Goal: Information Seeking & Learning: Learn about a topic

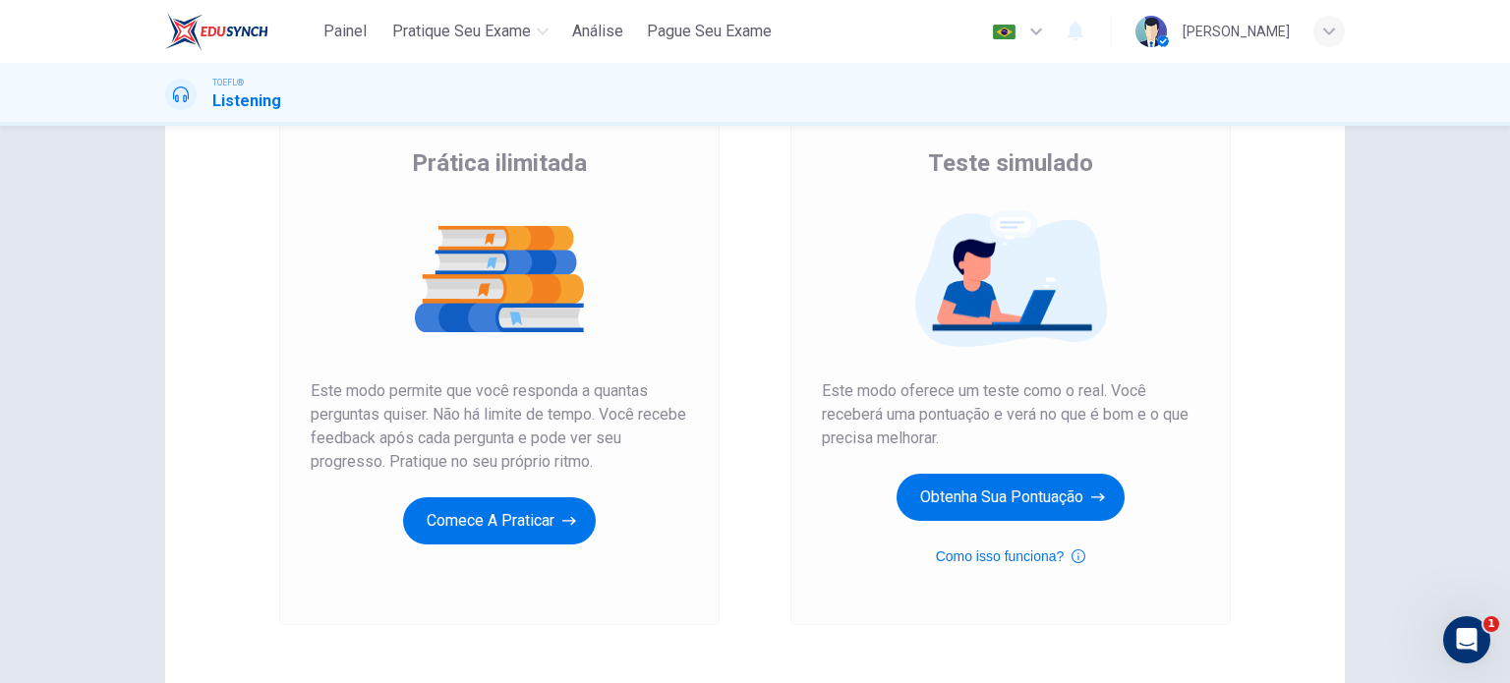
scroll to position [189, 0]
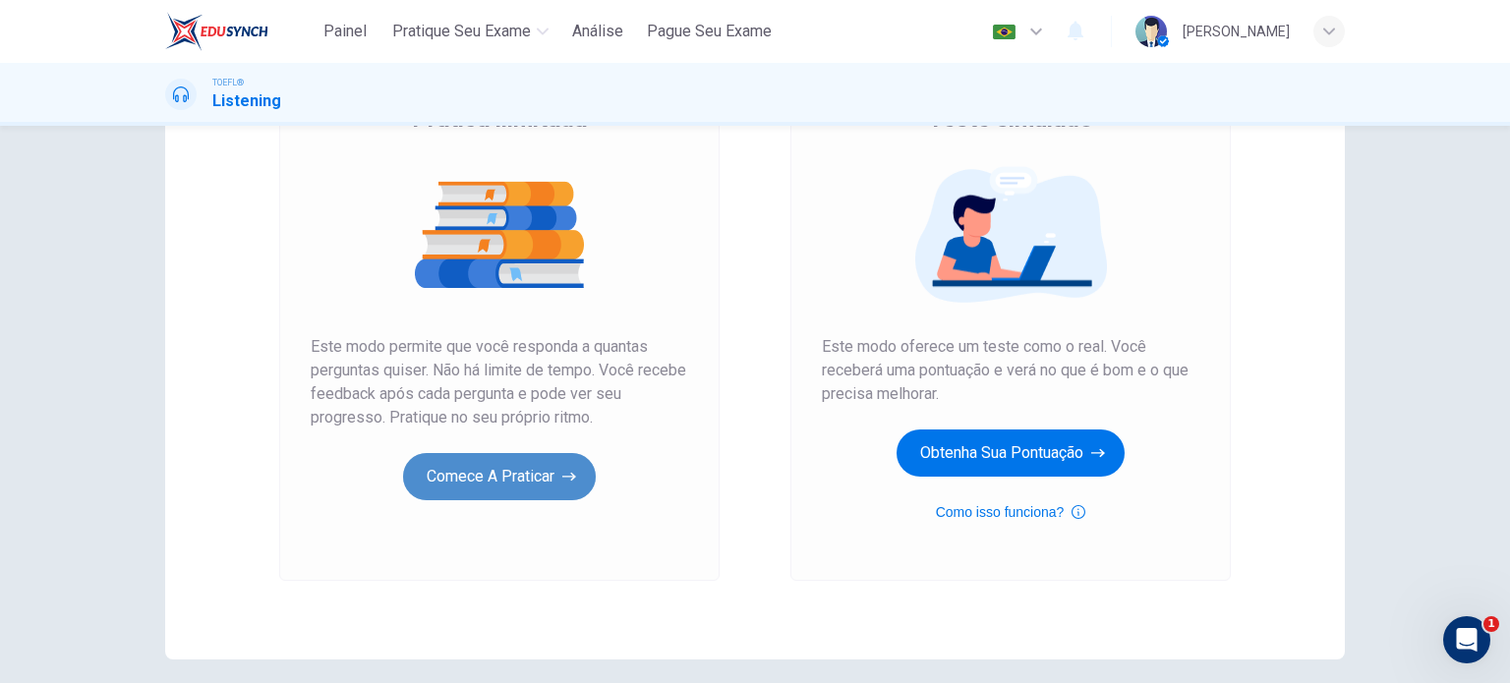
click at [506, 488] on button "Comece a praticar" at bounding box center [499, 476] width 193 height 47
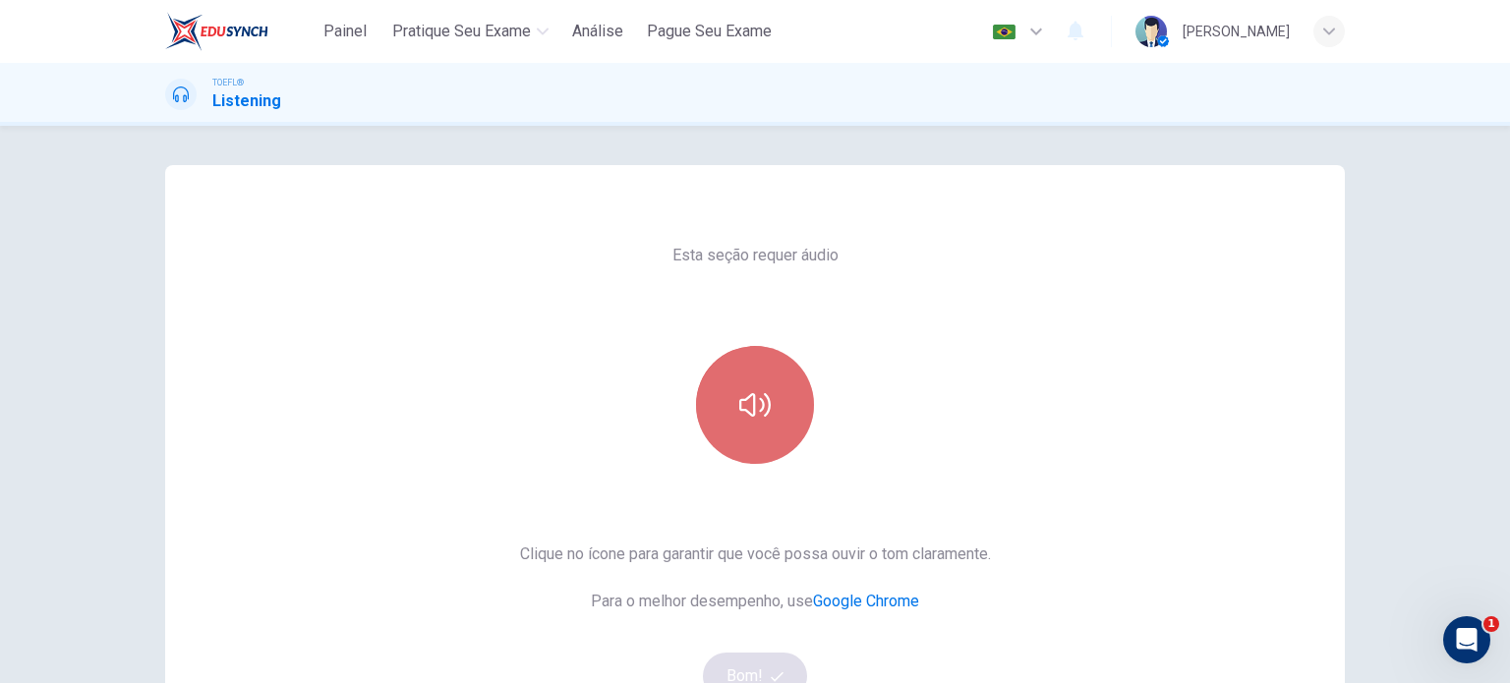
click at [750, 404] on icon "button" at bounding box center [754, 404] width 31 height 31
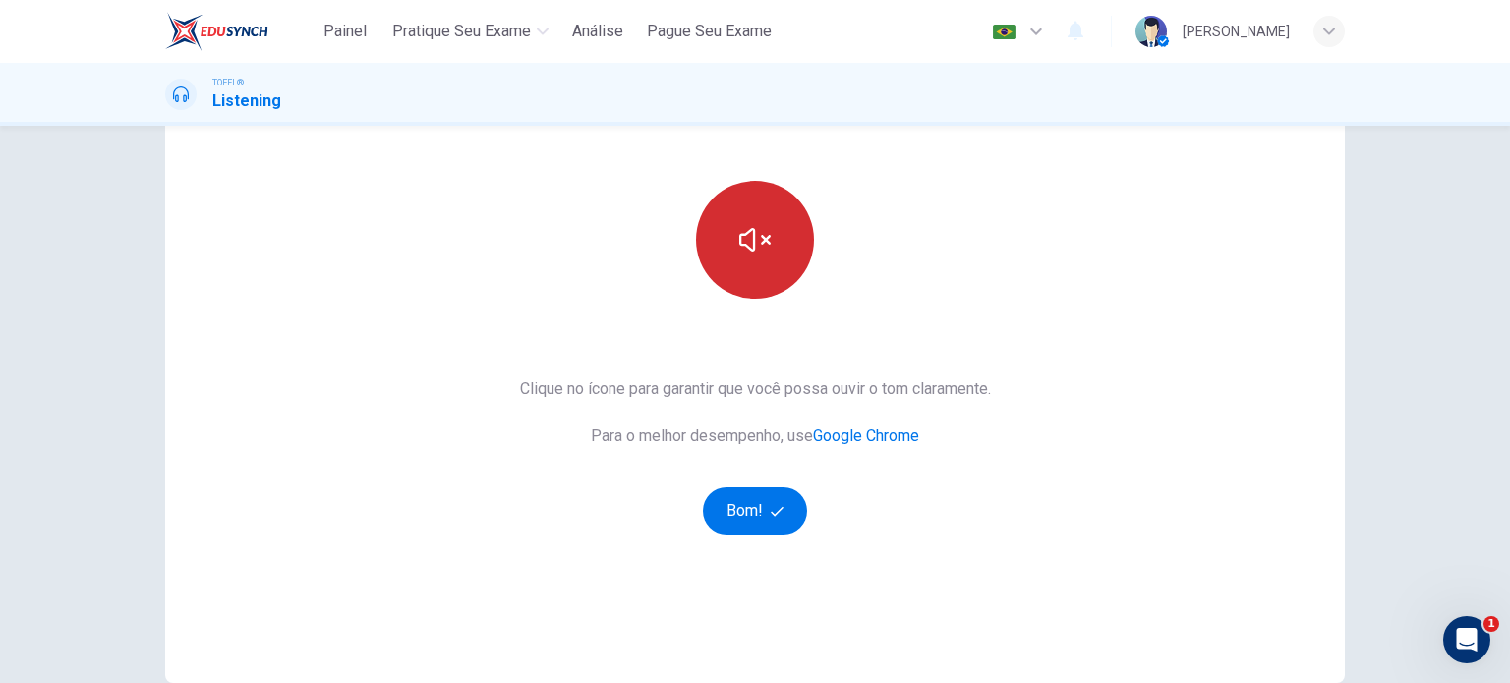
scroll to position [267, 0]
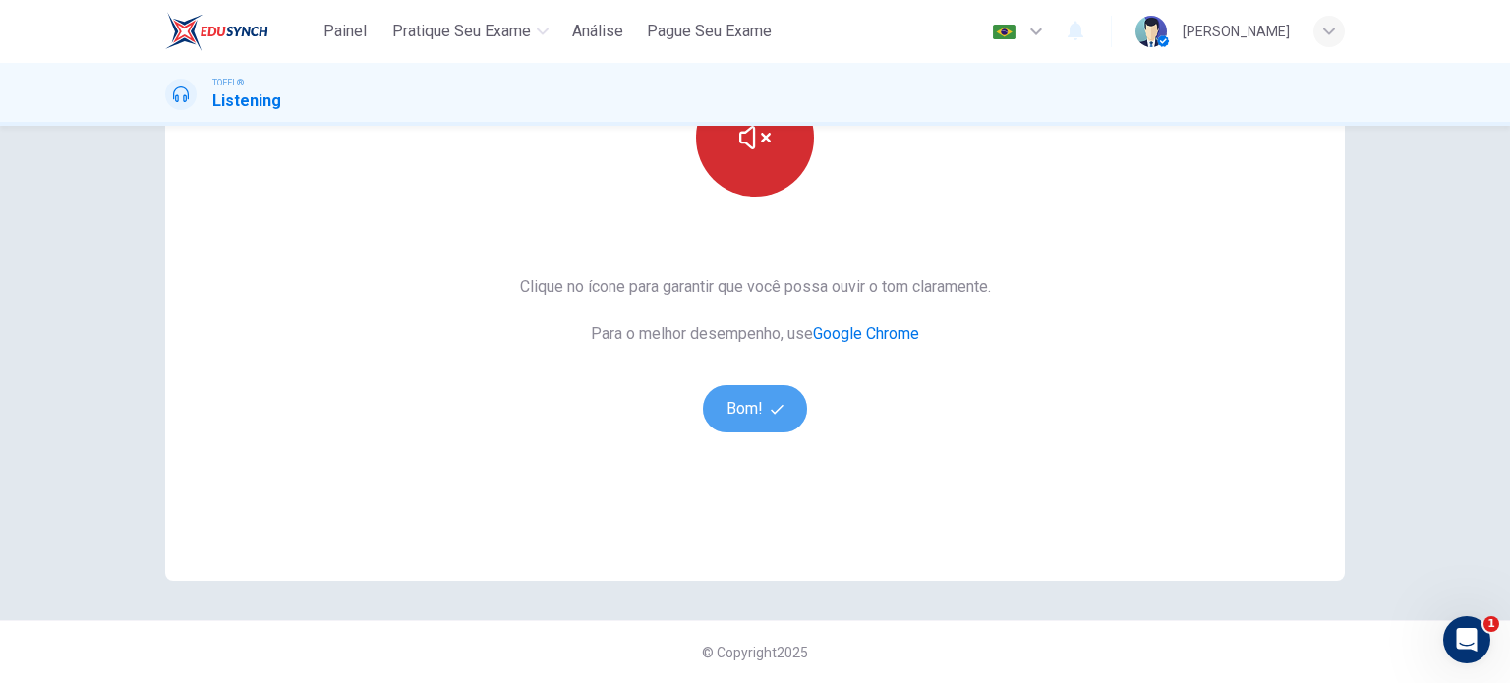
click at [750, 404] on button "Bom!" at bounding box center [755, 408] width 105 height 47
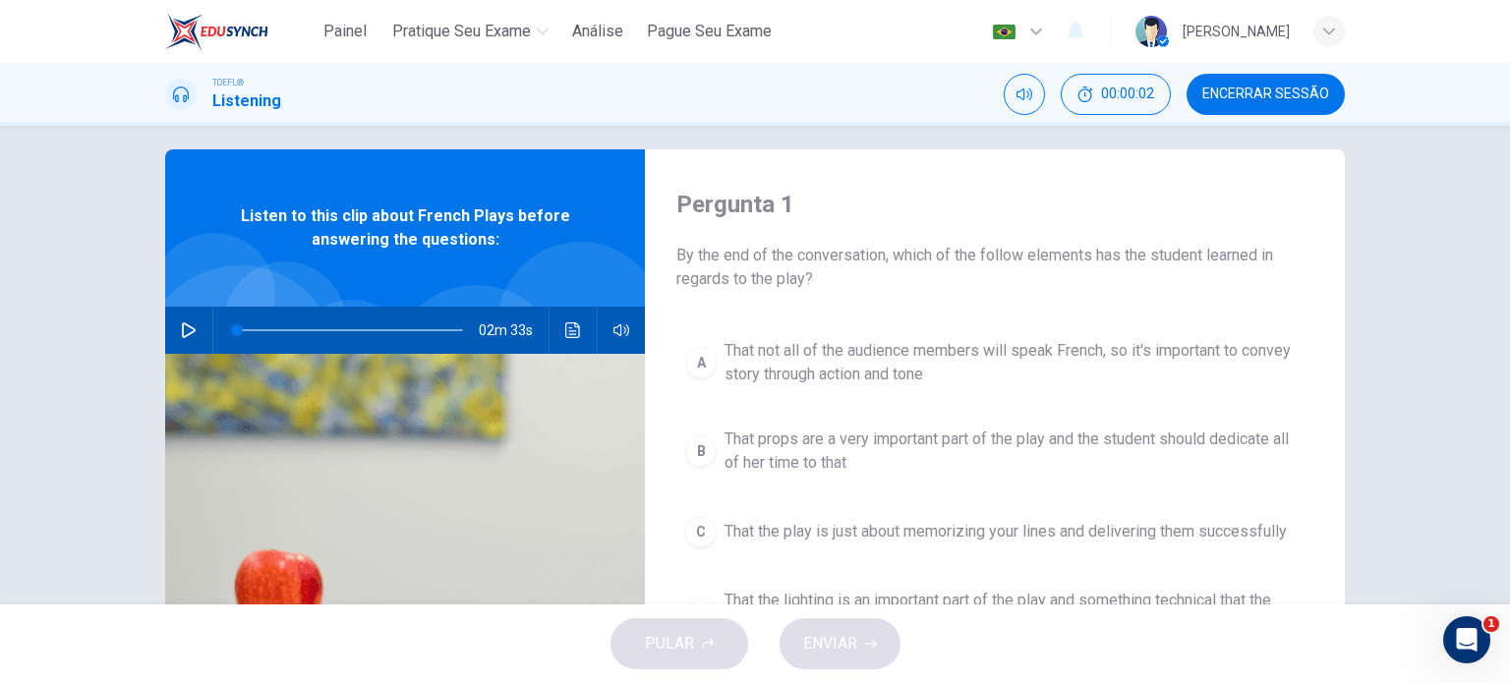
scroll to position [0, 0]
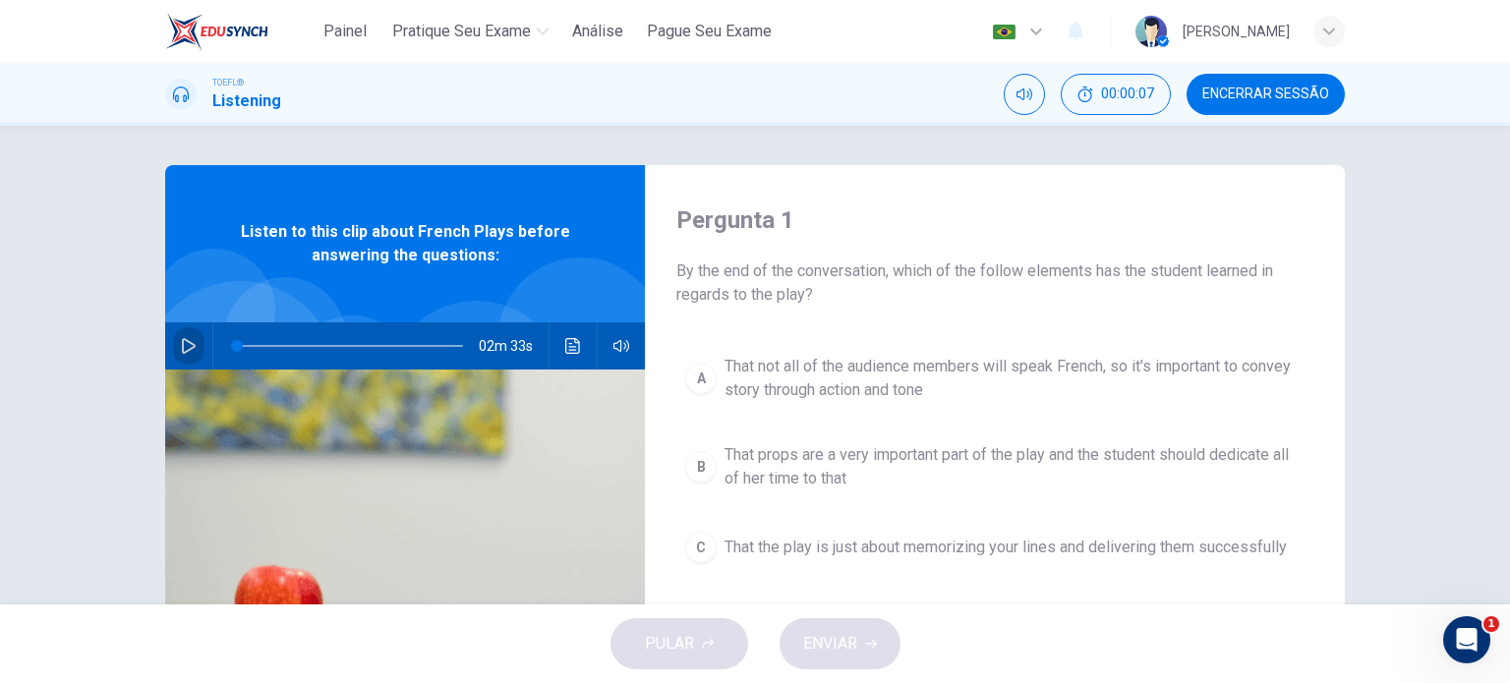
click at [184, 345] on icon "button" at bounding box center [189, 346] width 16 height 16
click at [181, 353] on icon "button" at bounding box center [189, 346] width 16 height 16
type input "3"
click at [181, 353] on icon "button" at bounding box center [189, 346] width 16 height 16
click at [183, 351] on icon "button" at bounding box center [188, 346] width 11 height 12
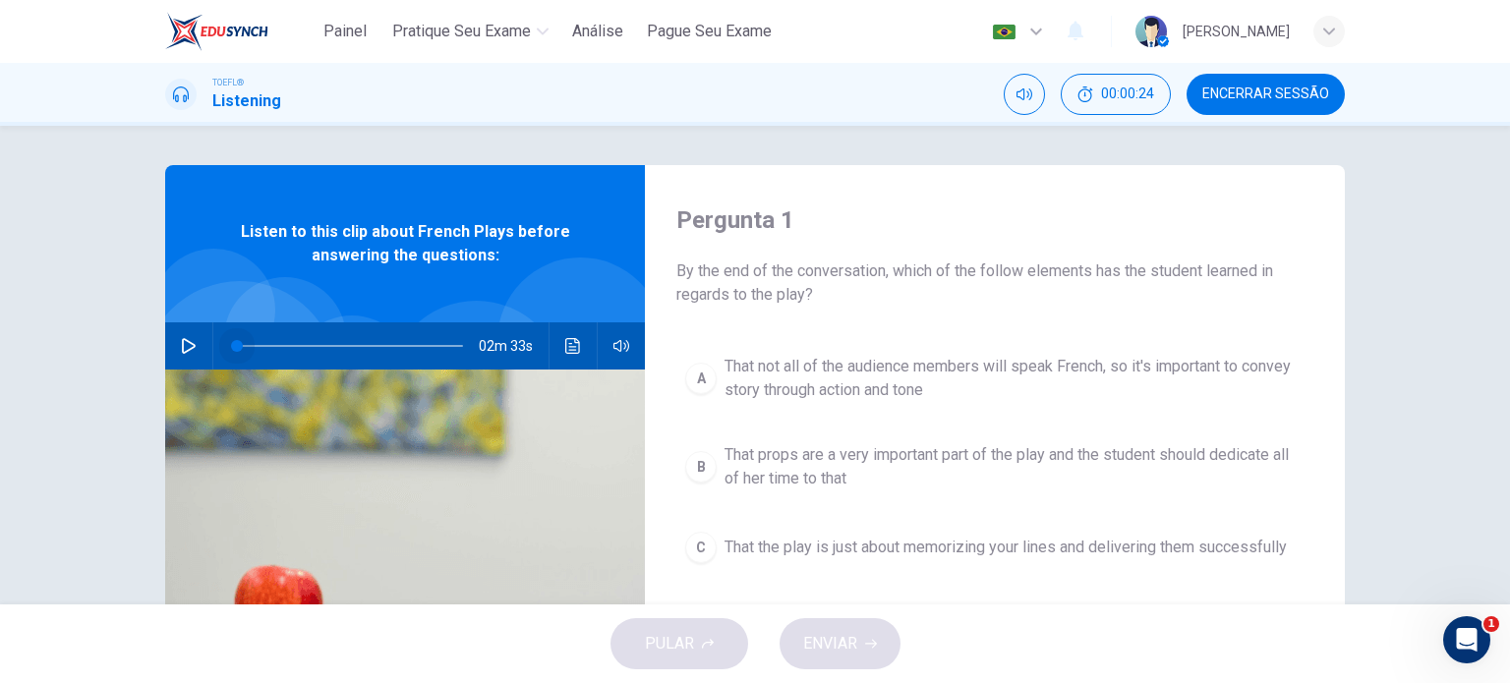
drag, startPoint x: 232, startPoint y: 341, endPoint x: 204, endPoint y: 343, distance: 28.6
click at [204, 343] on div "02m 33s" at bounding box center [405, 346] width 480 height 47
click at [182, 337] on button "button" at bounding box center [188, 346] width 31 height 47
click at [183, 346] on icon "button" at bounding box center [188, 346] width 11 height 12
click at [181, 346] on icon "button" at bounding box center [189, 346] width 16 height 16
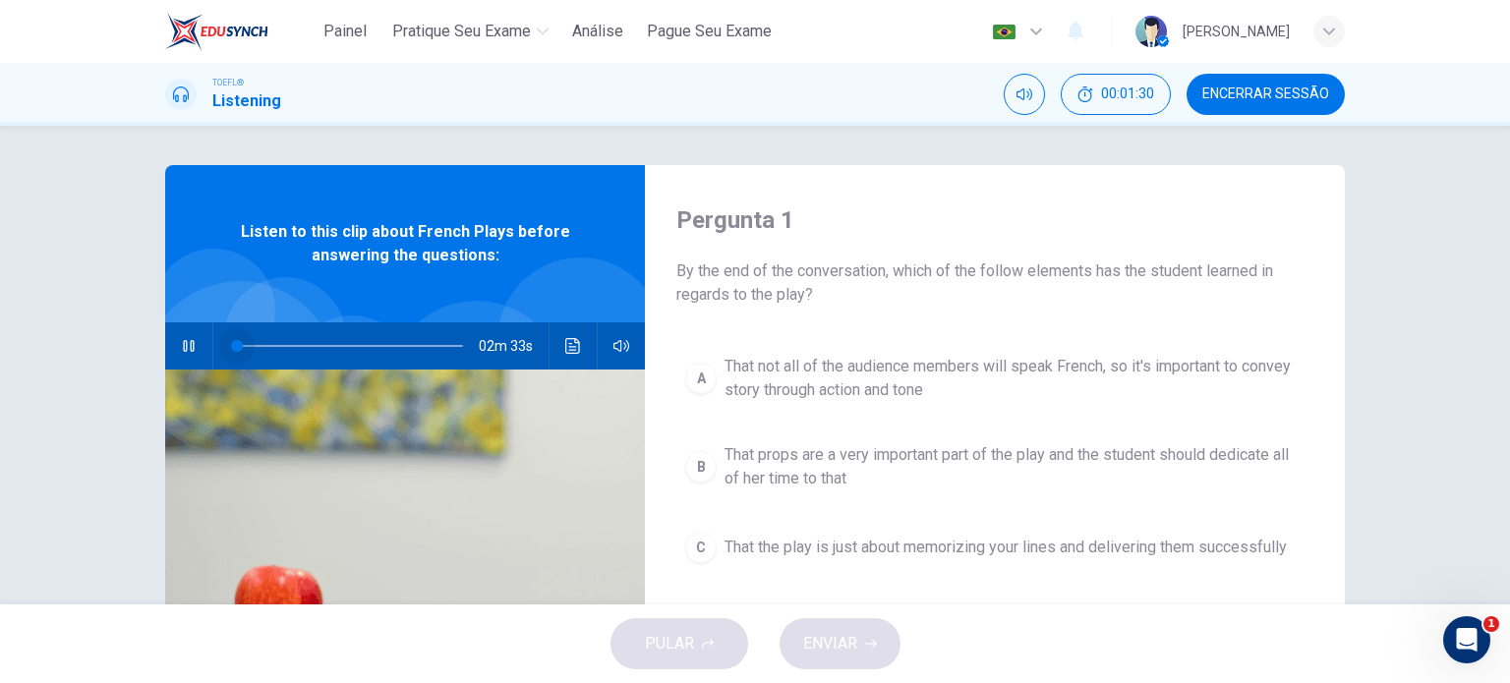
drag, startPoint x: 239, startPoint y: 348, endPoint x: 207, endPoint y: 348, distance: 31.5
click at [207, 348] on div "02m 33s" at bounding box center [405, 346] width 480 height 47
click at [183, 348] on icon "button" at bounding box center [189, 346] width 16 height 16
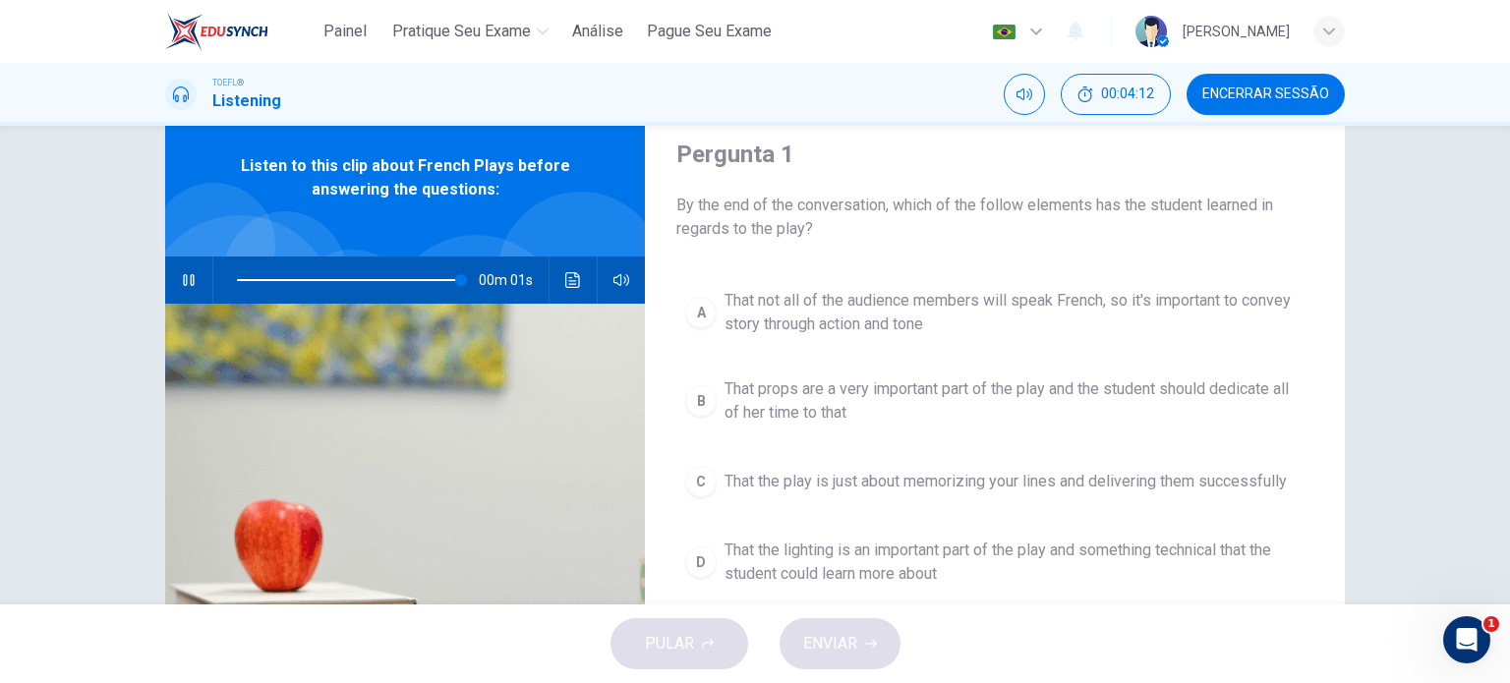
scroll to position [90, 0]
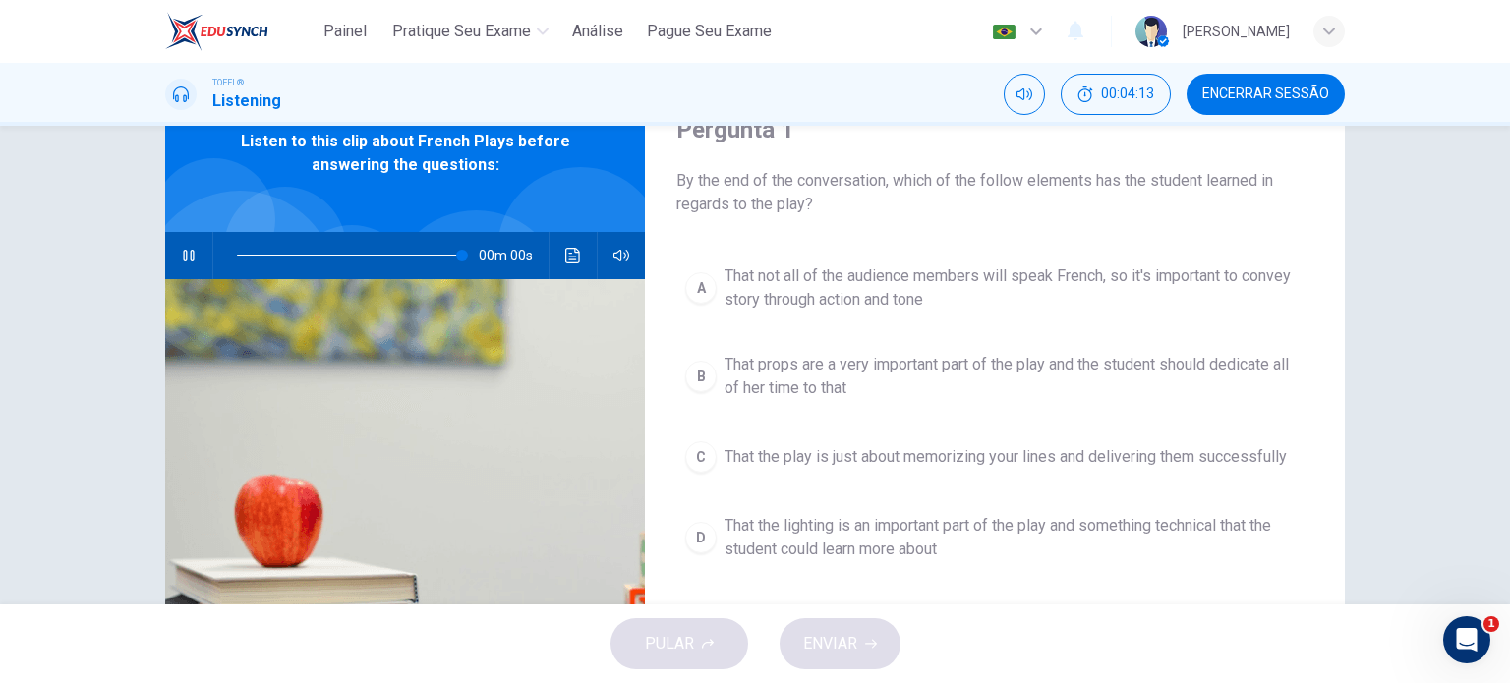
type input "0"
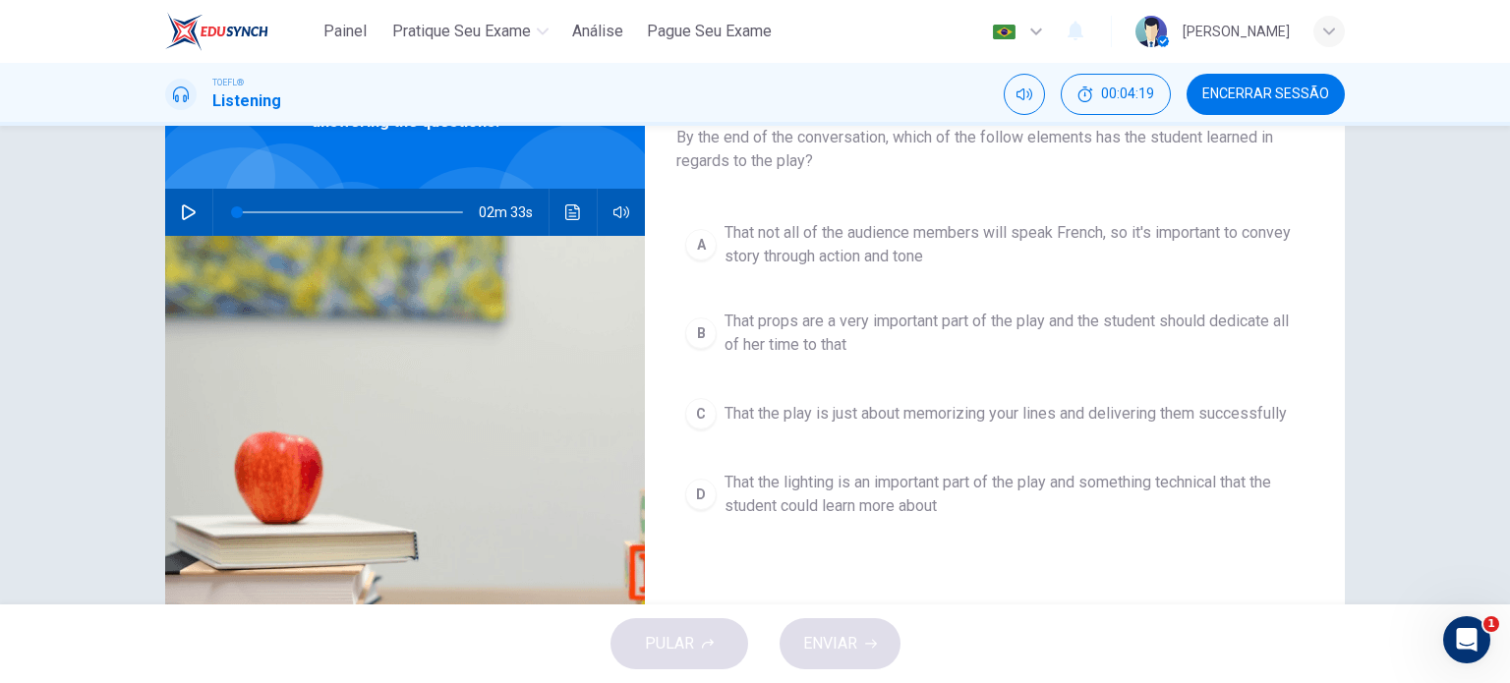
scroll to position [134, 0]
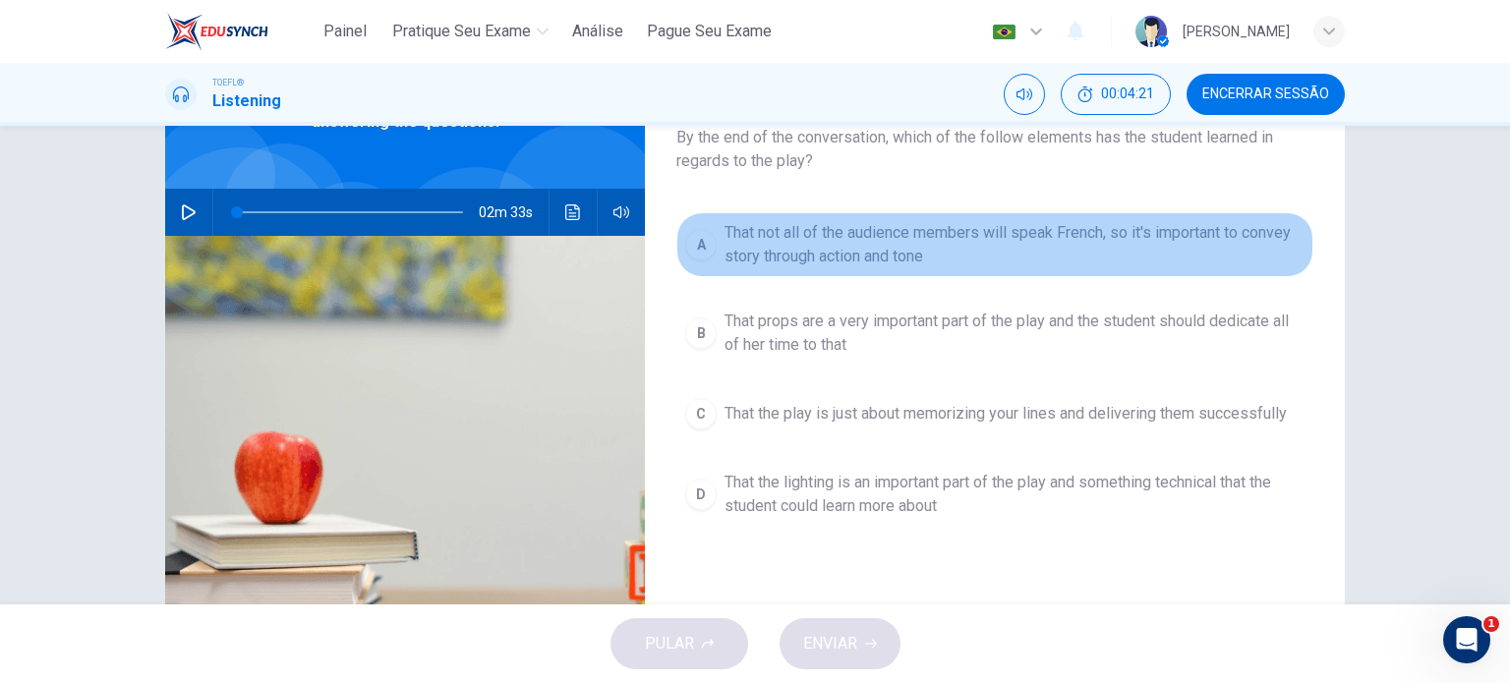
click at [900, 235] on span "That not all of the audience members will speak French, so it's important to co…" at bounding box center [1015, 244] width 580 height 47
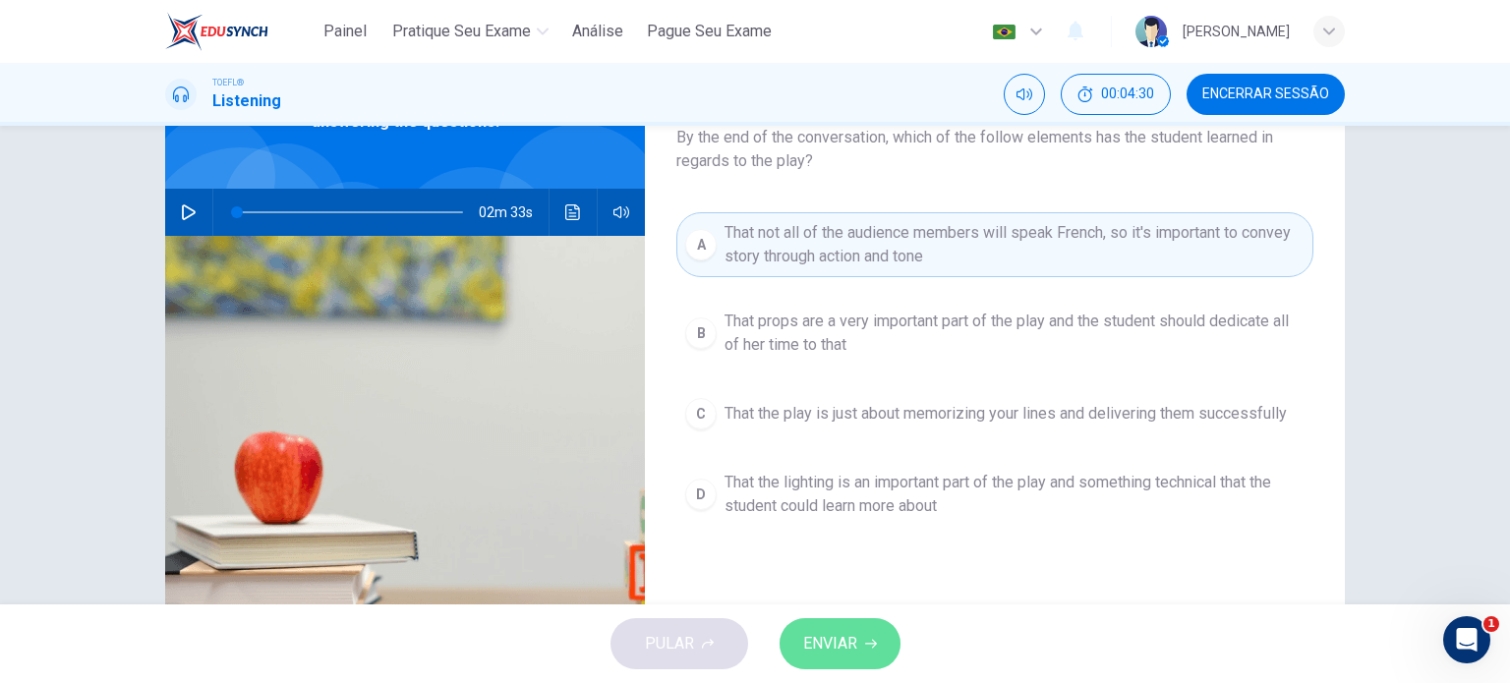
click at [846, 630] on span "ENVIAR" at bounding box center [830, 644] width 54 height 28
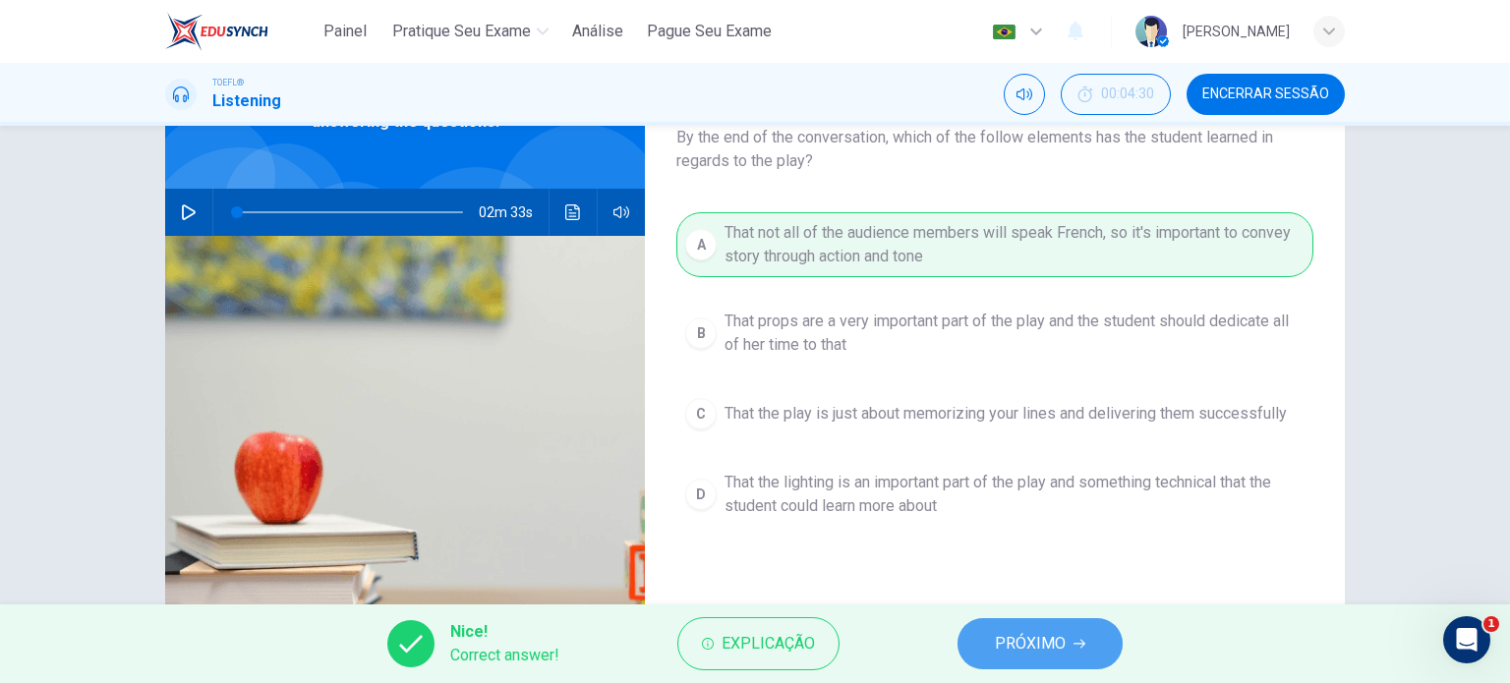
click at [1058, 635] on span "PRÓXIMO" at bounding box center [1030, 644] width 71 height 28
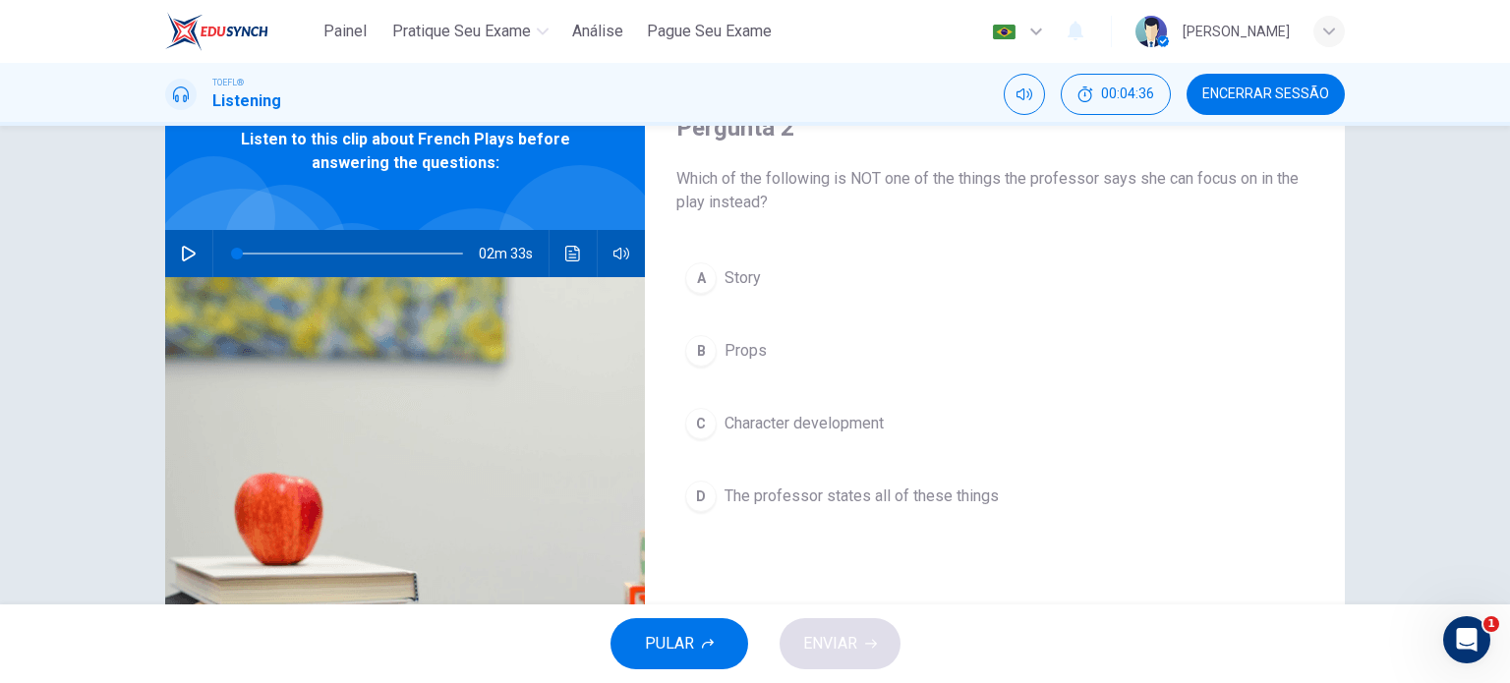
scroll to position [96, 0]
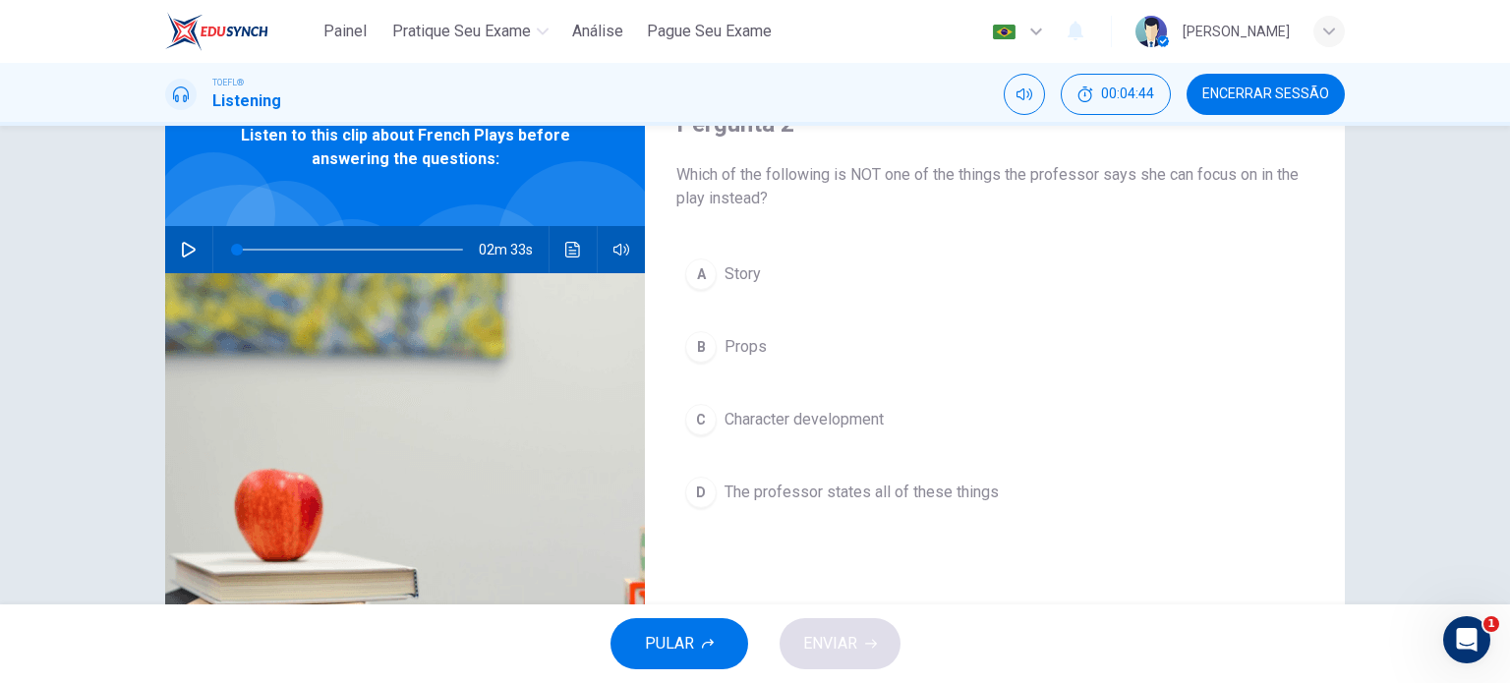
drag, startPoint x: 854, startPoint y: 170, endPoint x: 885, endPoint y: 174, distance: 31.7
click at [885, 174] on span "Which of the following is NOT one of the things the professor says she can focu…" at bounding box center [995, 186] width 637 height 47
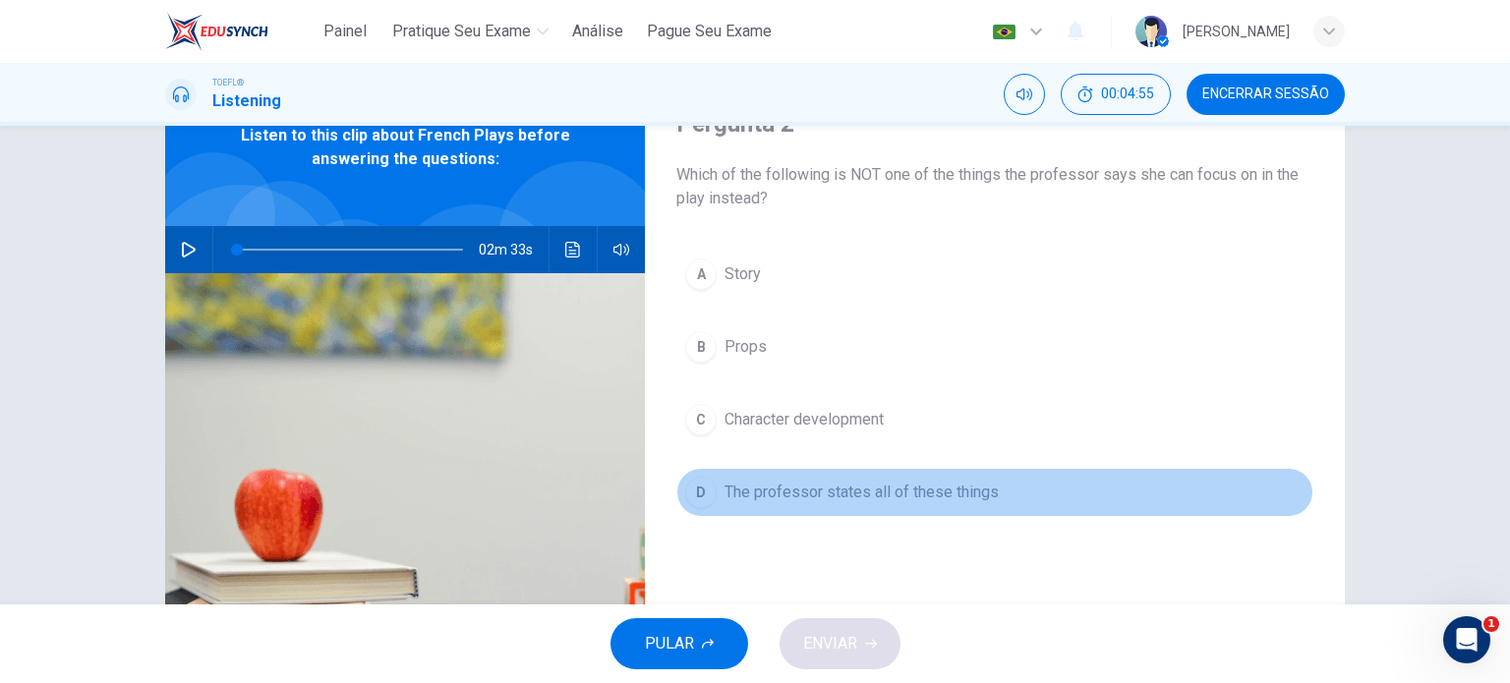
click at [791, 492] on span "The professor states all of these things" at bounding box center [862, 493] width 274 height 24
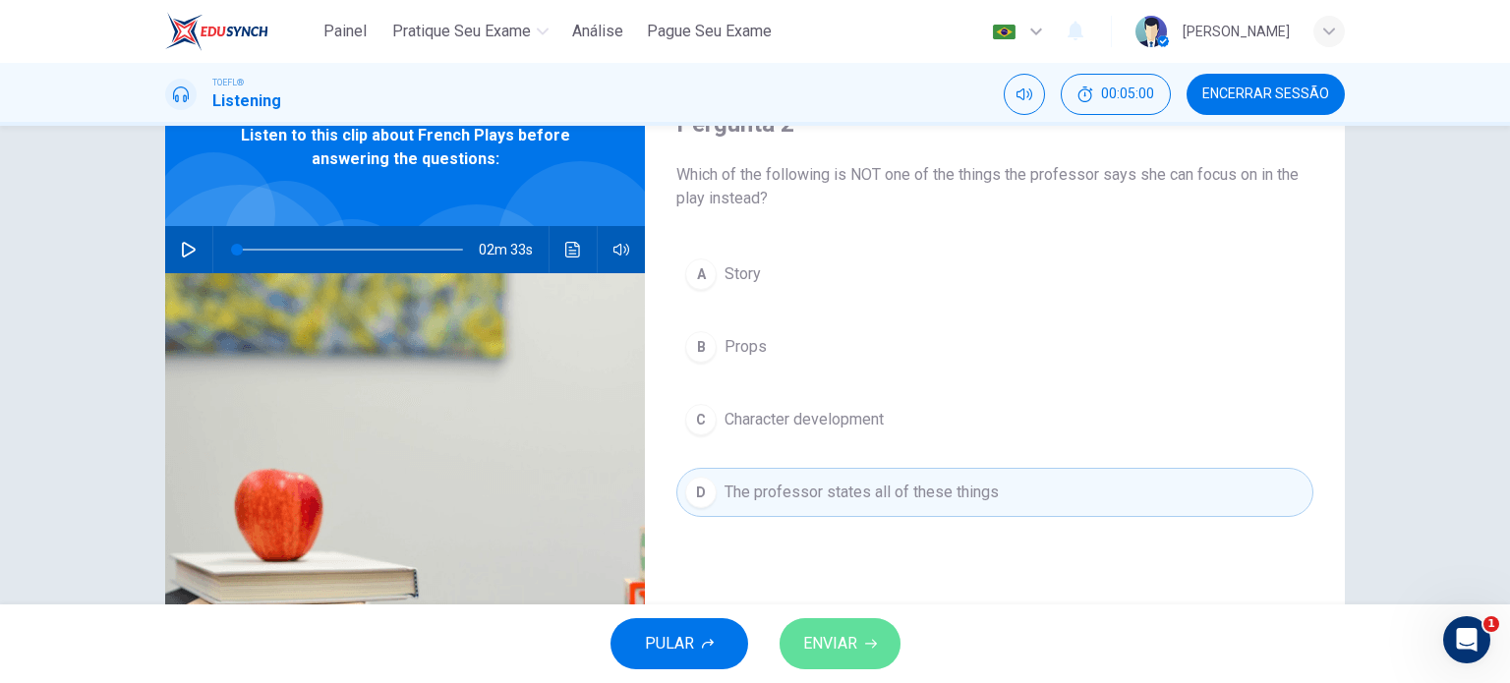
click at [811, 652] on span "ENVIAR" at bounding box center [830, 644] width 54 height 28
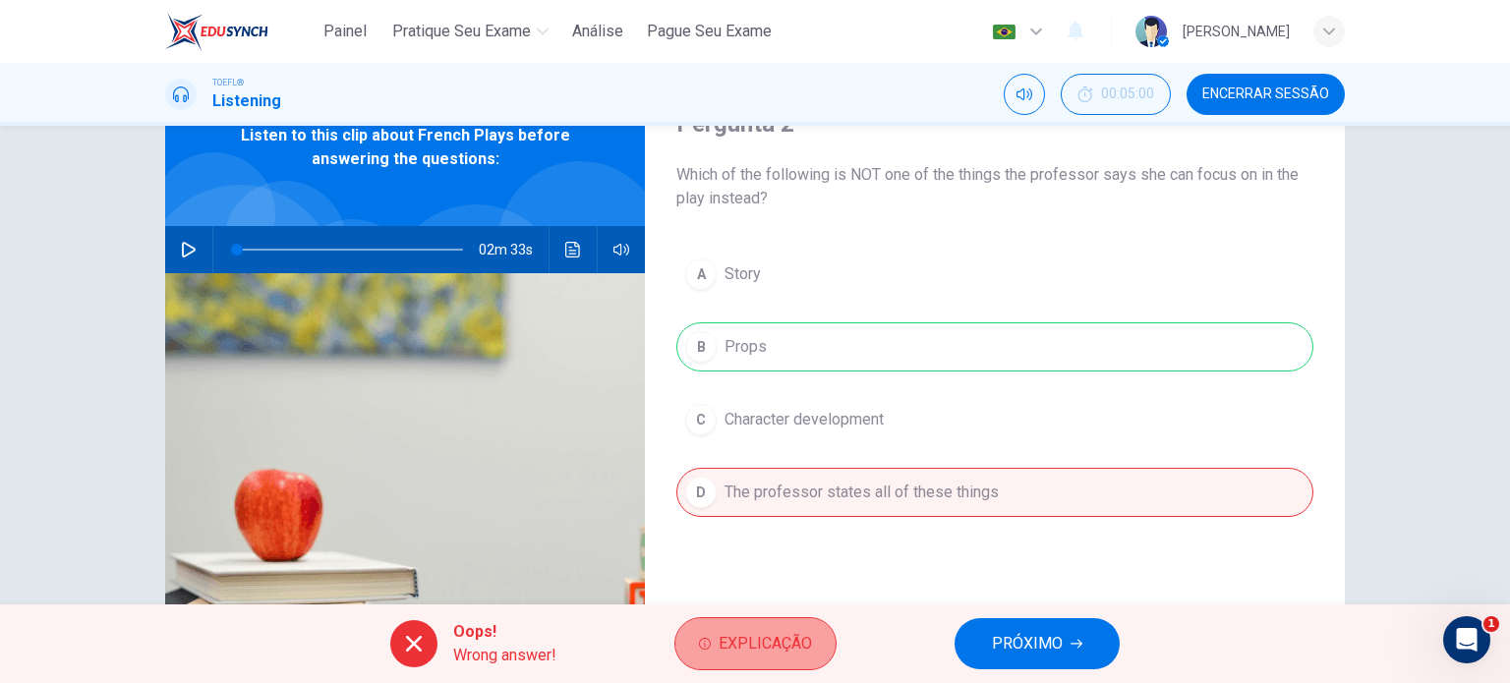
click at [712, 644] on button "Explicação" at bounding box center [756, 644] width 162 height 53
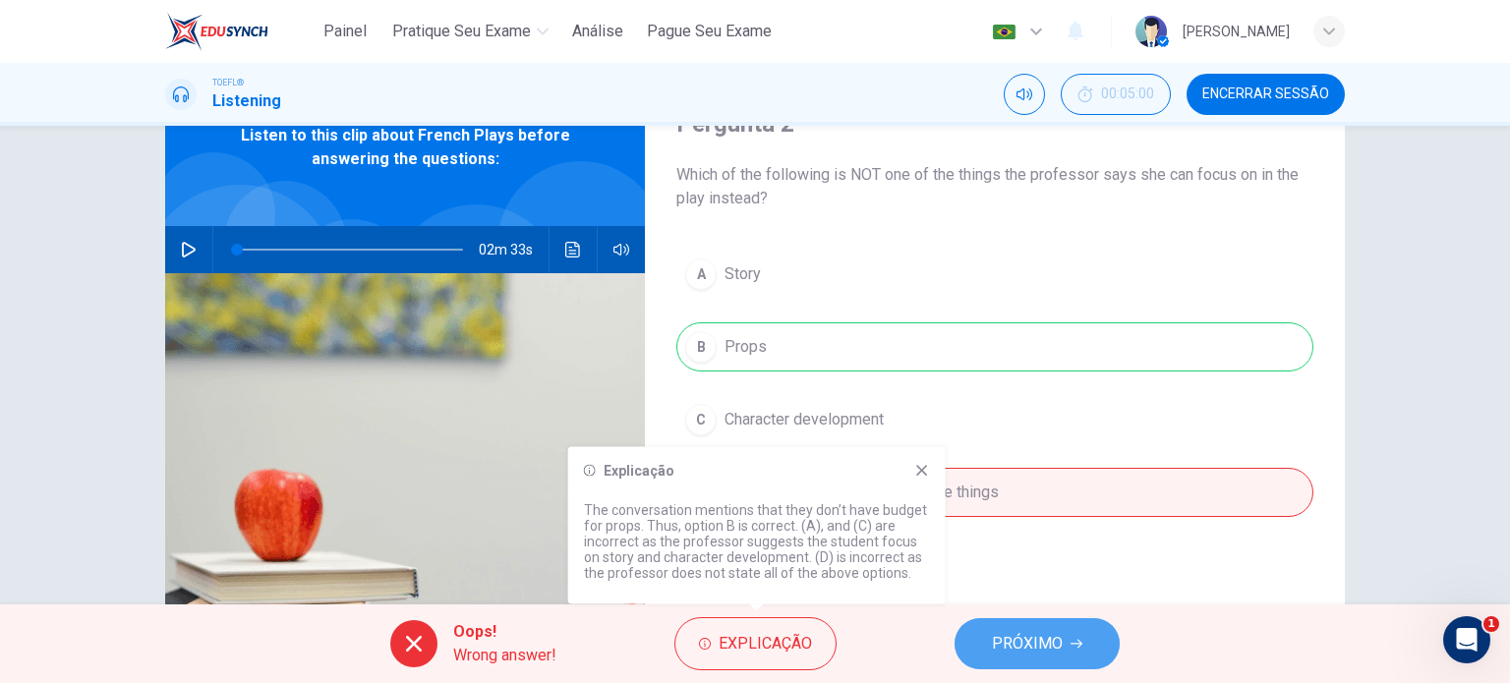
click at [1024, 642] on span "PRÓXIMO" at bounding box center [1027, 644] width 71 height 28
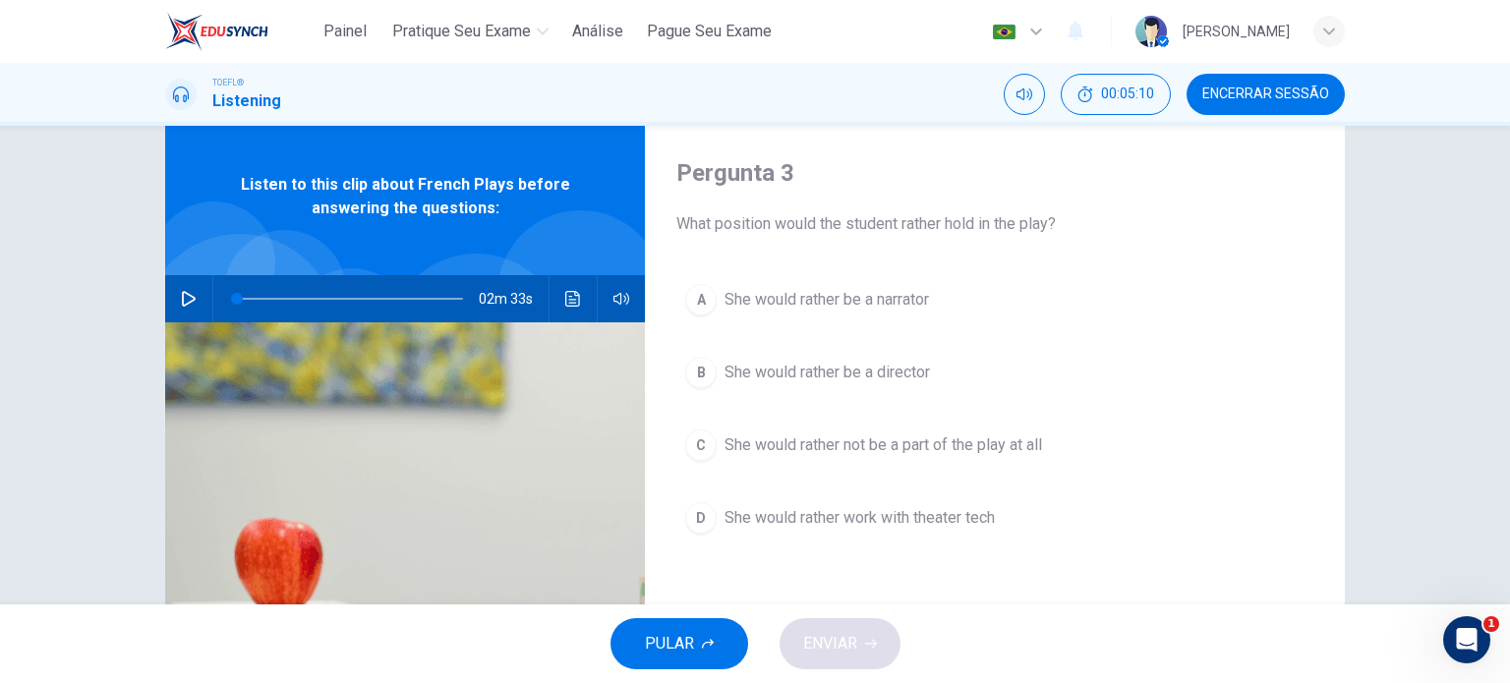
scroll to position [49, 0]
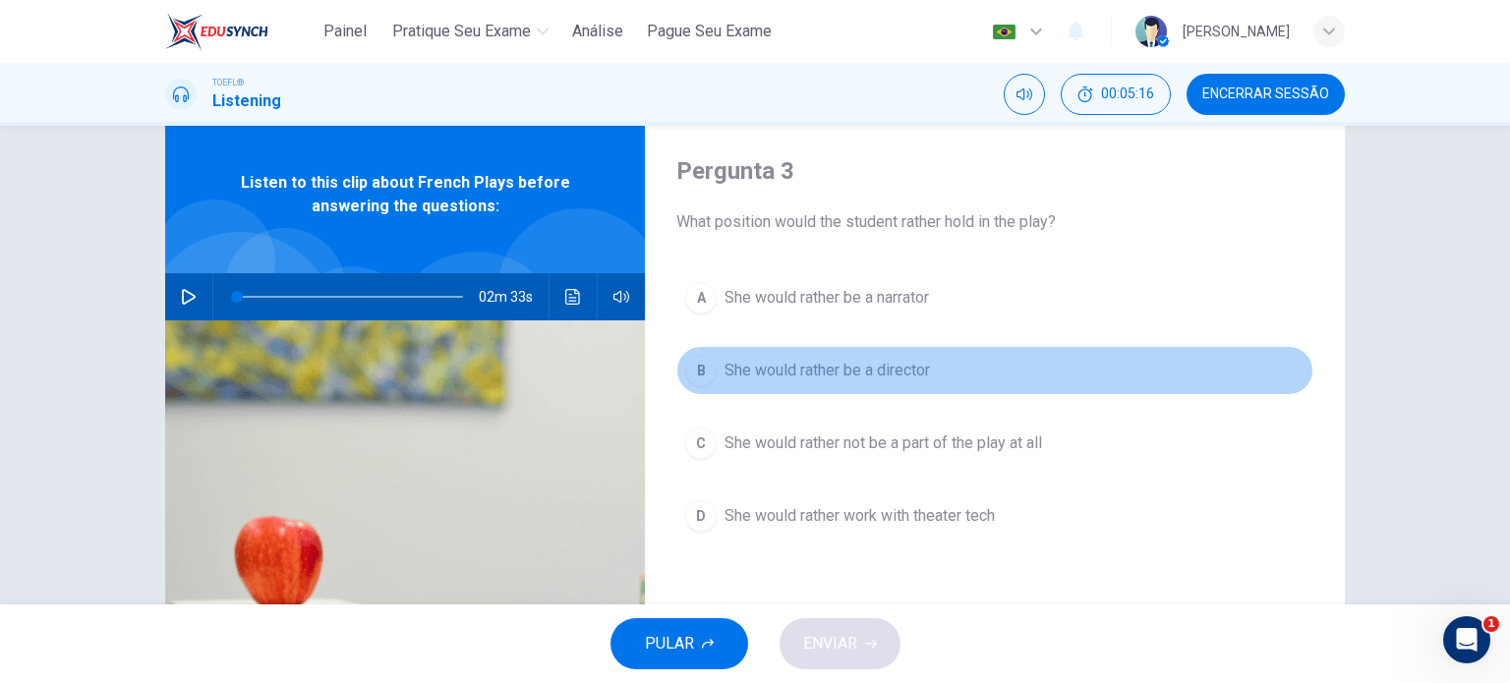
click at [809, 375] on span "She would rather be a director" at bounding box center [828, 371] width 206 height 24
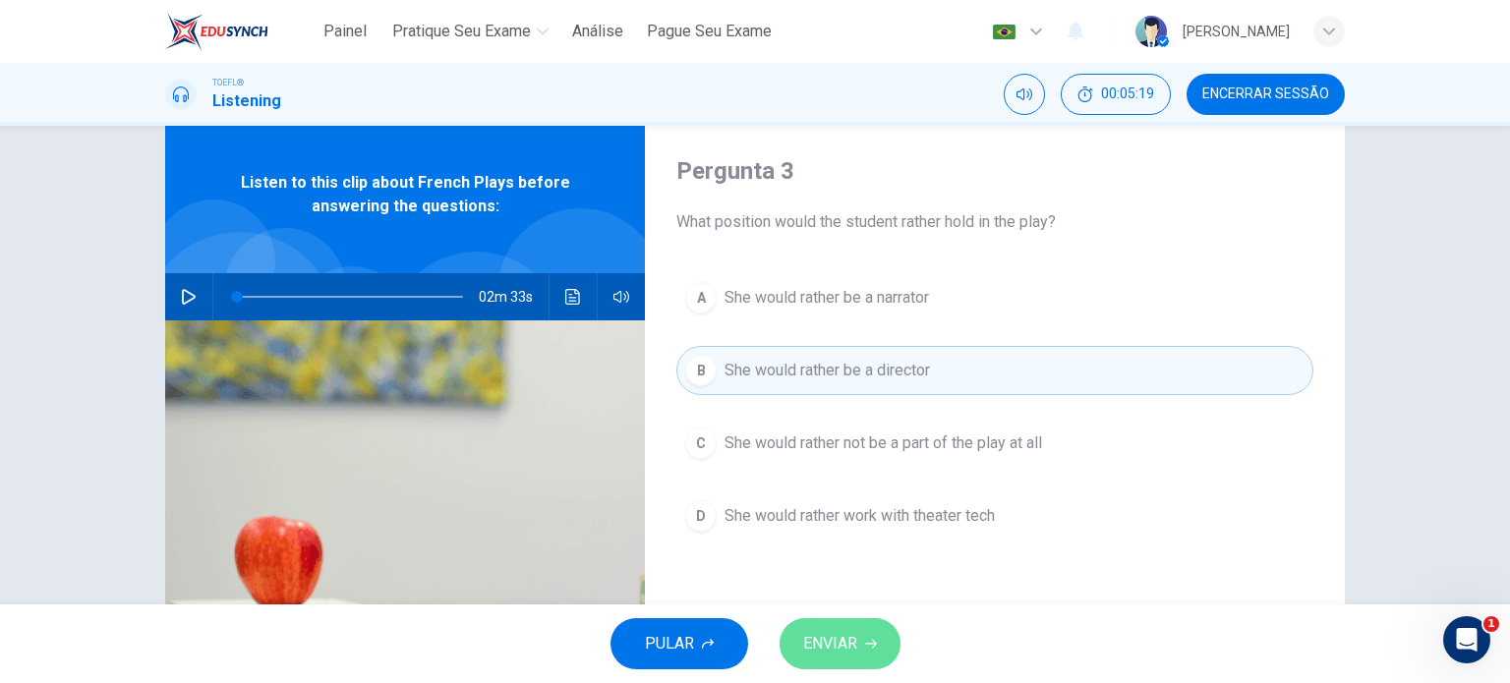
click at [861, 625] on button "ENVIAR" at bounding box center [840, 644] width 121 height 51
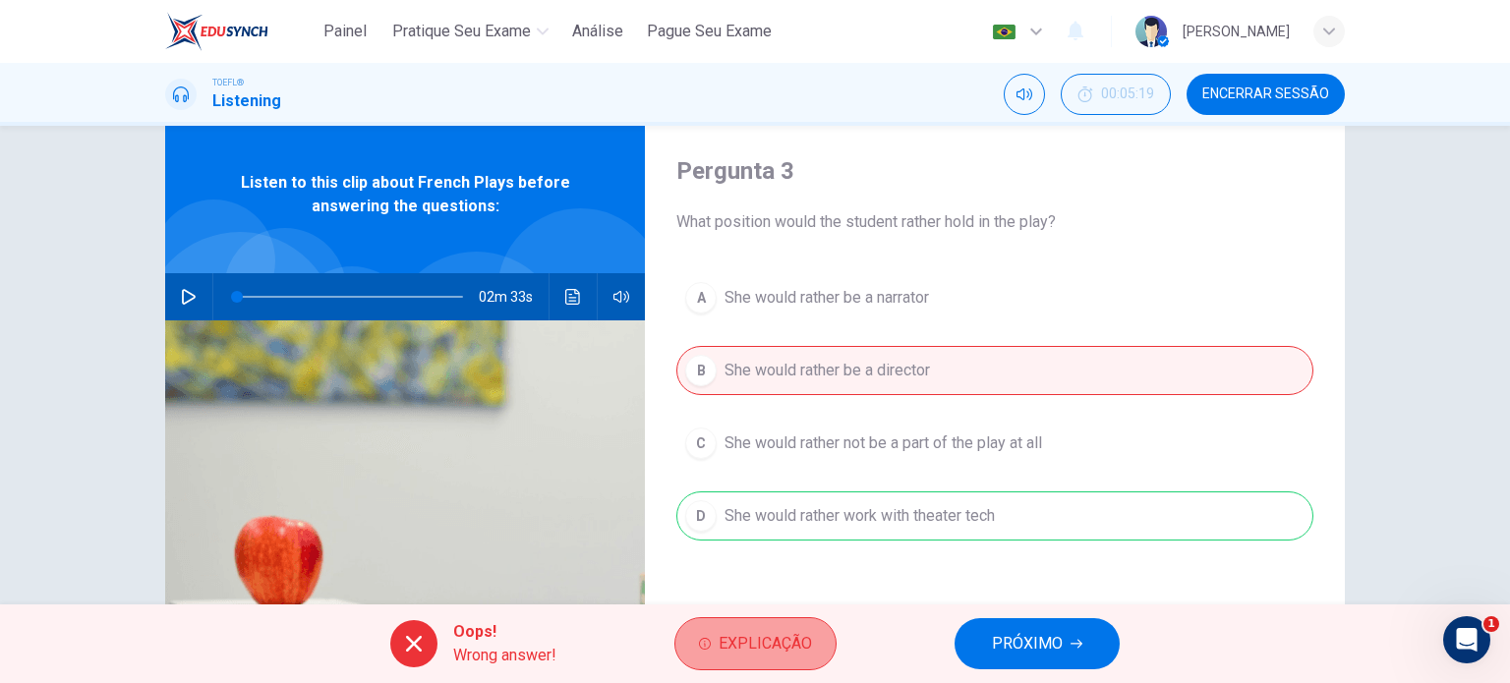
click at [769, 630] on span "Explicação" at bounding box center [765, 644] width 93 height 28
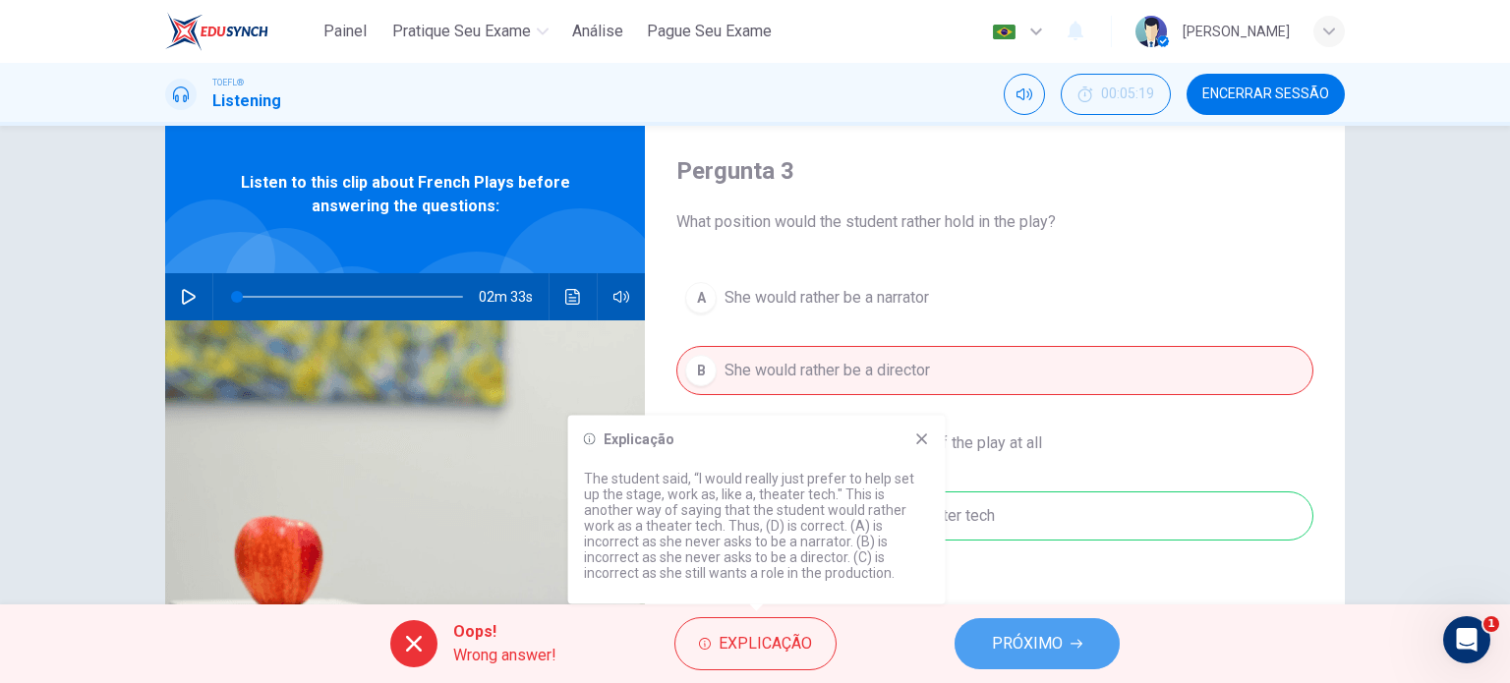
click at [1029, 633] on span "PRÓXIMO" at bounding box center [1027, 644] width 71 height 28
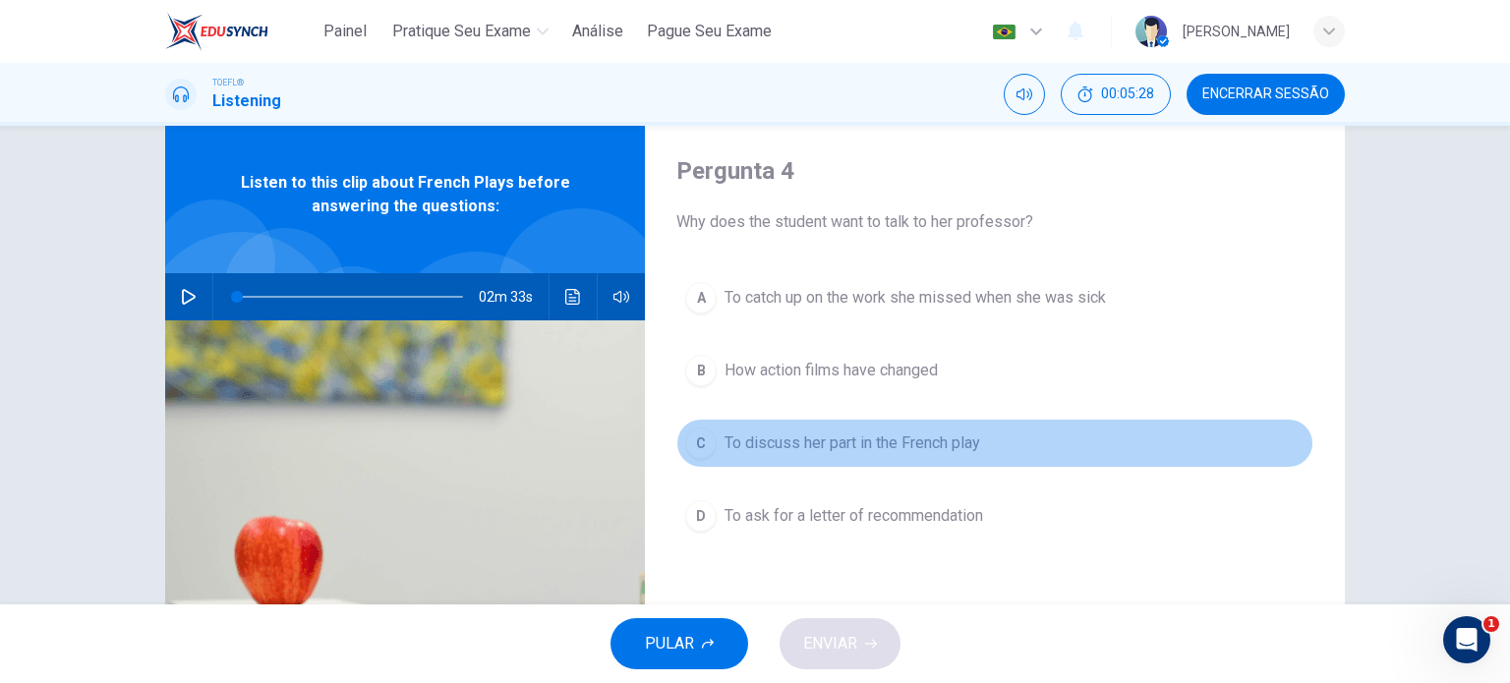
click at [836, 449] on span "To discuss her part in the French play" at bounding box center [853, 444] width 256 height 24
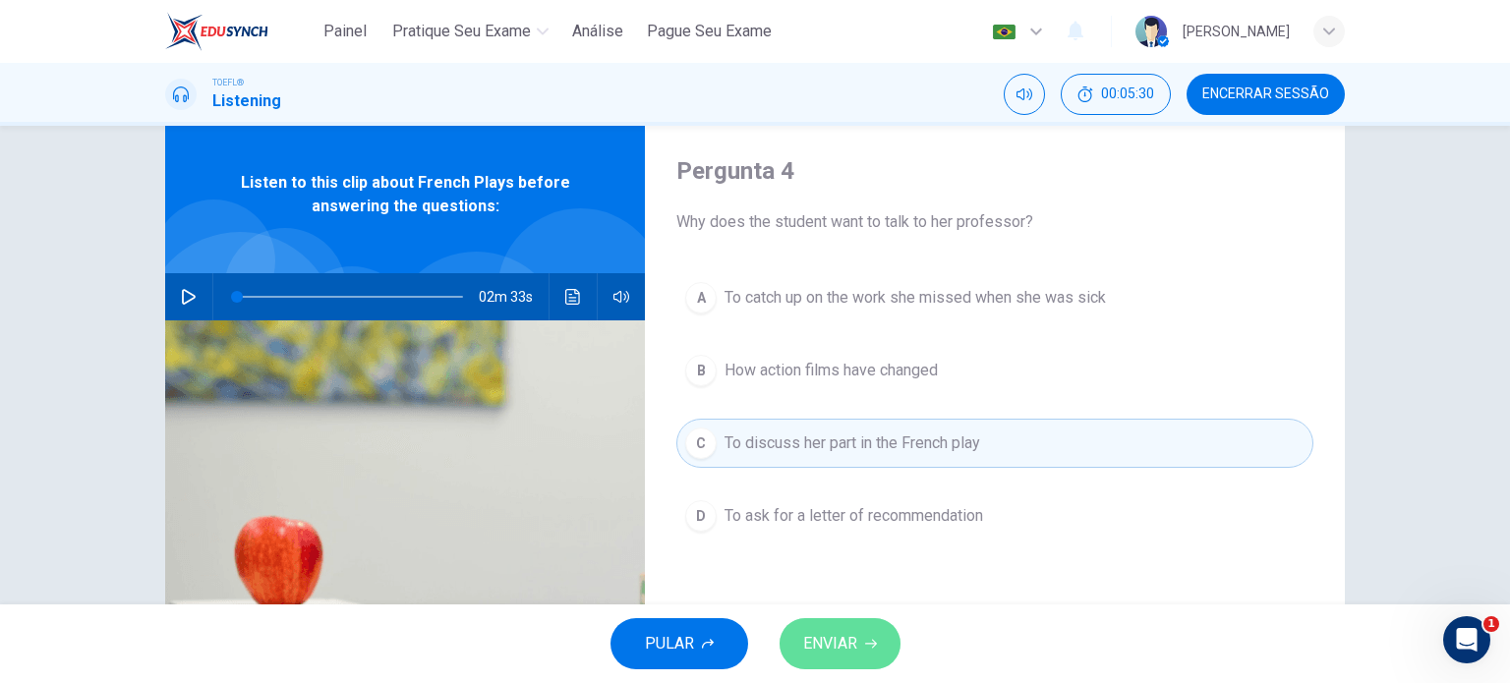
click at [817, 645] on span "ENVIAR" at bounding box center [830, 644] width 54 height 28
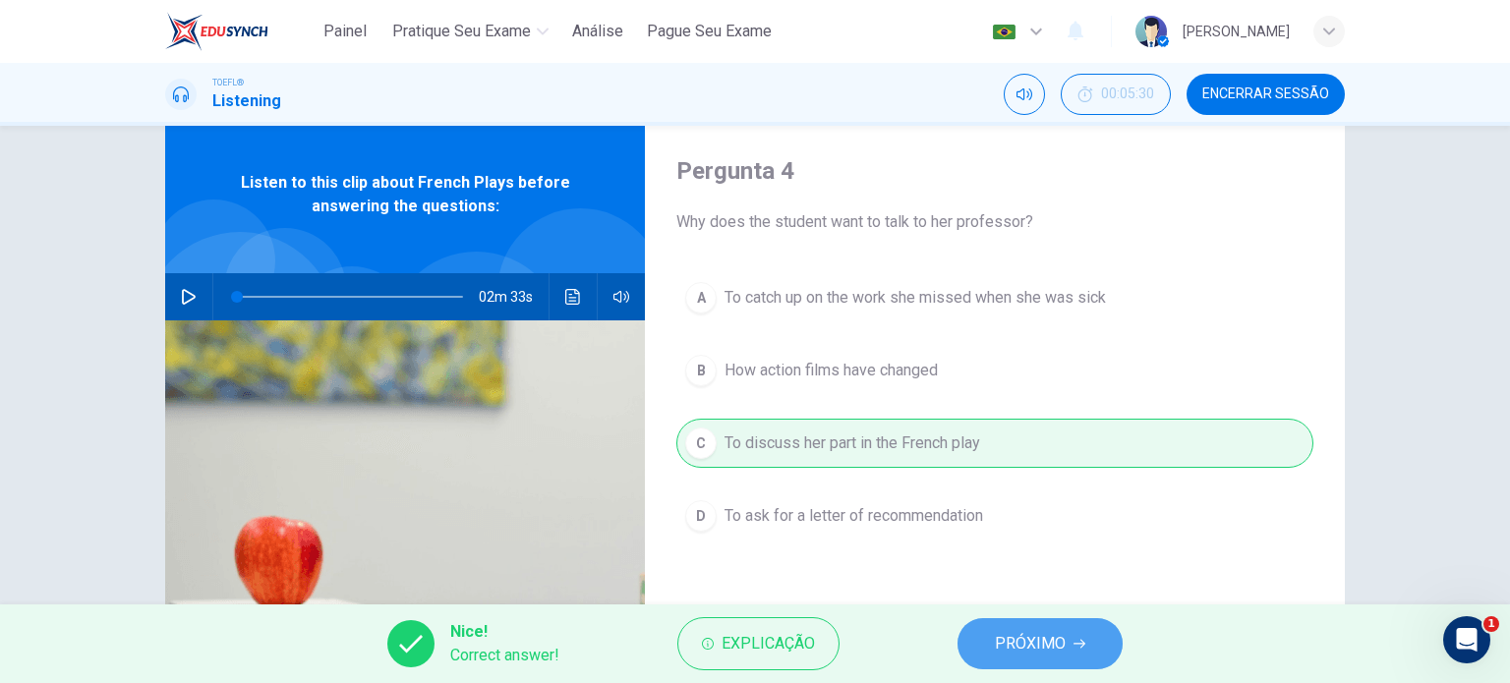
click at [1007, 635] on span "PRÓXIMO" at bounding box center [1030, 644] width 71 height 28
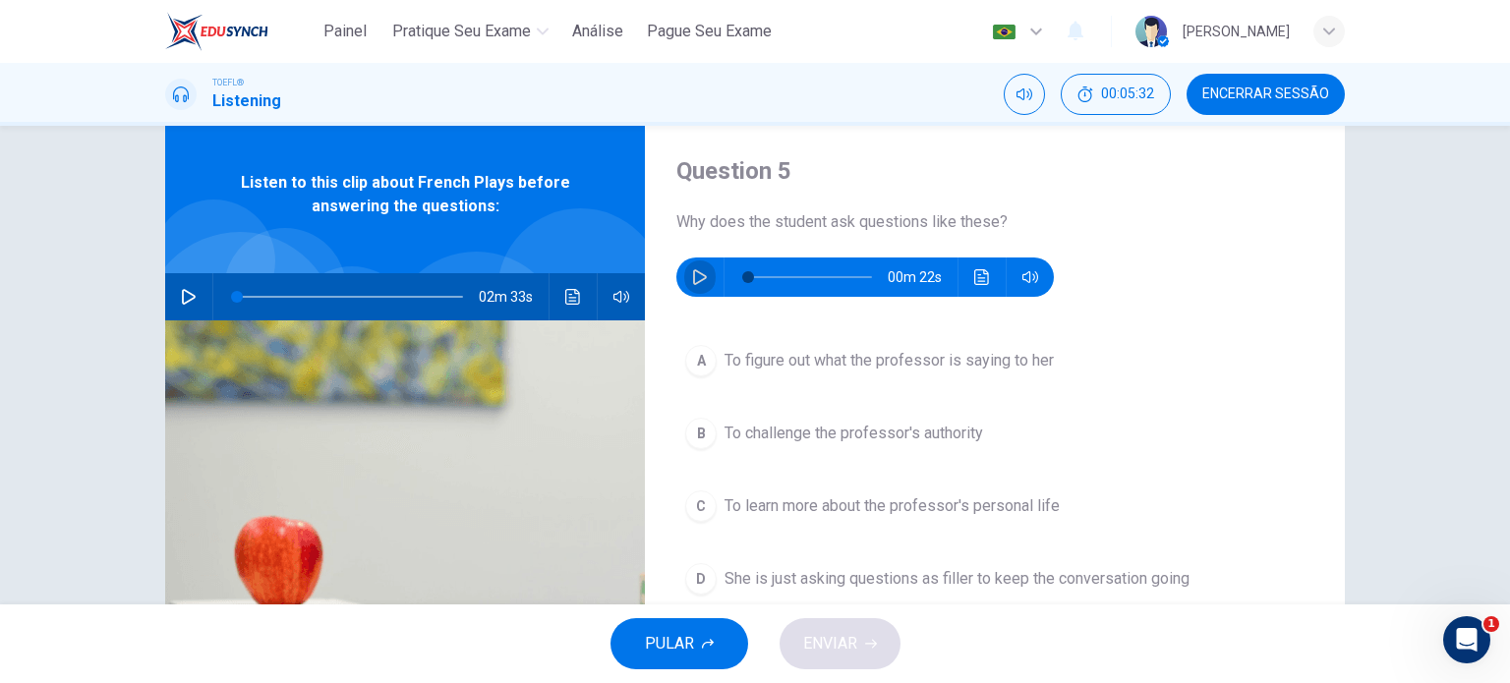
click at [697, 269] on icon "button" at bounding box center [700, 277] width 16 height 16
type input "0"
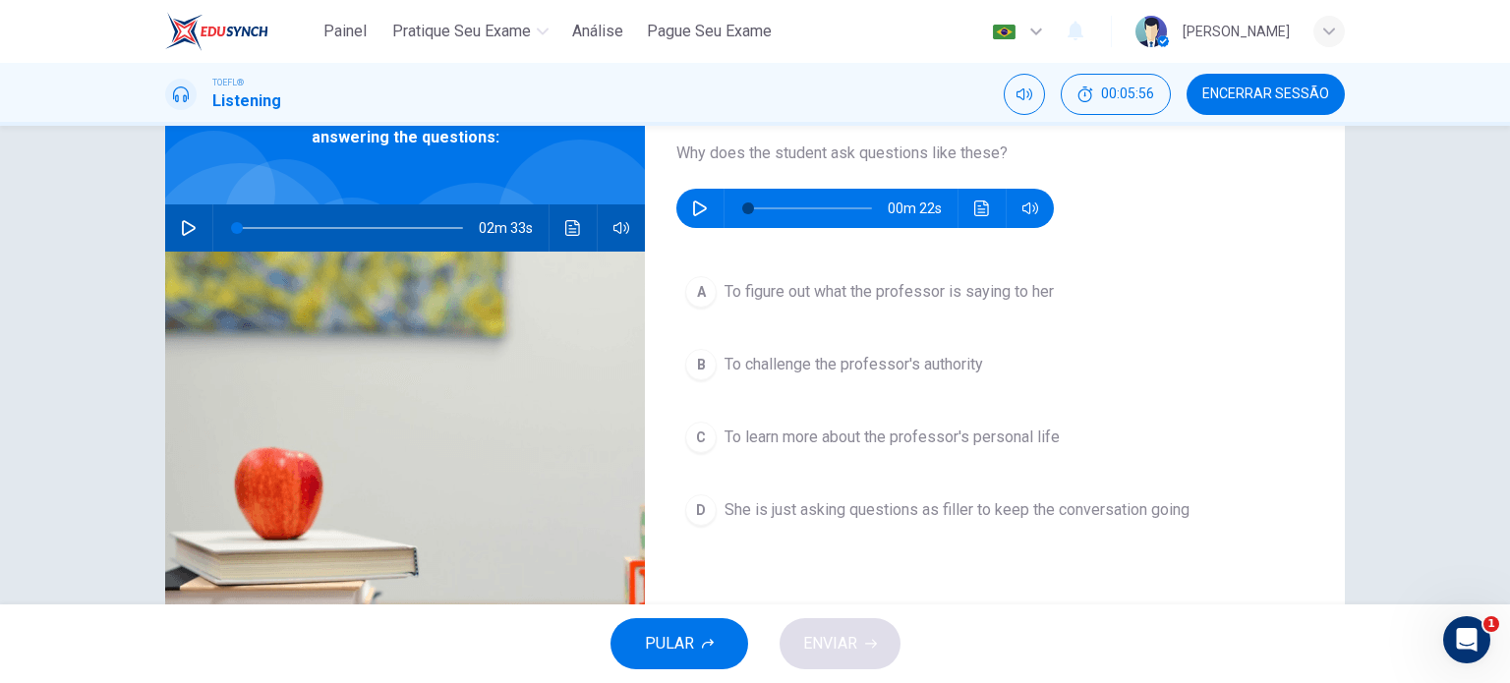
scroll to position [120, 0]
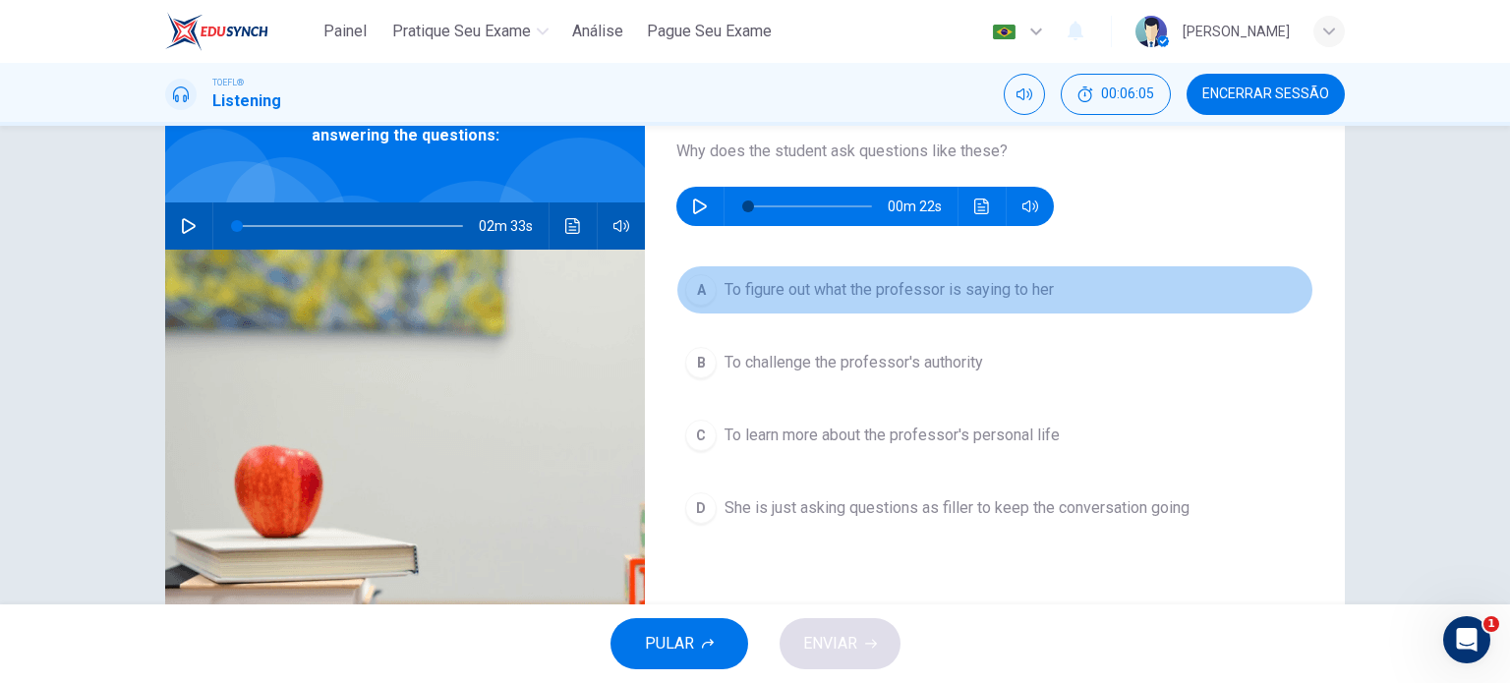
click at [837, 290] on span "To figure out what the professor is saying to her" at bounding box center [889, 290] width 329 height 24
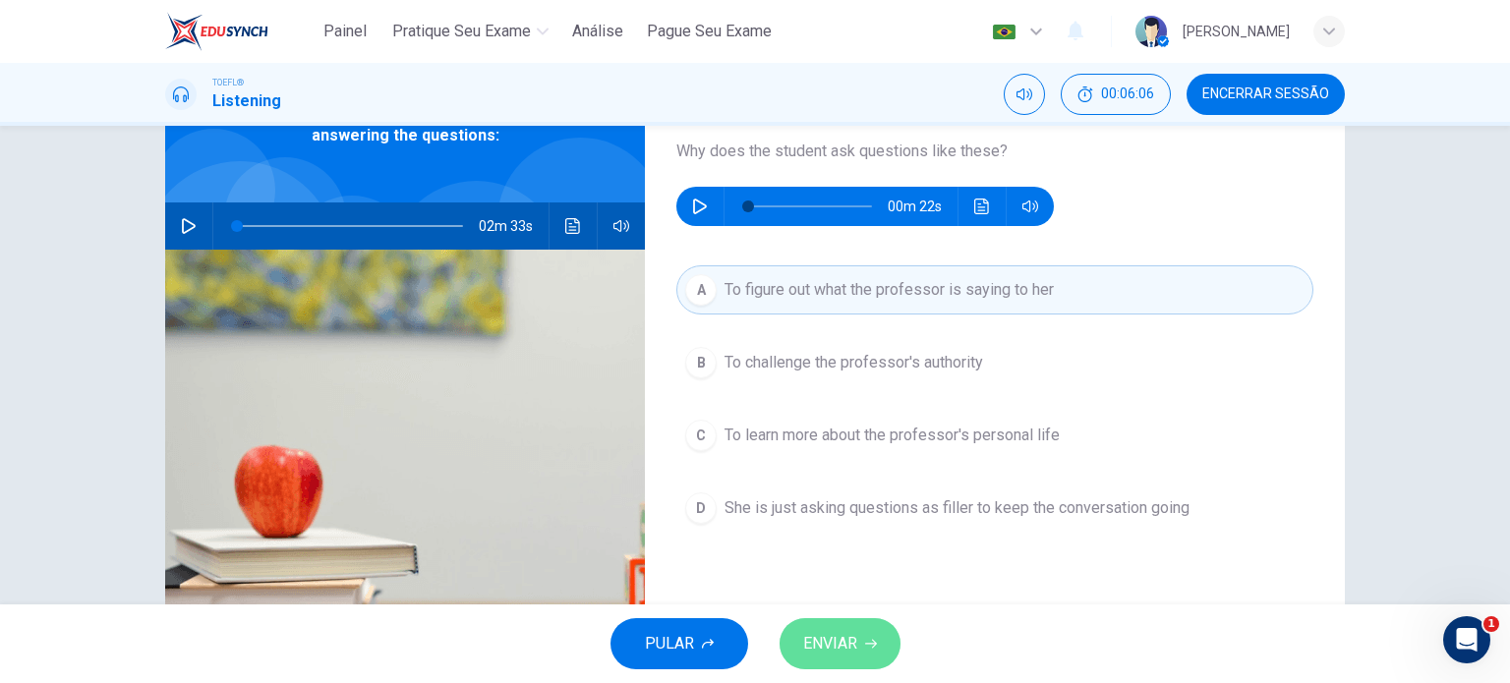
click at [814, 664] on button "ENVIAR" at bounding box center [840, 644] width 121 height 51
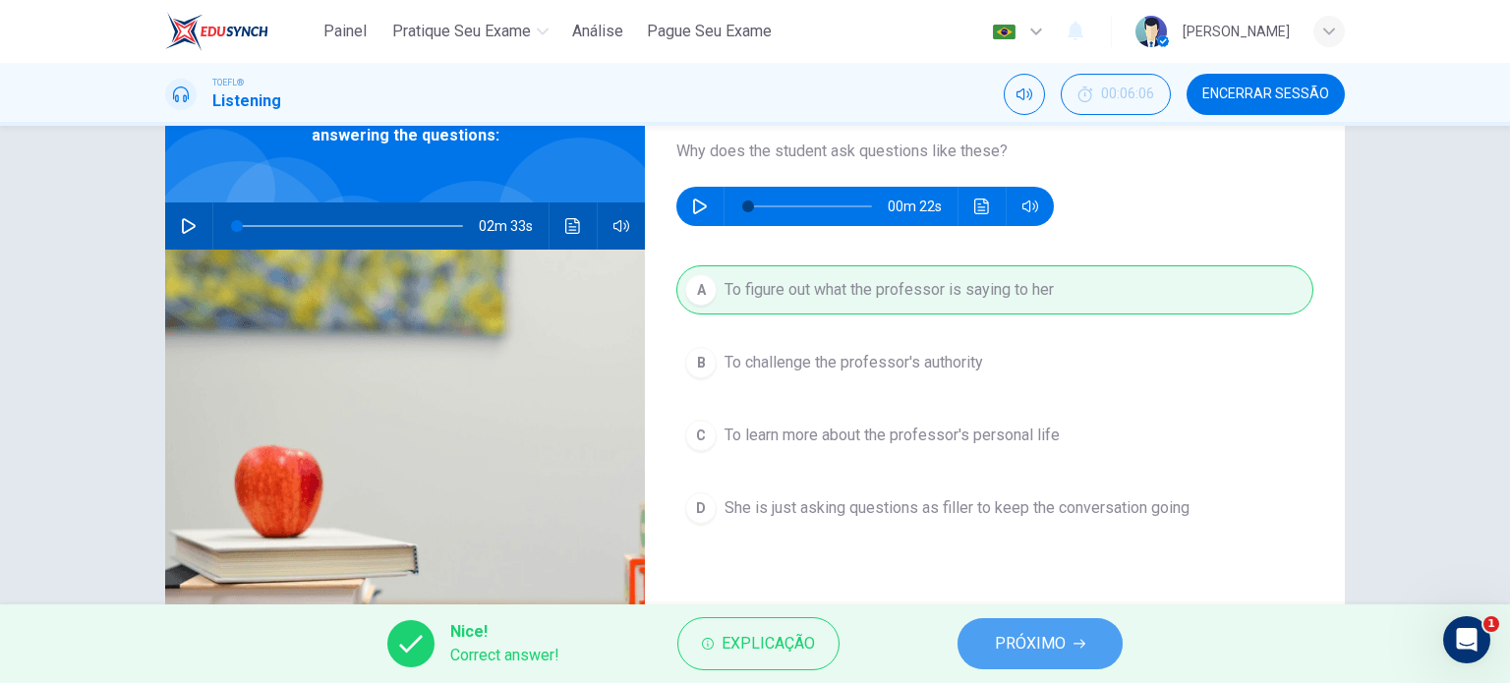
click at [986, 656] on button "PRÓXIMO" at bounding box center [1040, 644] width 165 height 51
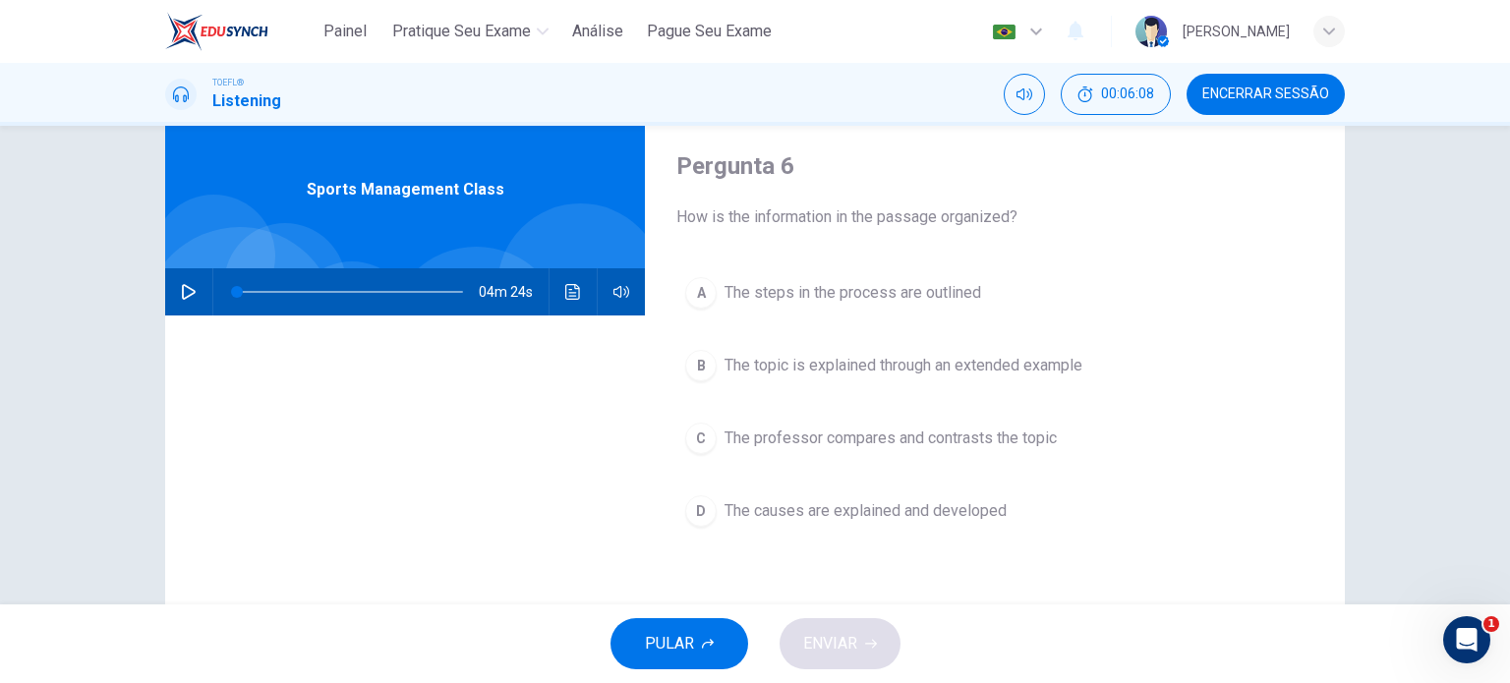
scroll to position [55, 0]
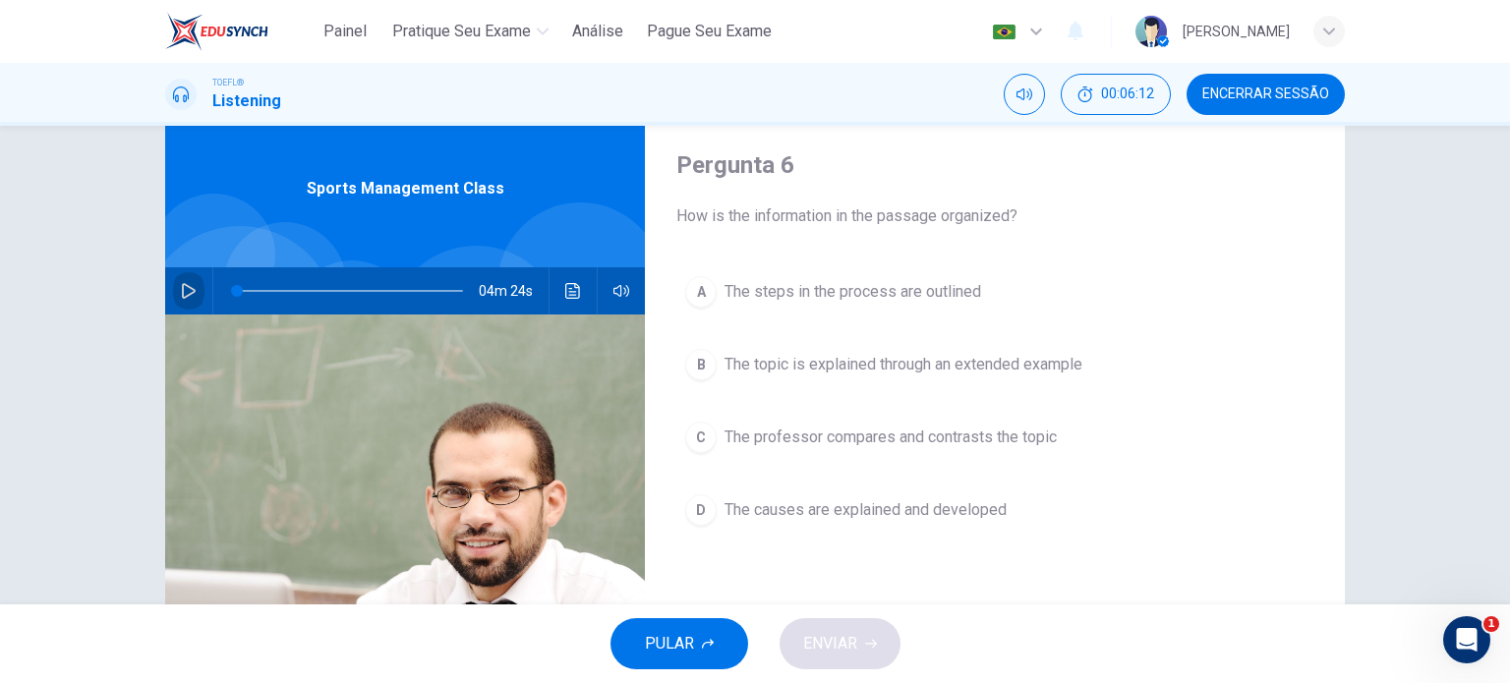
click at [173, 283] on button "button" at bounding box center [188, 290] width 31 height 47
type input "0"
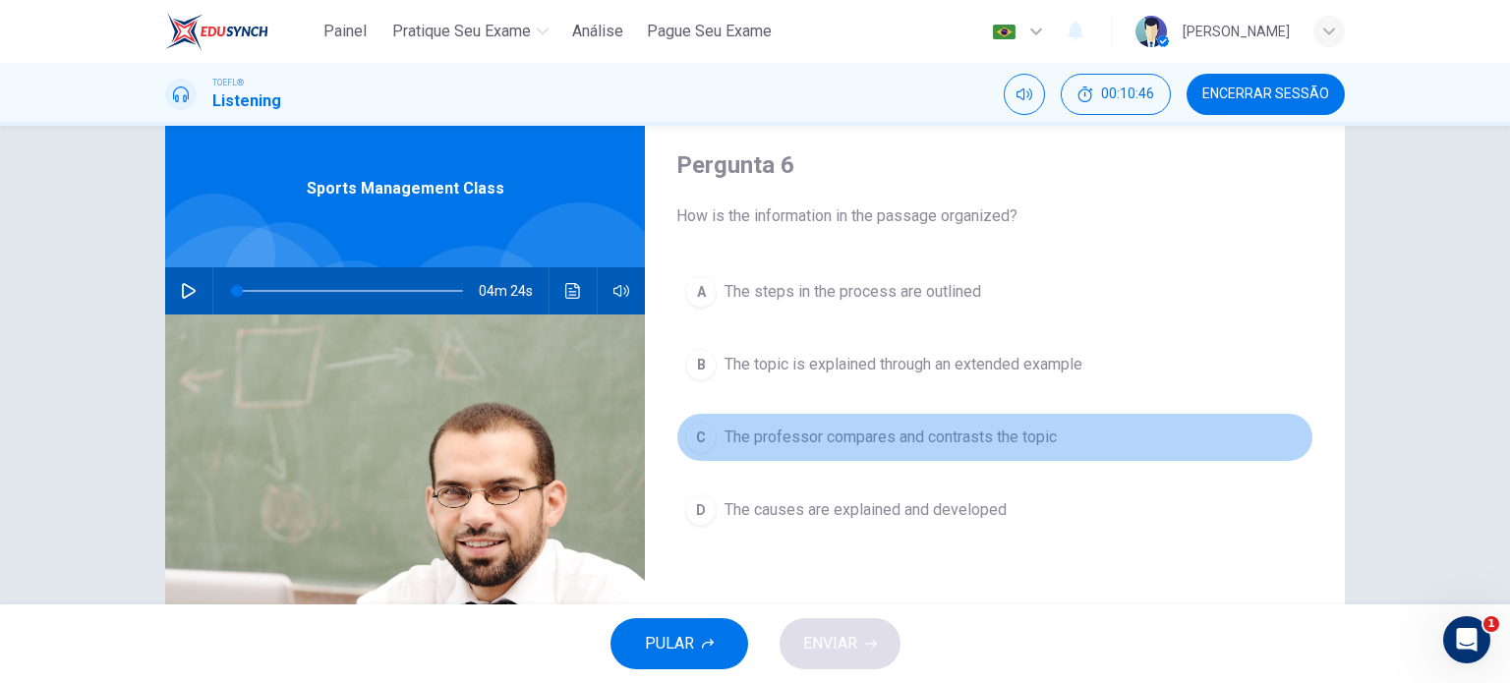
click at [890, 440] on span "The professor compares and contrasts the topic" at bounding box center [891, 438] width 332 height 24
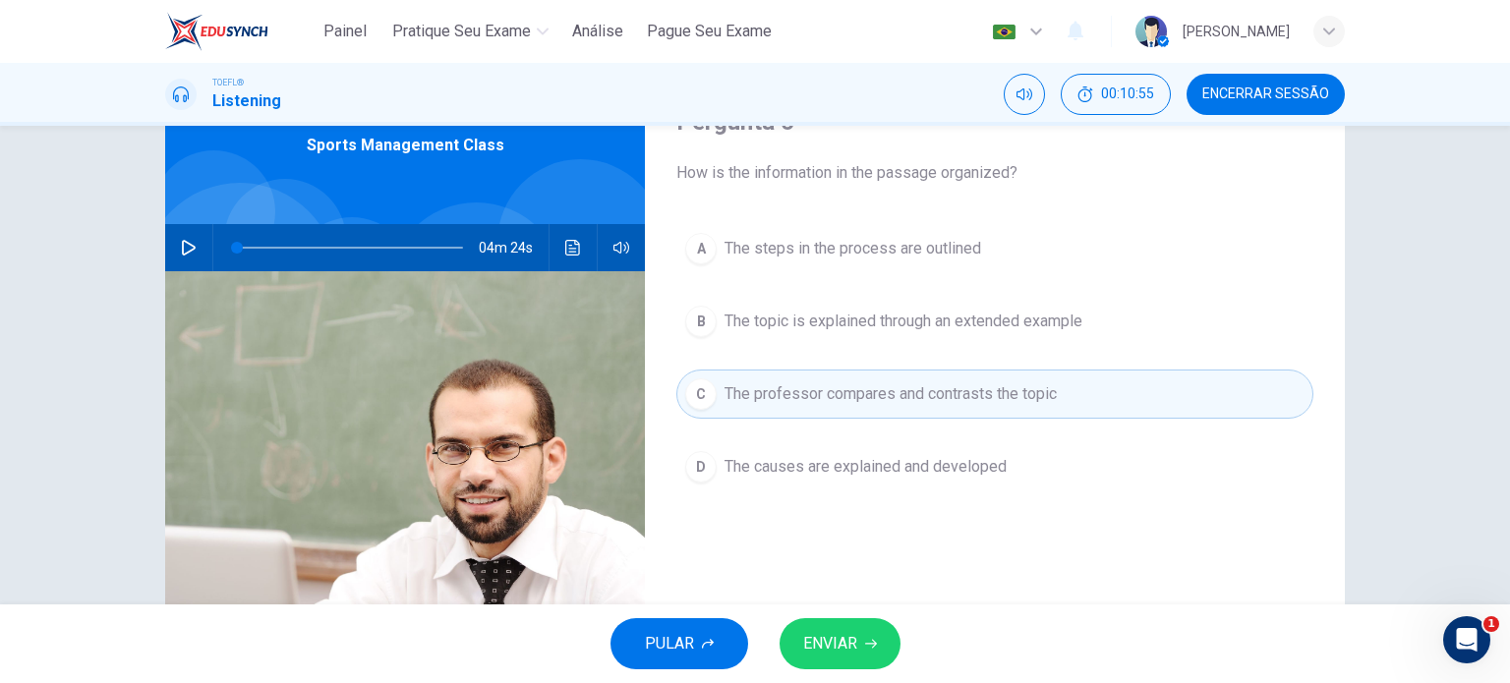
scroll to position [106, 0]
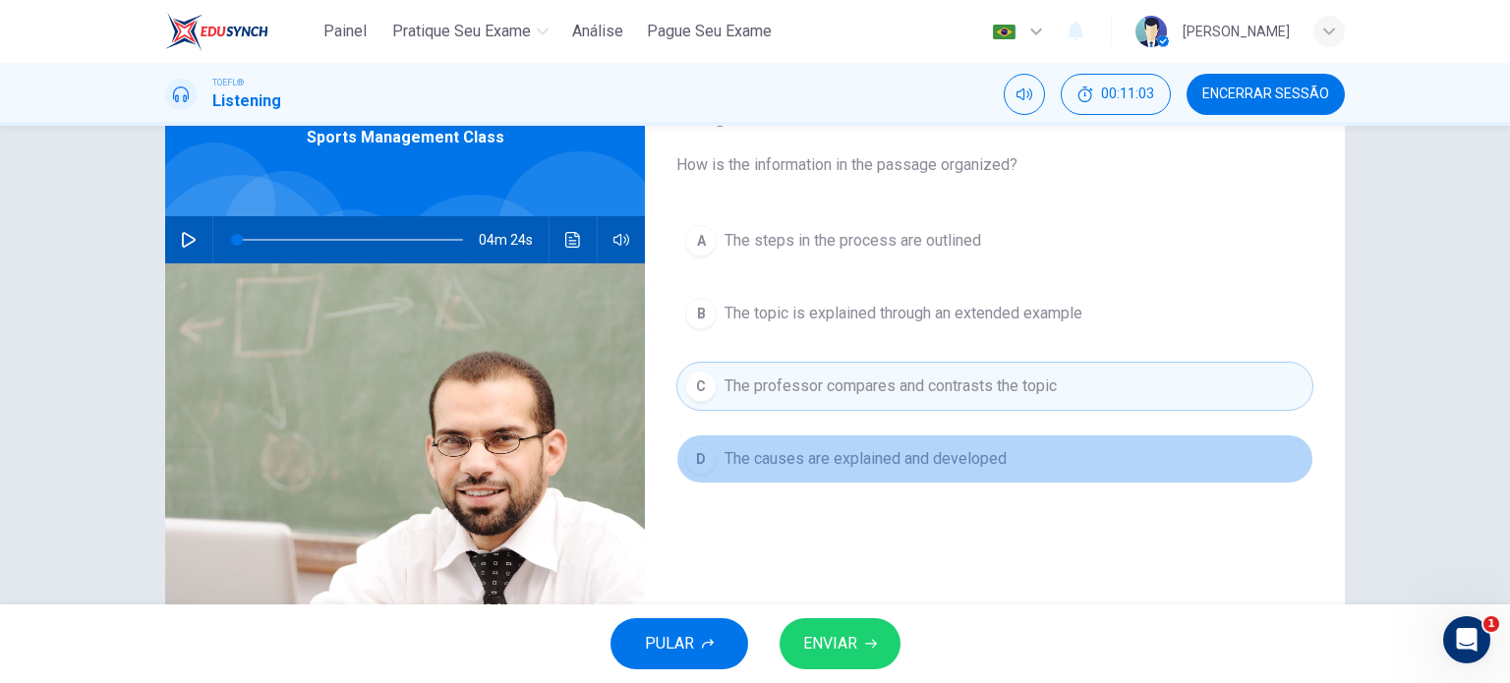
click at [866, 448] on span "The causes are explained and developed" at bounding box center [866, 459] width 282 height 24
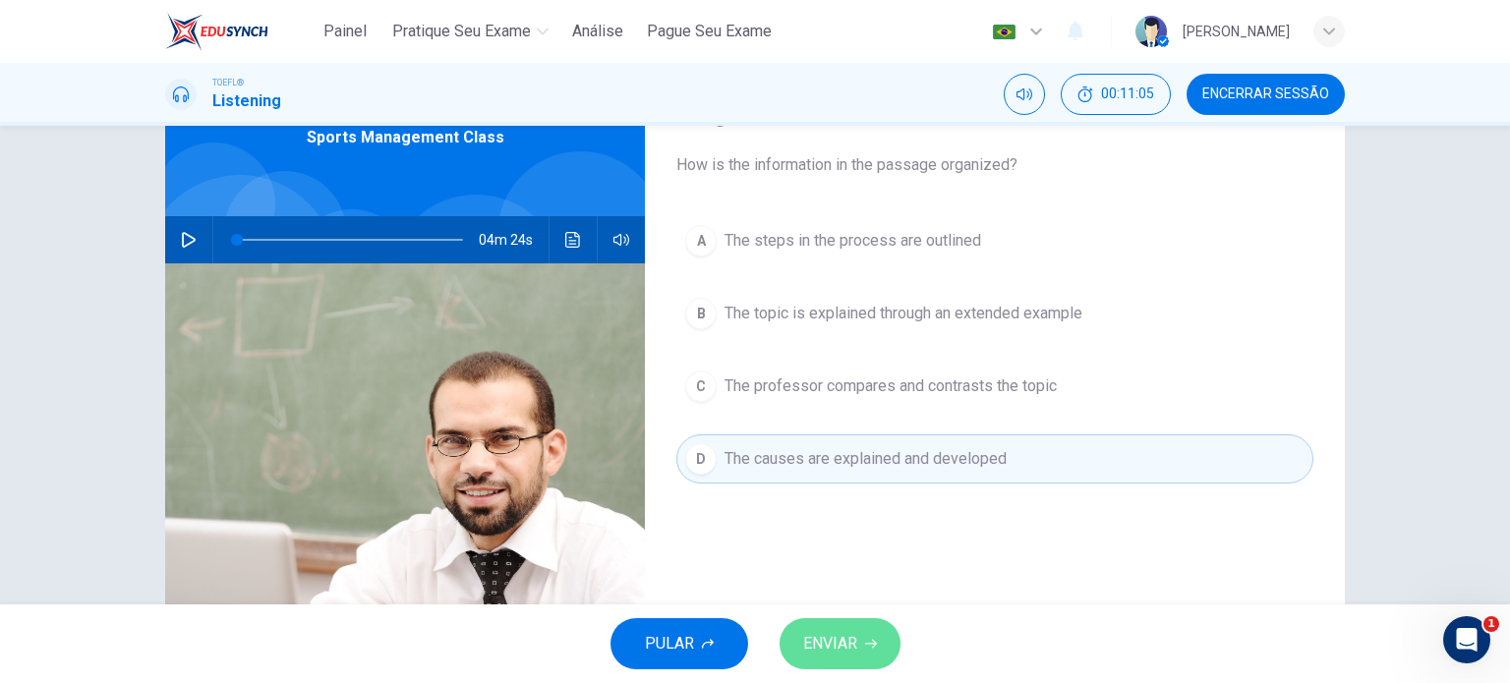
click at [861, 633] on button "ENVIAR" at bounding box center [840, 644] width 121 height 51
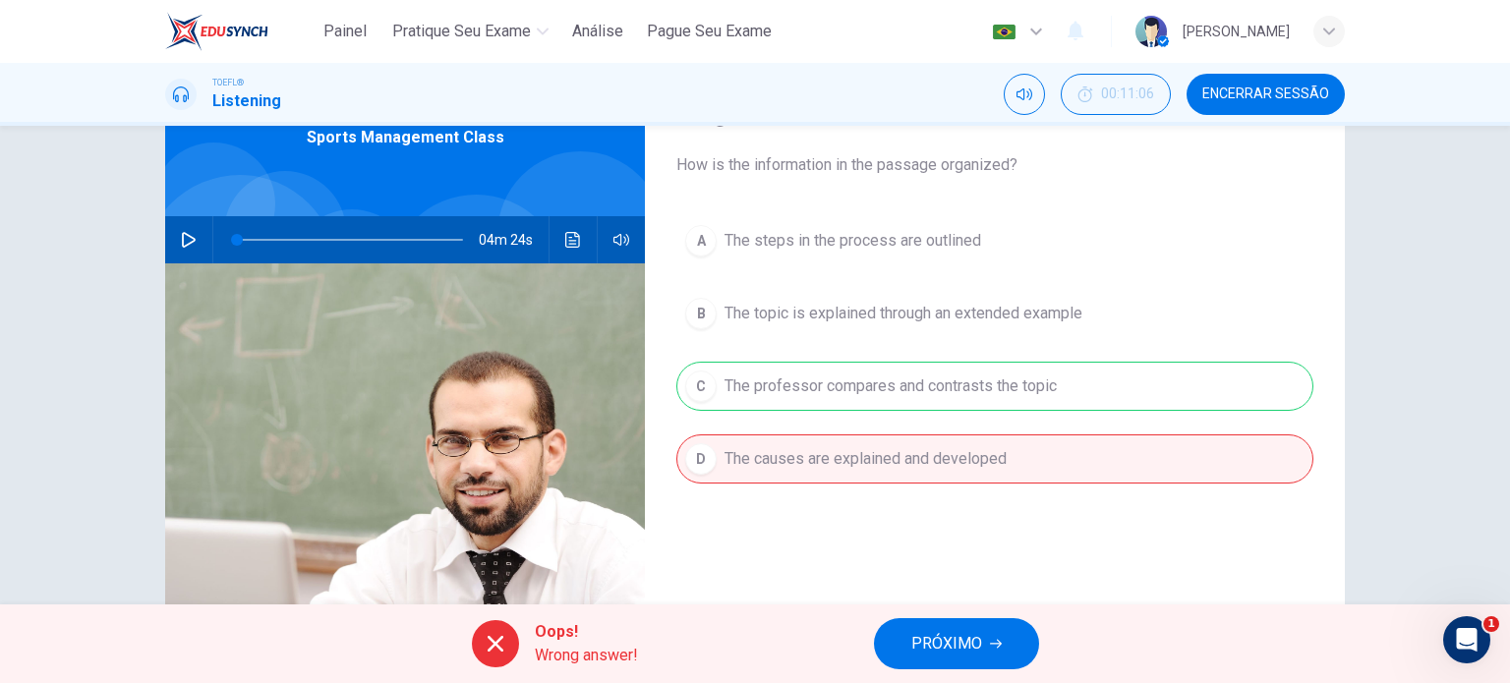
click at [625, 629] on span "Oops!" at bounding box center [586, 632] width 103 height 24
click at [837, 404] on div "A The steps in the process are outlined B The topic is explained through an ext…" at bounding box center [995, 369] width 637 height 307
click at [941, 646] on span "PRÓXIMO" at bounding box center [947, 644] width 71 height 28
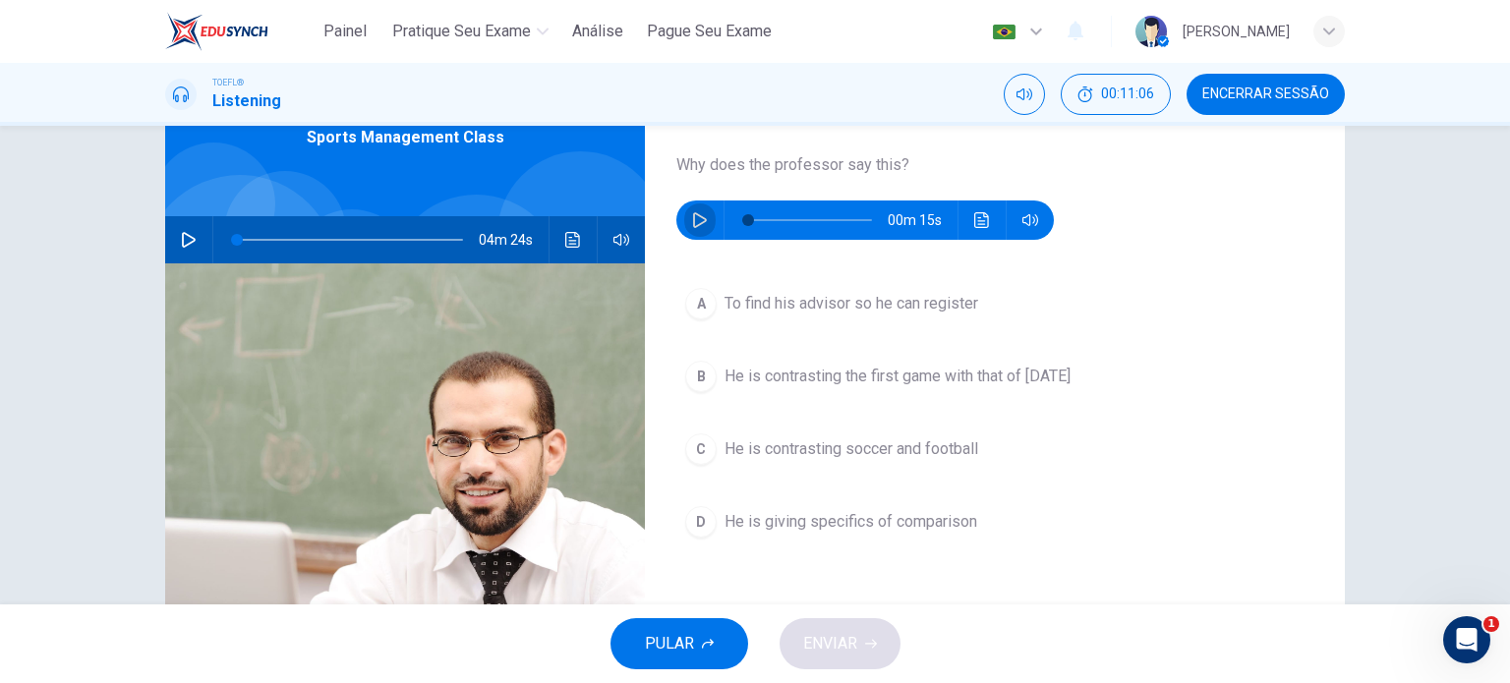
click at [707, 227] on button "button" at bounding box center [699, 220] width 31 height 39
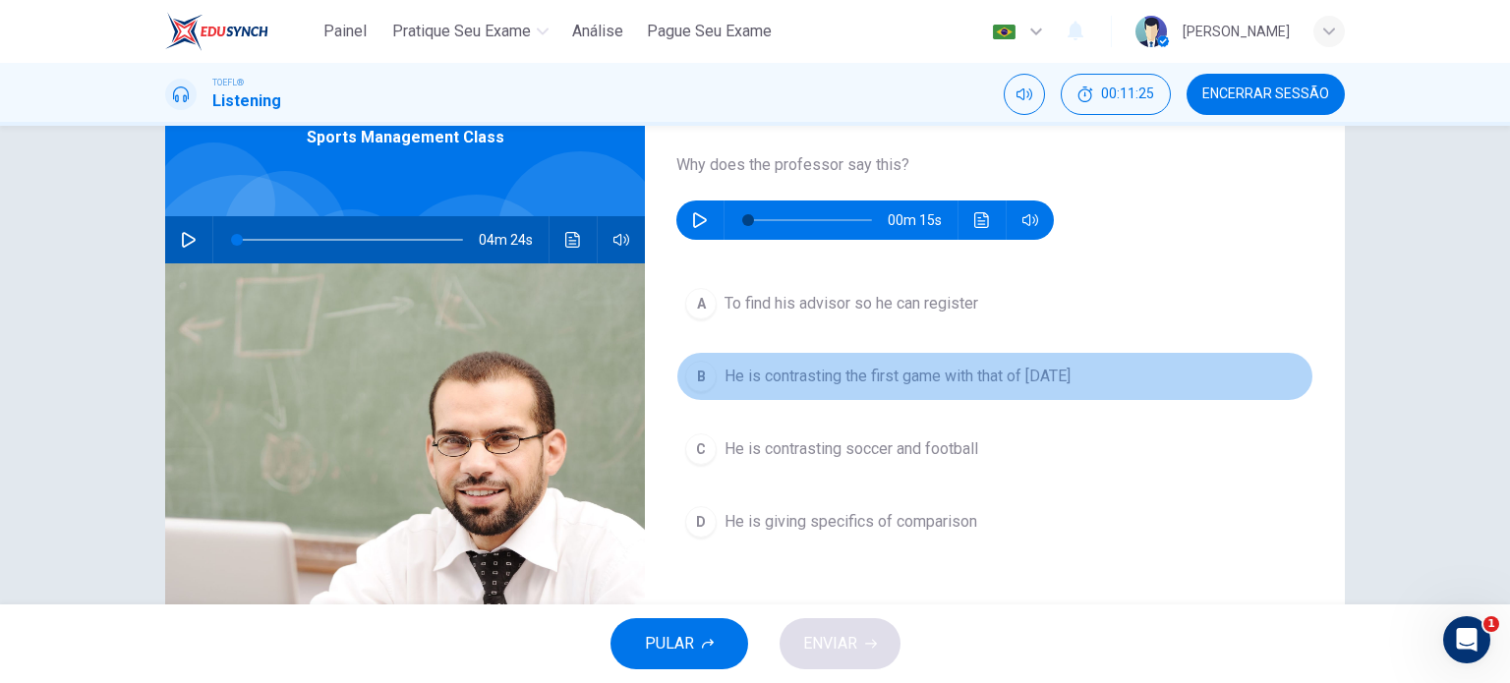
click at [847, 373] on span "He is contrasting the first game with that of today" at bounding box center [898, 377] width 346 height 24
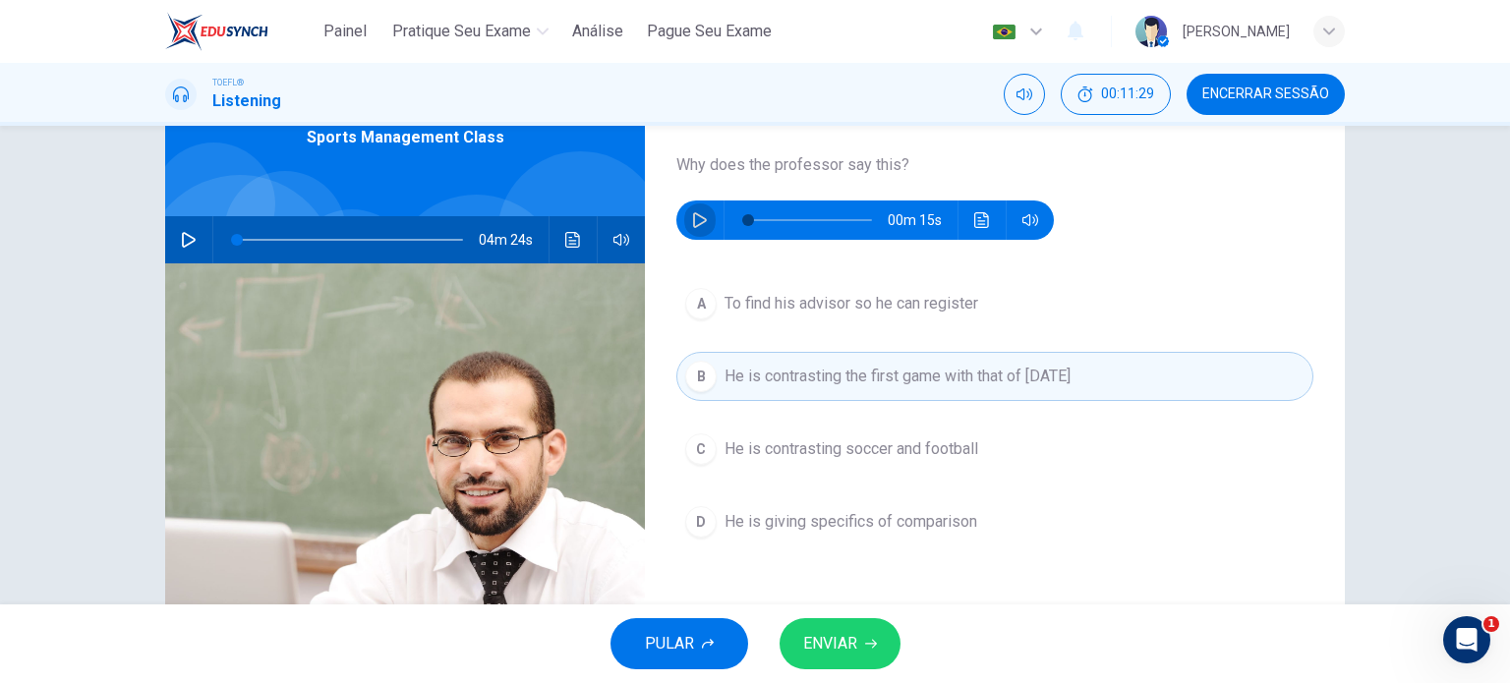
click at [694, 225] on icon "button" at bounding box center [700, 220] width 14 height 16
type input "13"
type input "0.7"
click at [1038, 259] on span at bounding box center [1025, 256] width 73 height 28
type input "20"
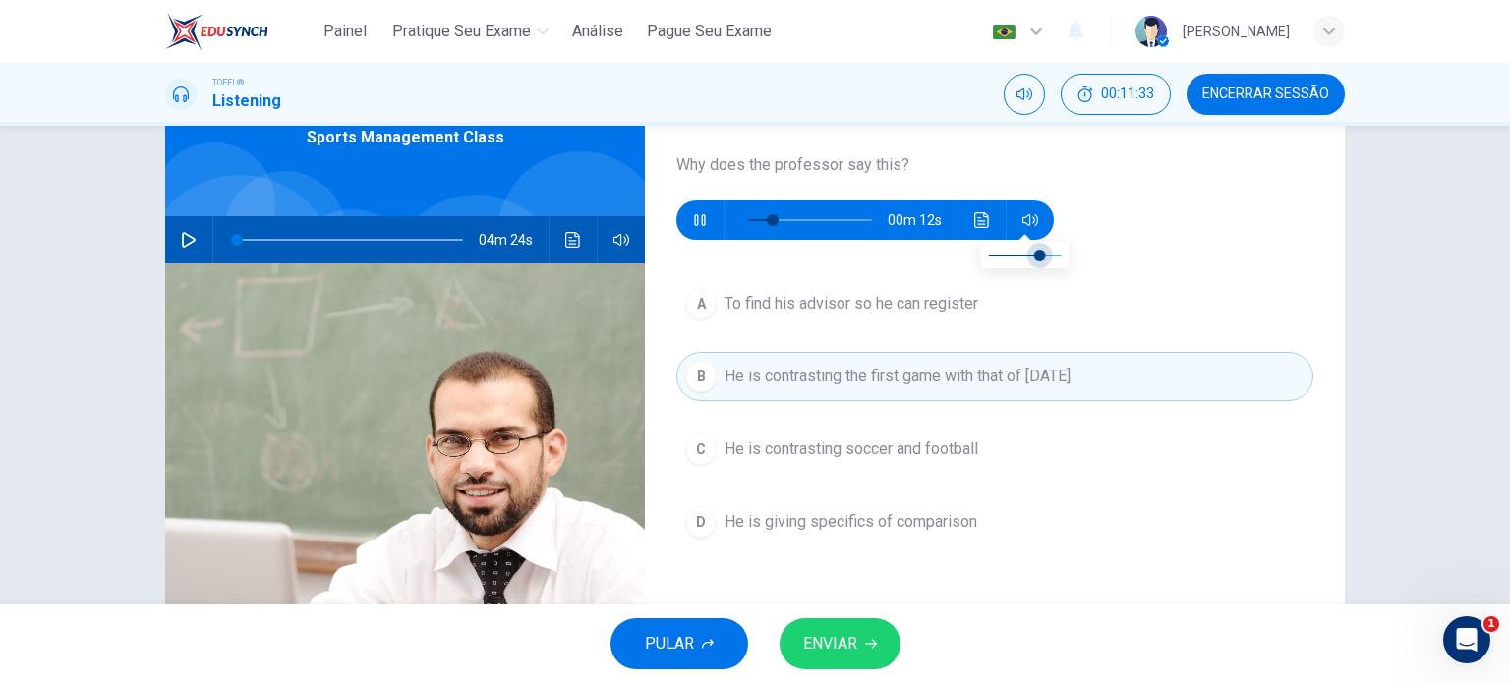
type input "0.6"
type input "26"
type input "0.5"
type input "26"
type input "0.4"
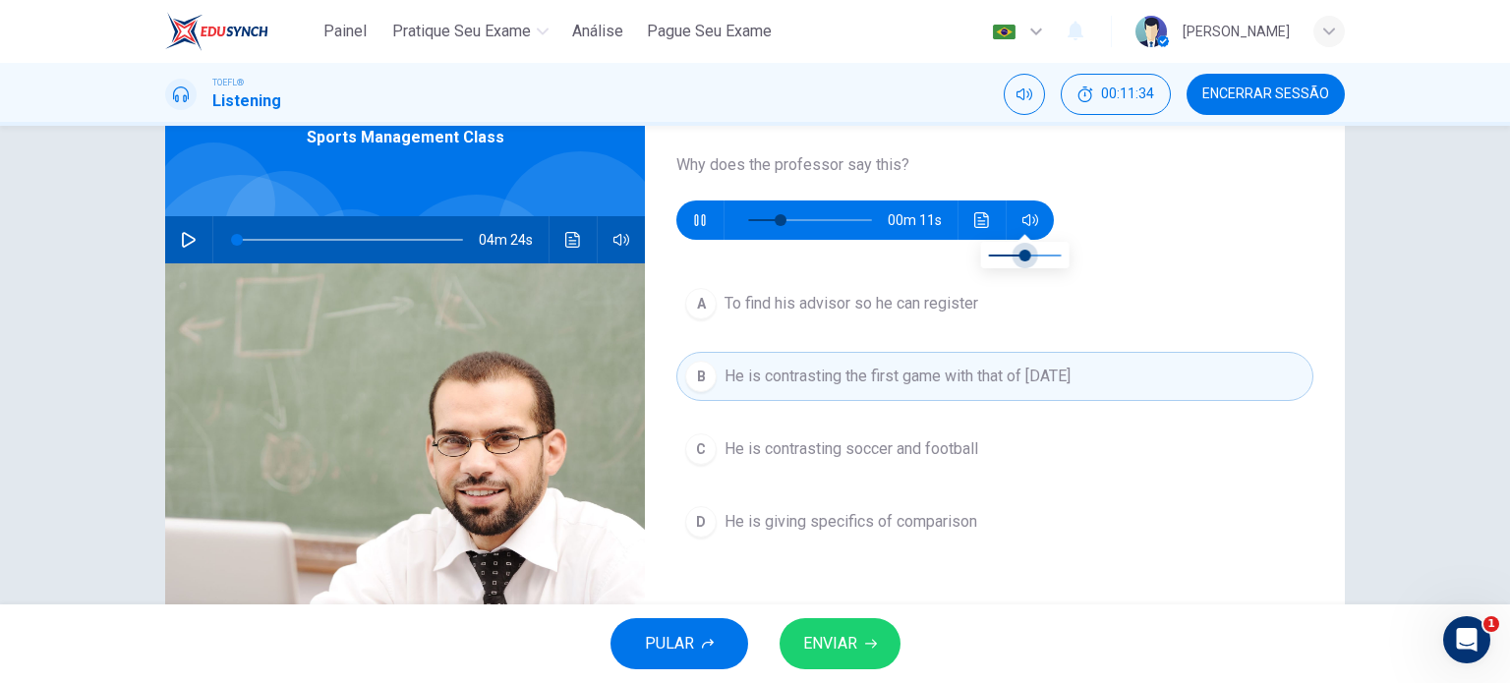
type input "26"
type input "0.3"
drag, startPoint x: 1038, startPoint y: 259, endPoint x: 1008, endPoint y: 255, distance: 30.7
click at [1008, 255] on span at bounding box center [1011, 256] width 12 height 12
click at [1137, 240] on div "Question 7 Why does the professor say this? 00m 10s A To find his advisor so he…" at bounding box center [995, 400] width 700 height 683
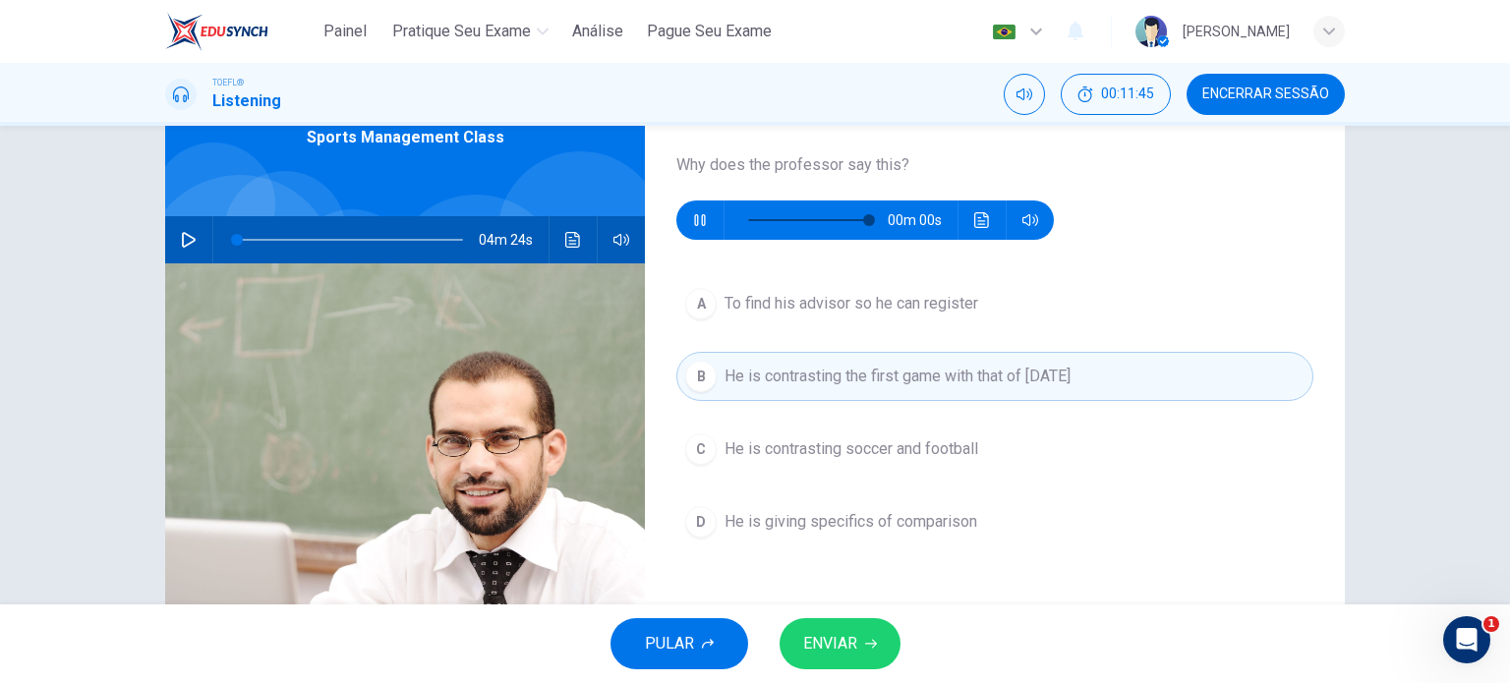
type input "0"
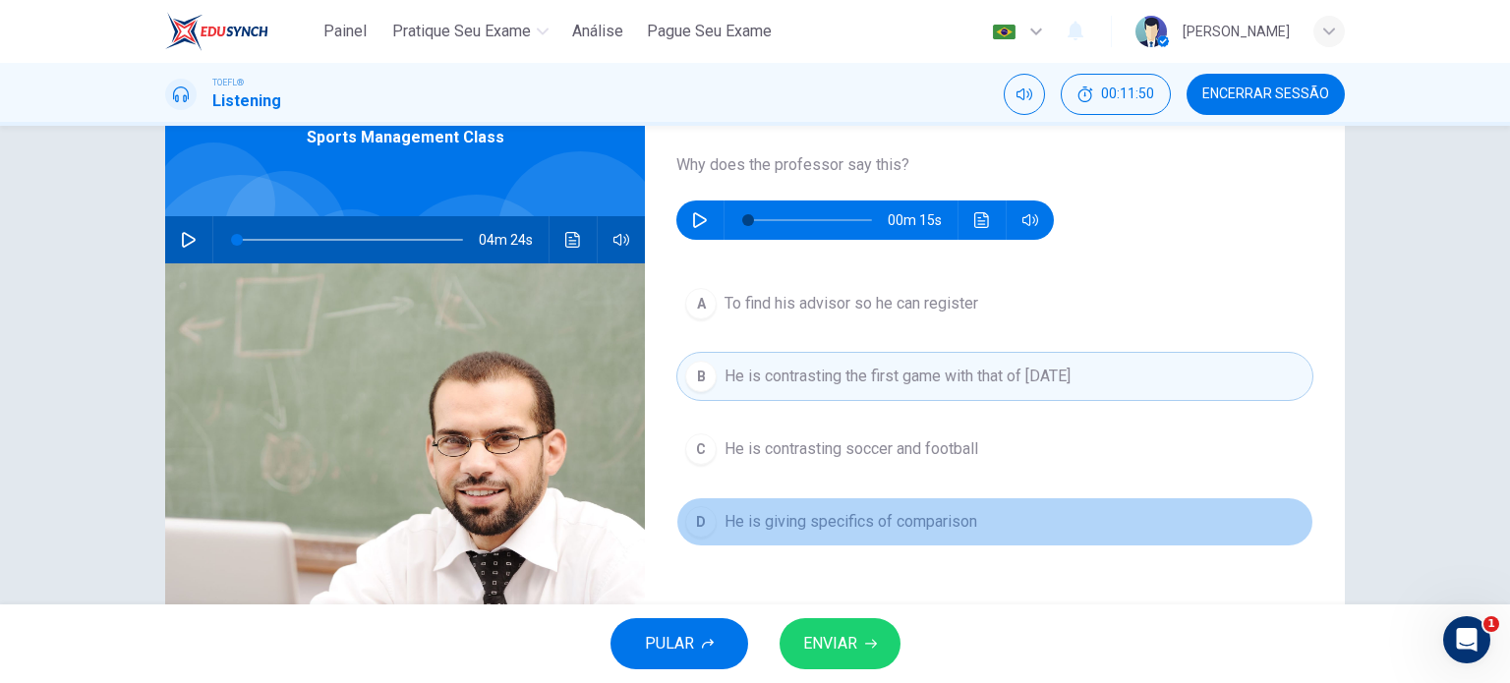
click at [842, 529] on span "He is giving specifics of comparison" at bounding box center [851, 522] width 253 height 24
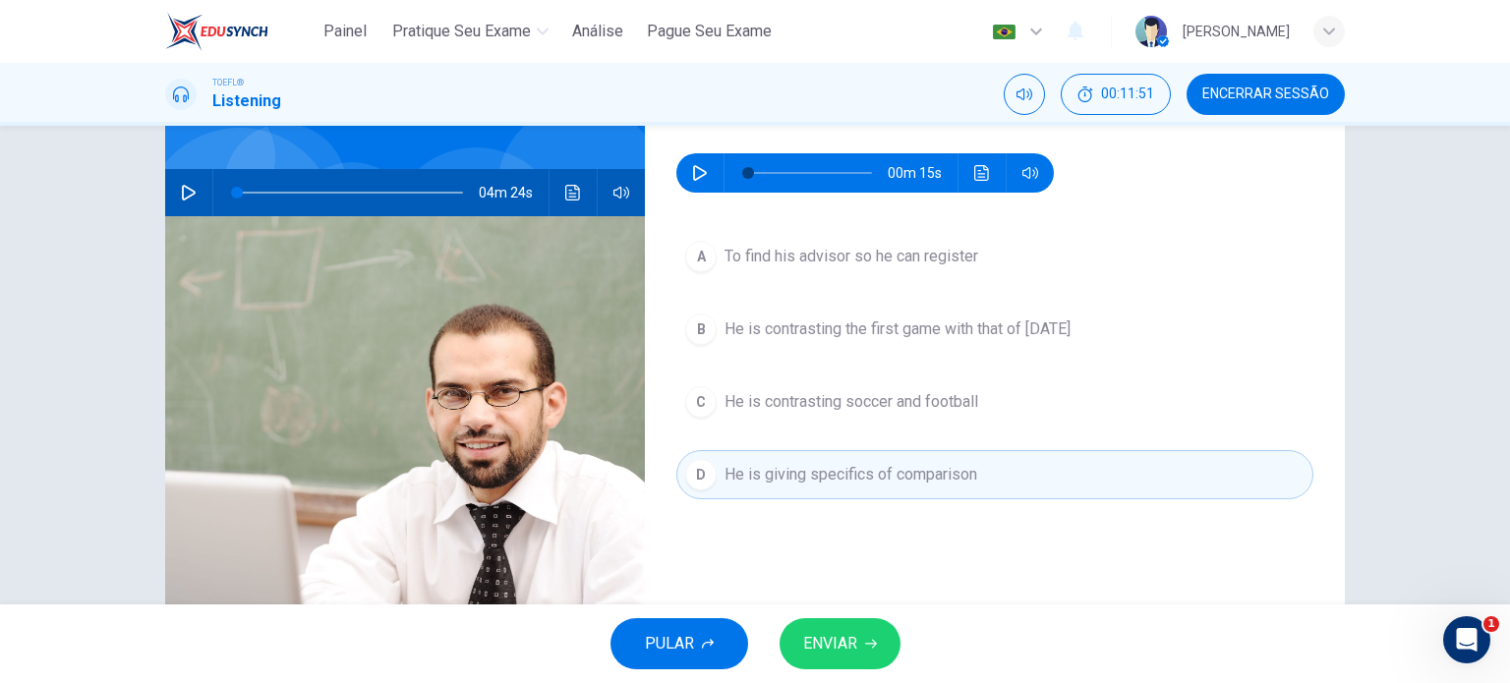
scroll to position [165, 0]
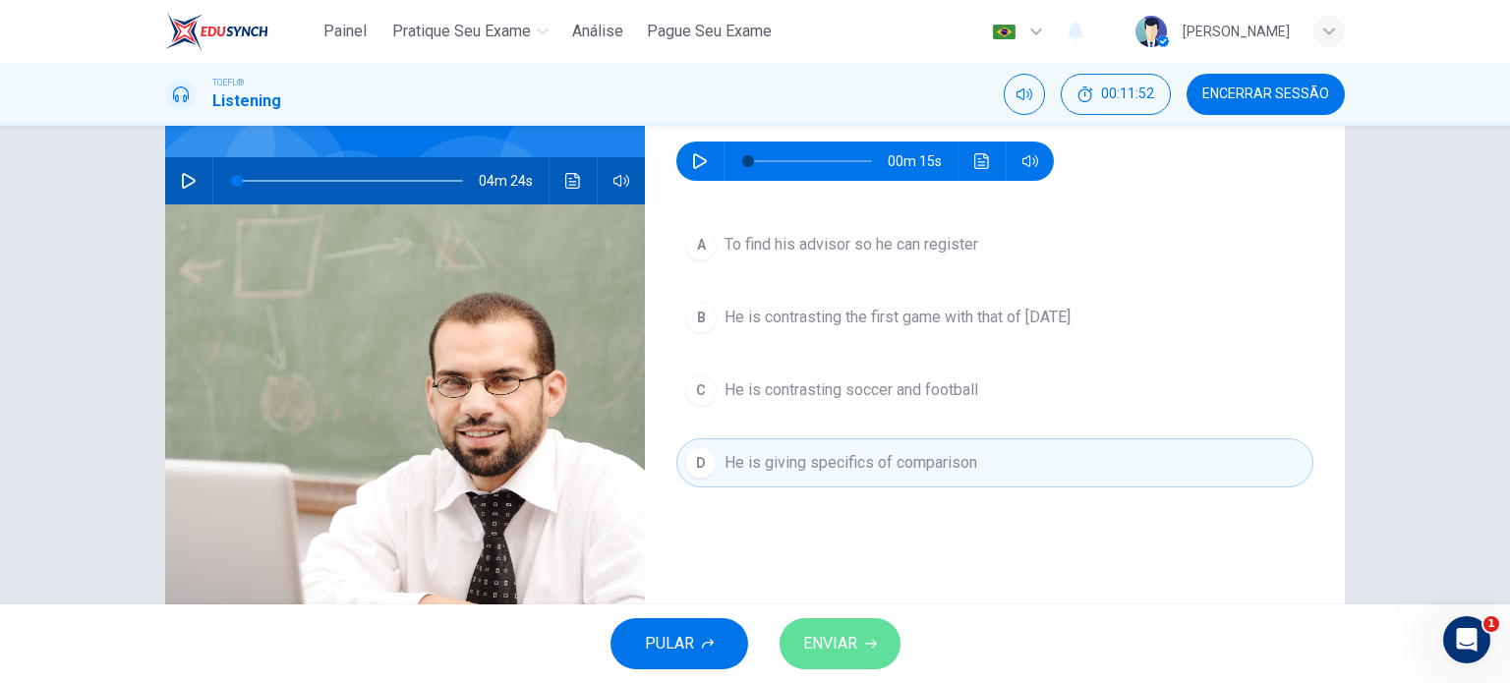
click at [842, 646] on span "ENVIAR" at bounding box center [830, 644] width 54 height 28
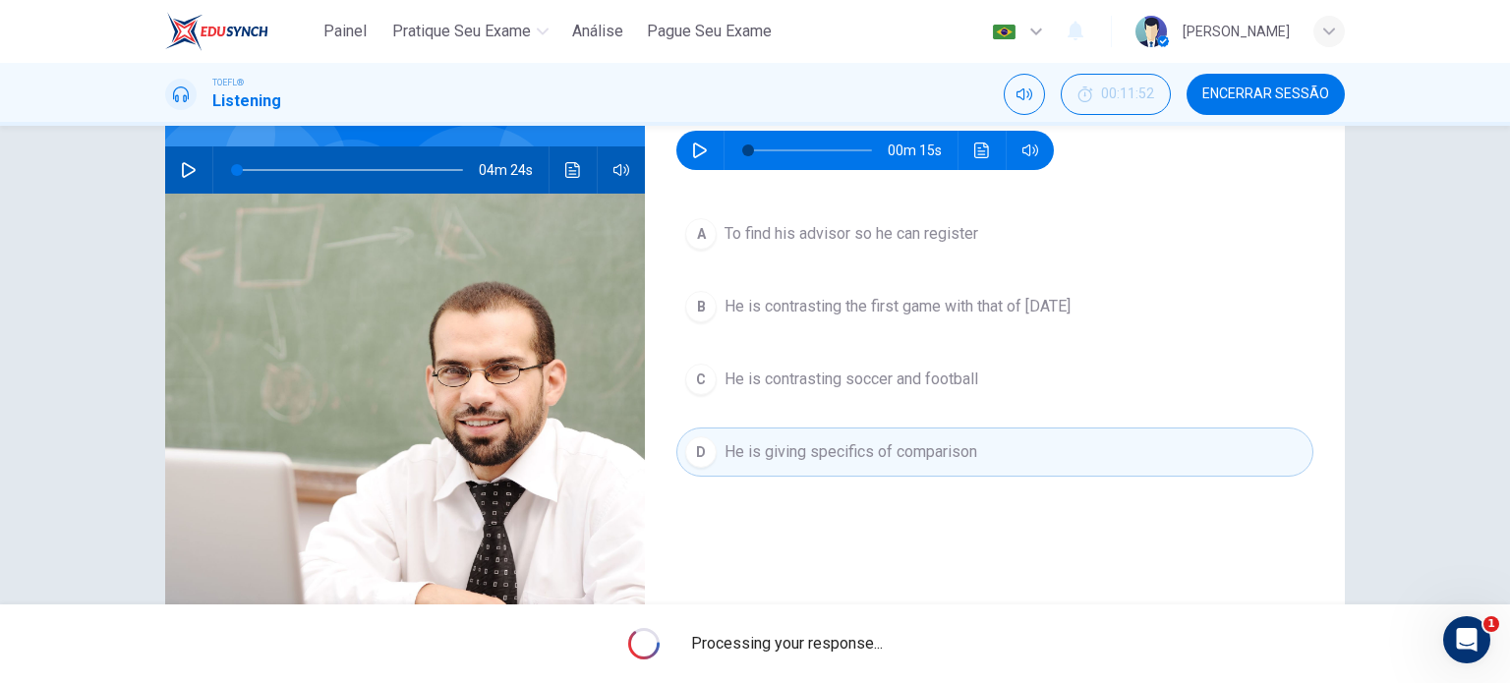
scroll to position [177, 0]
click at [1311, 39] on div "[PERSON_NAME]" at bounding box center [1240, 31] width 209 height 31
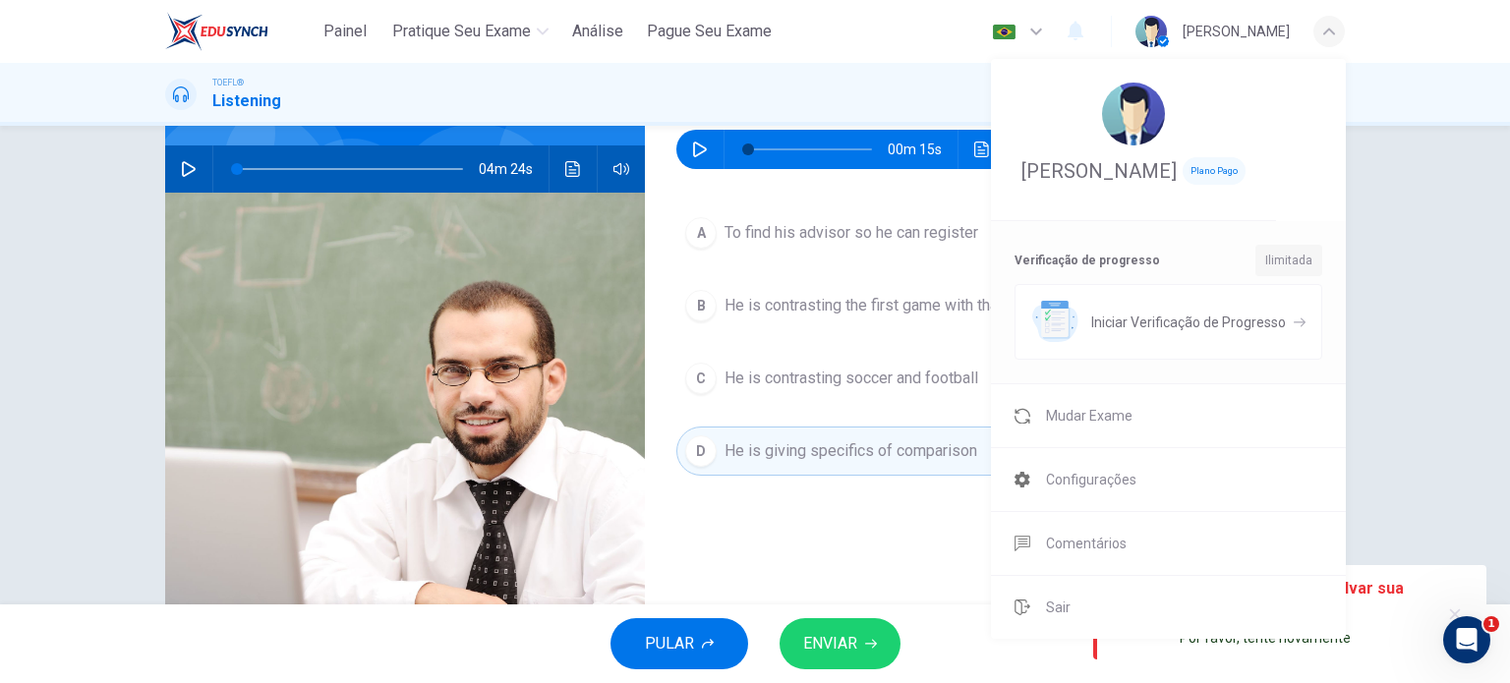
click at [1311, 39] on div at bounding box center [755, 341] width 1510 height 683
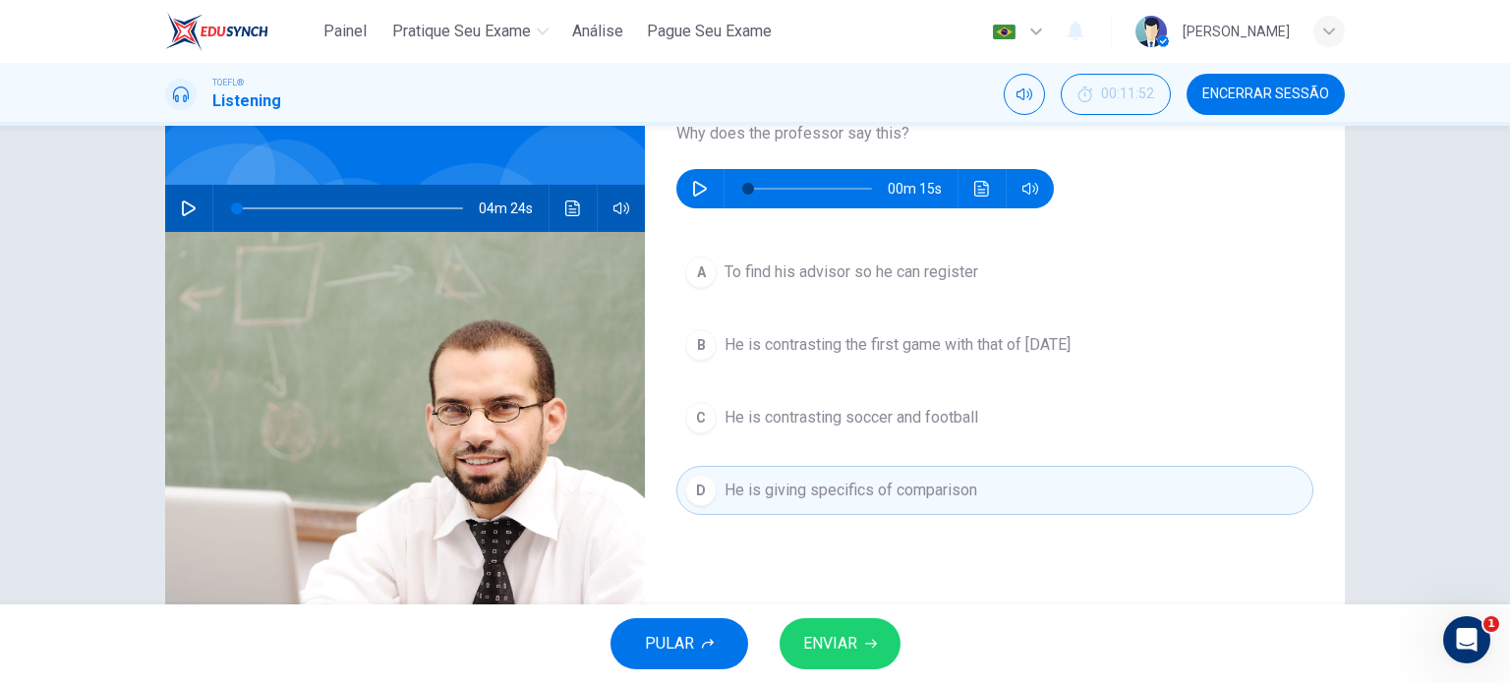
scroll to position [137, 0]
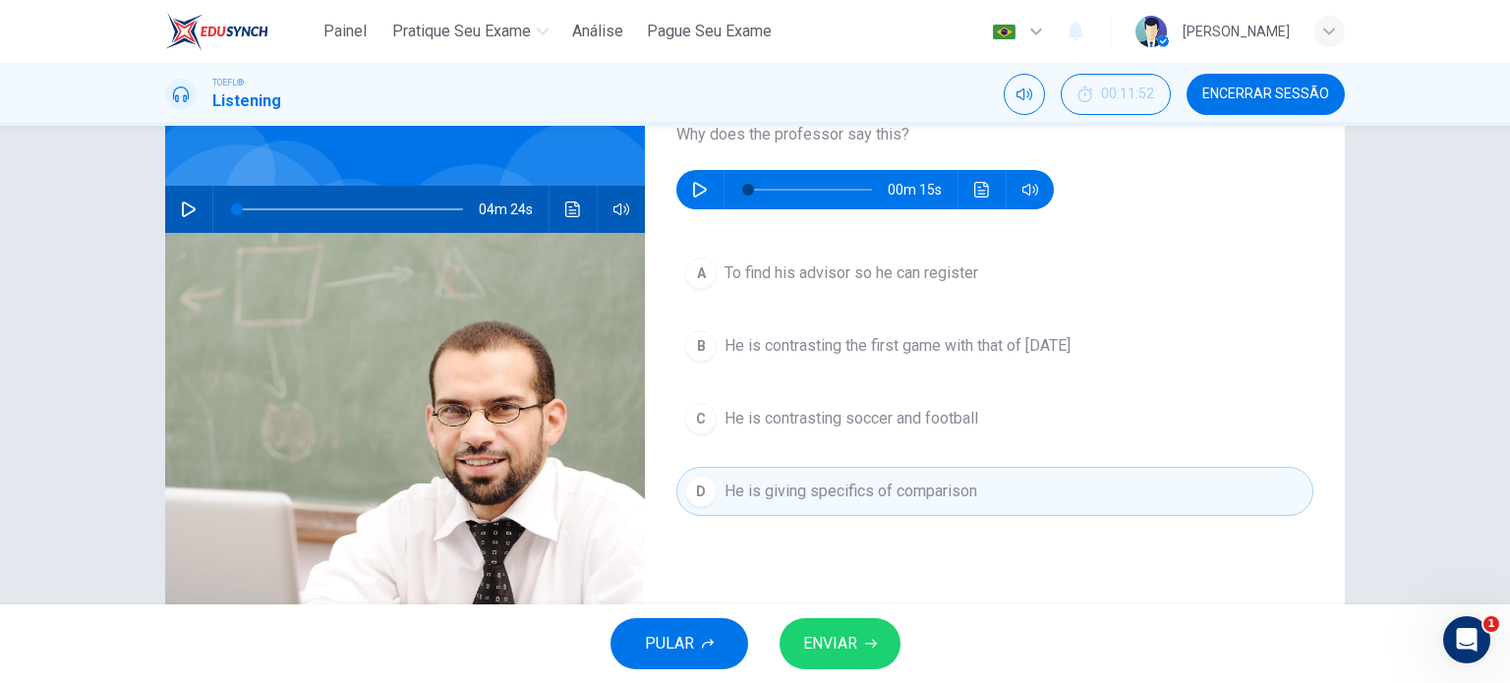
click at [836, 624] on button "ENVIAR" at bounding box center [840, 644] width 121 height 51
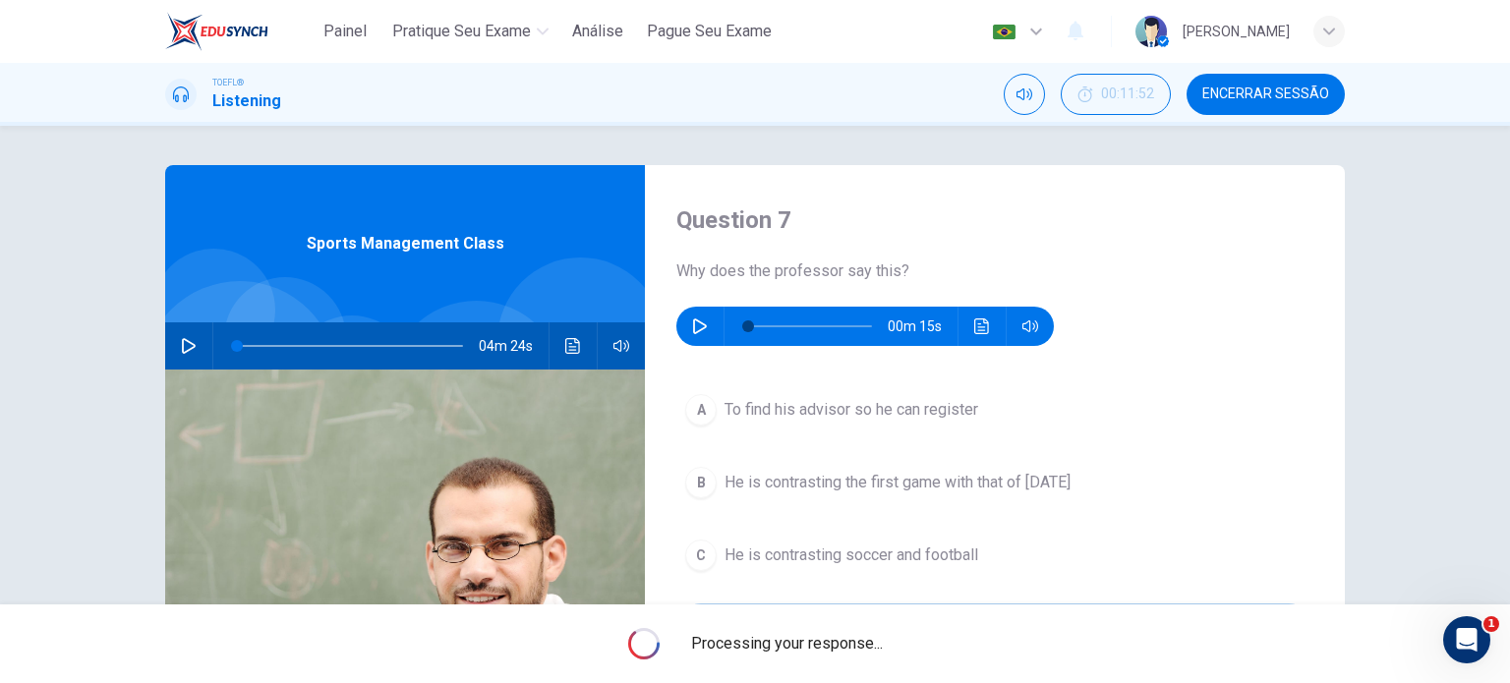
scroll to position [283, 0]
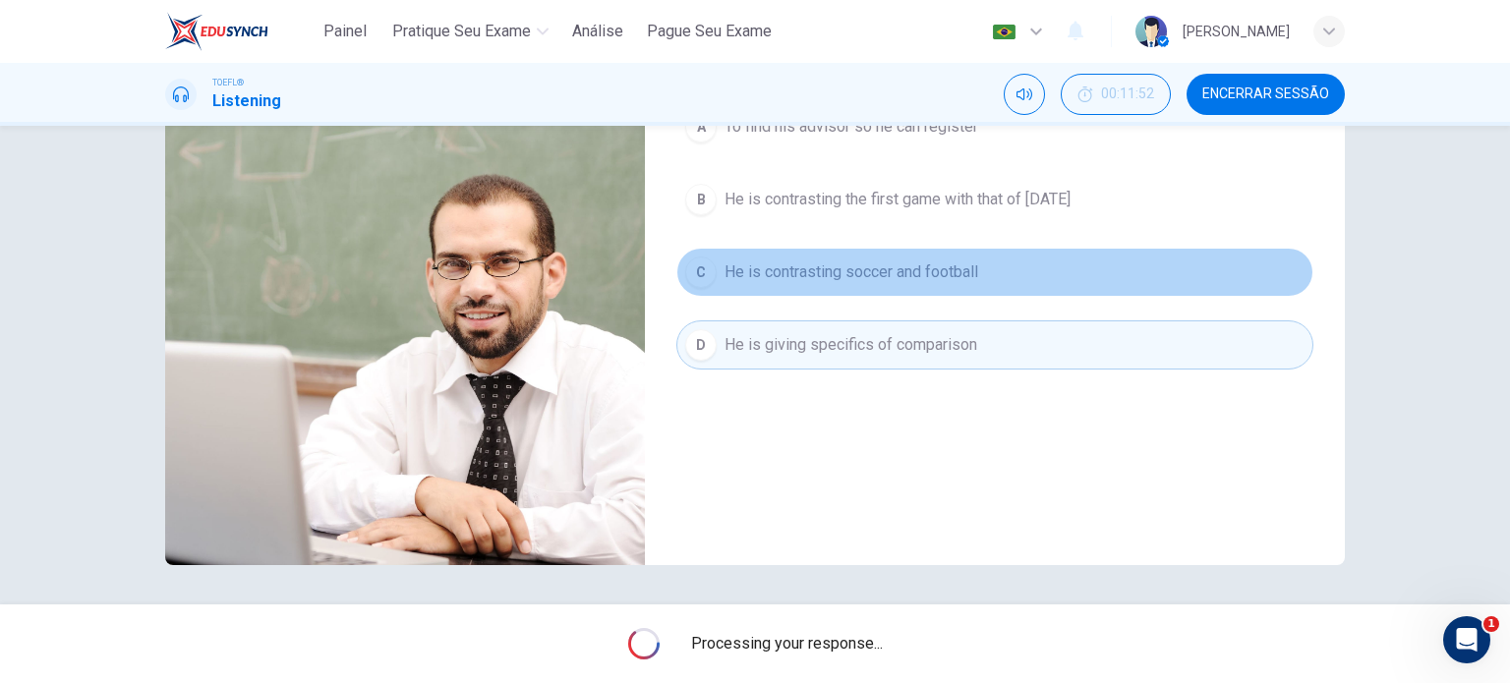
click at [763, 270] on span "He is contrasting soccer and football" at bounding box center [852, 273] width 254 height 24
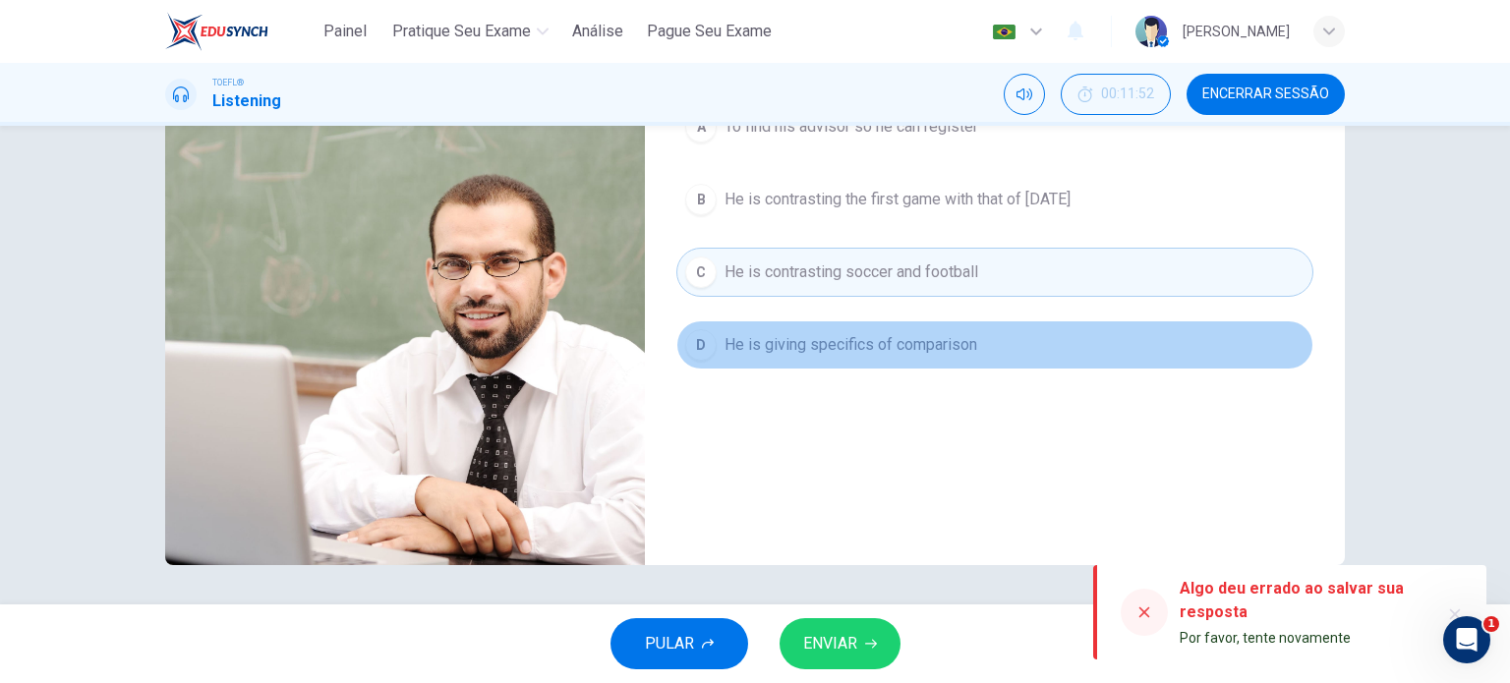
click at [895, 336] on span "He is giving specifics of comparison" at bounding box center [851, 345] width 253 height 24
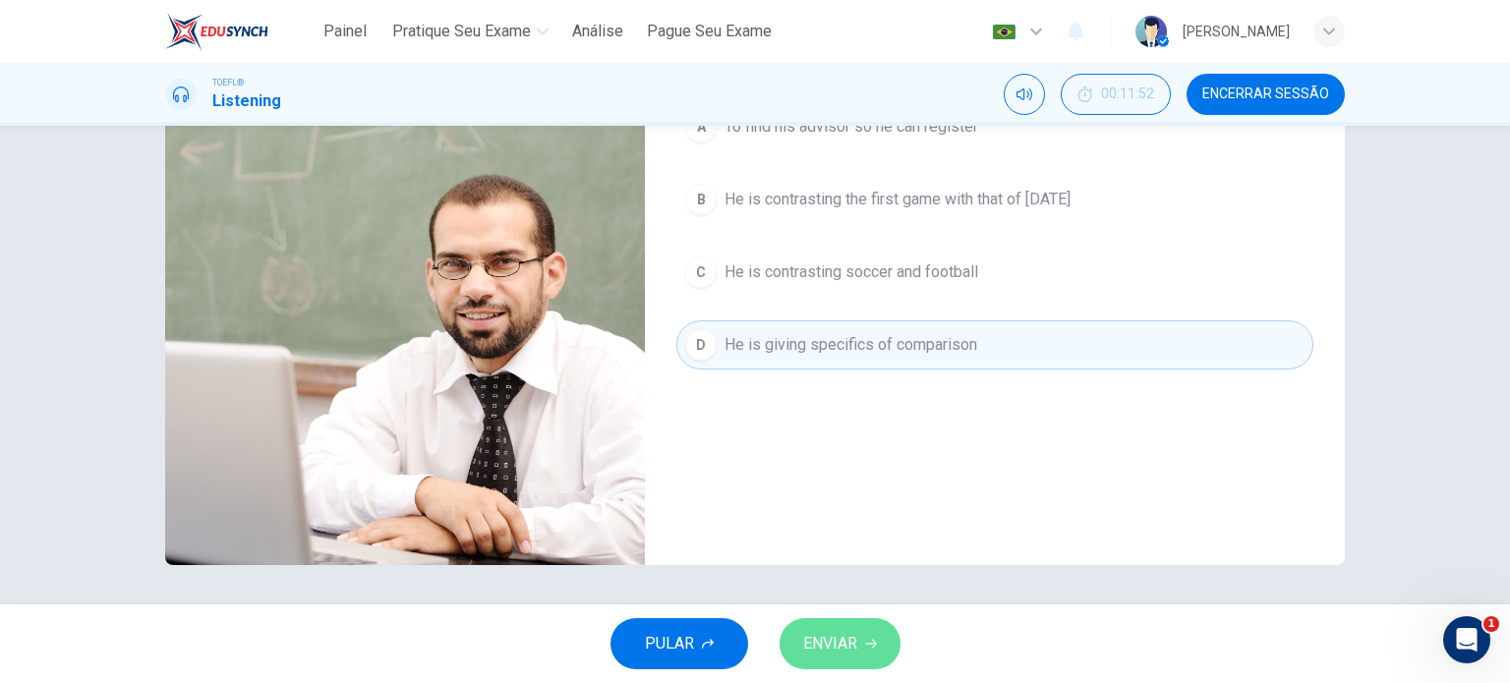
click at [803, 643] on span "ENVIAR" at bounding box center [830, 644] width 54 height 28
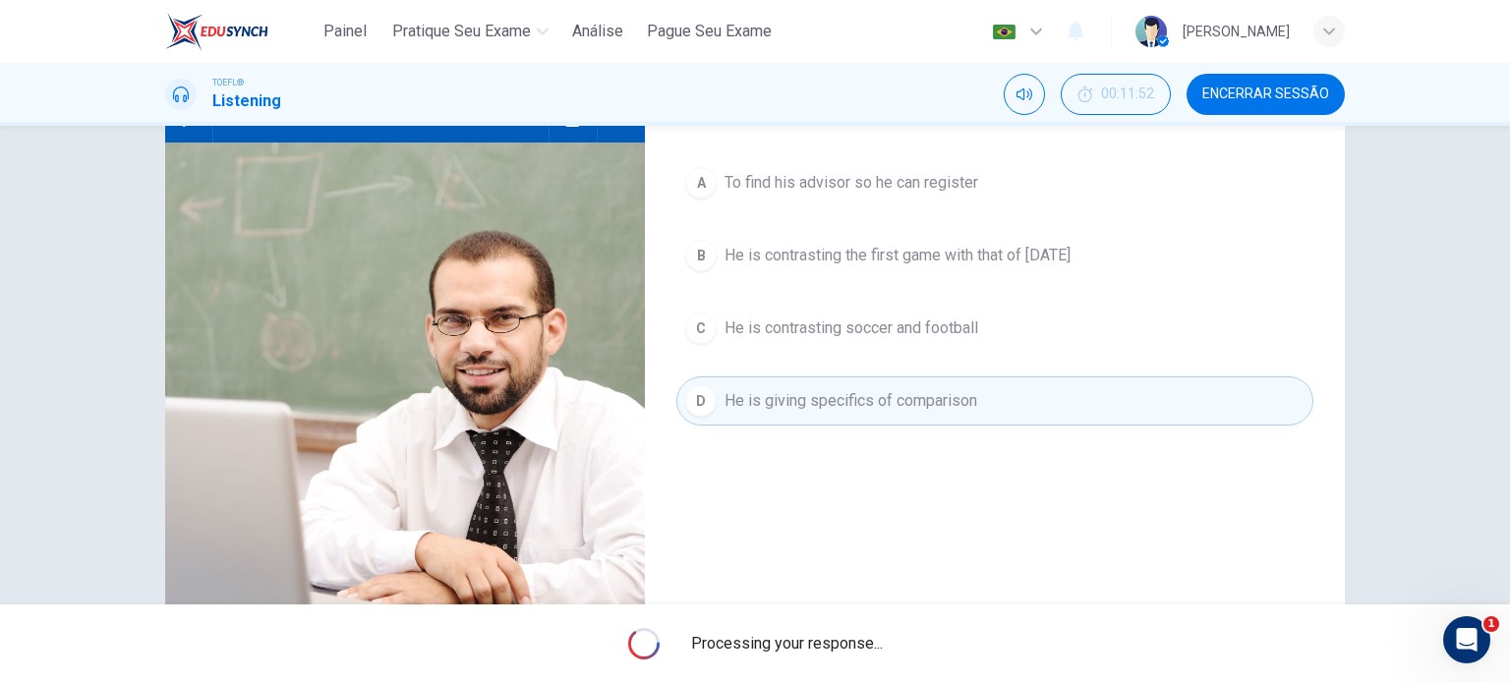
scroll to position [226, 0]
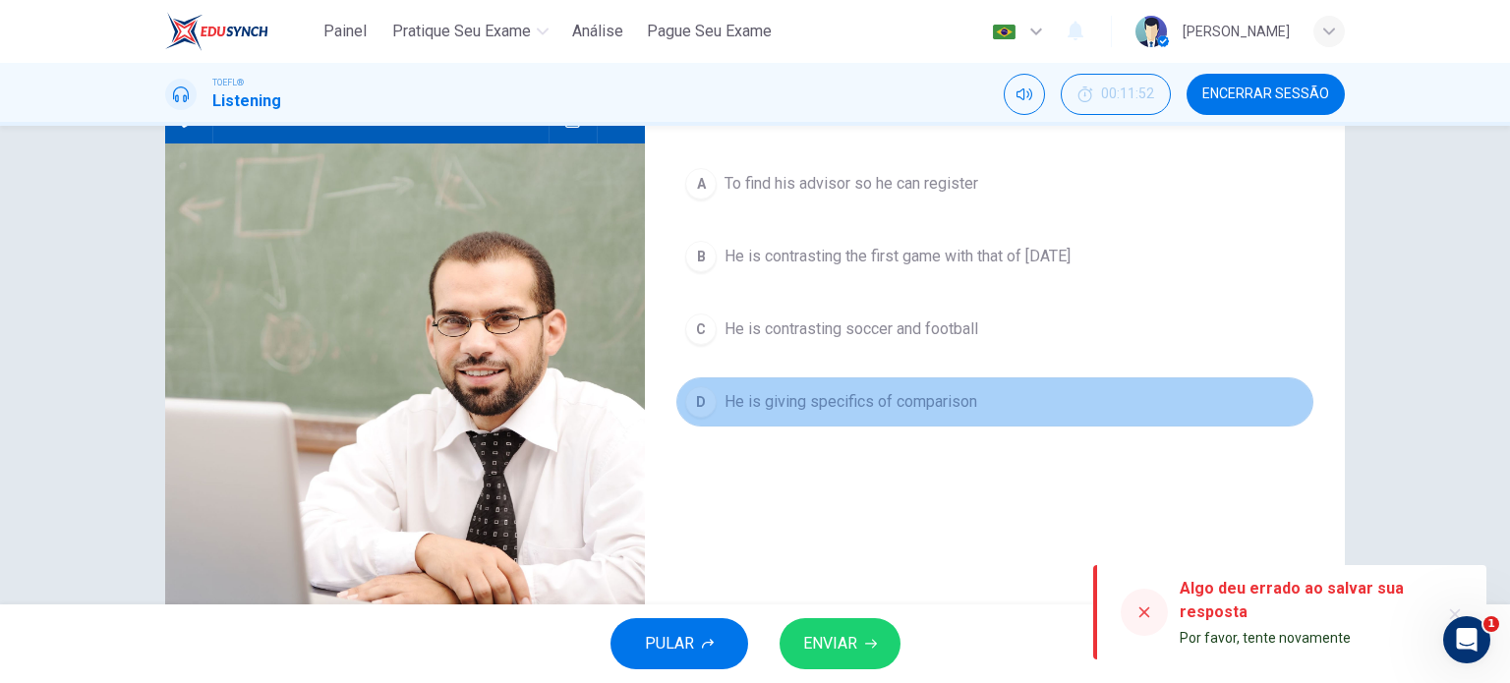
click at [748, 405] on span "He is giving specifics of comparison" at bounding box center [851, 402] width 253 height 24
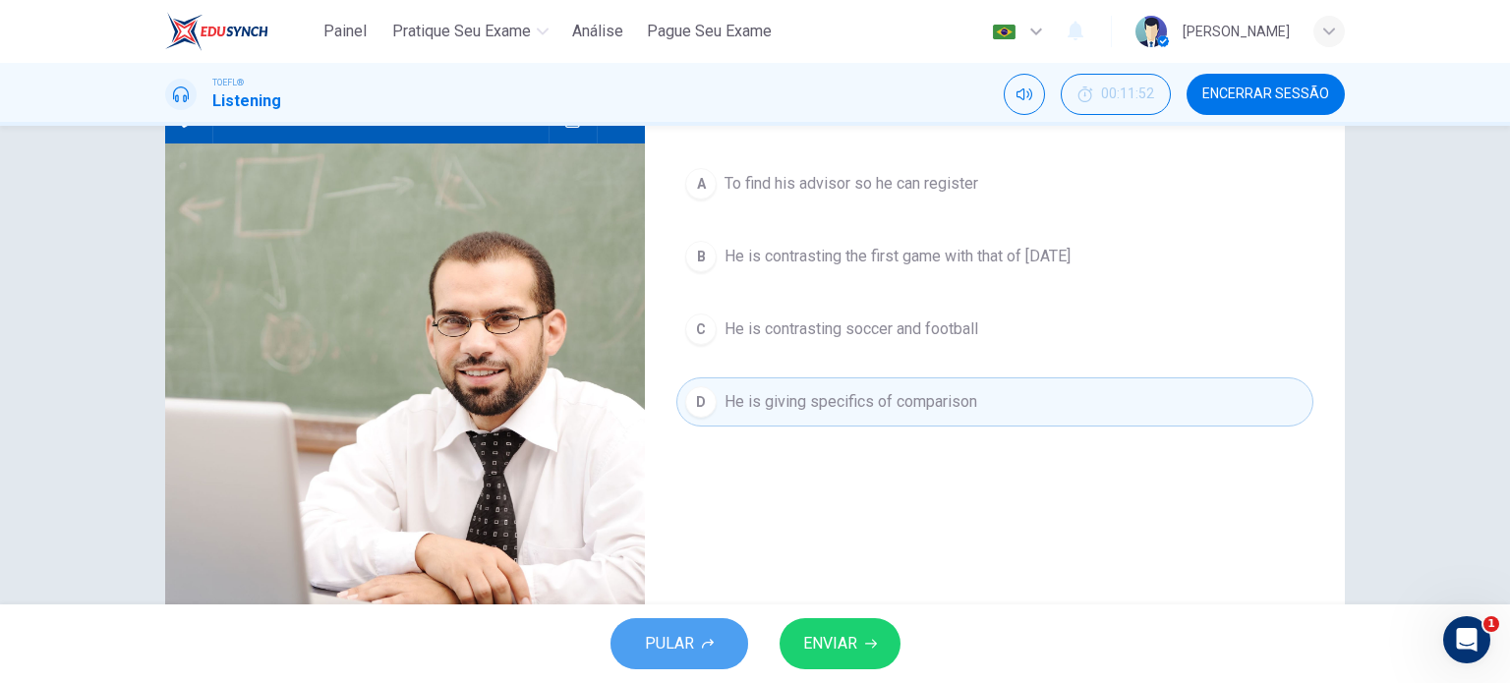
click at [694, 644] on button "PULAR" at bounding box center [680, 644] width 138 height 51
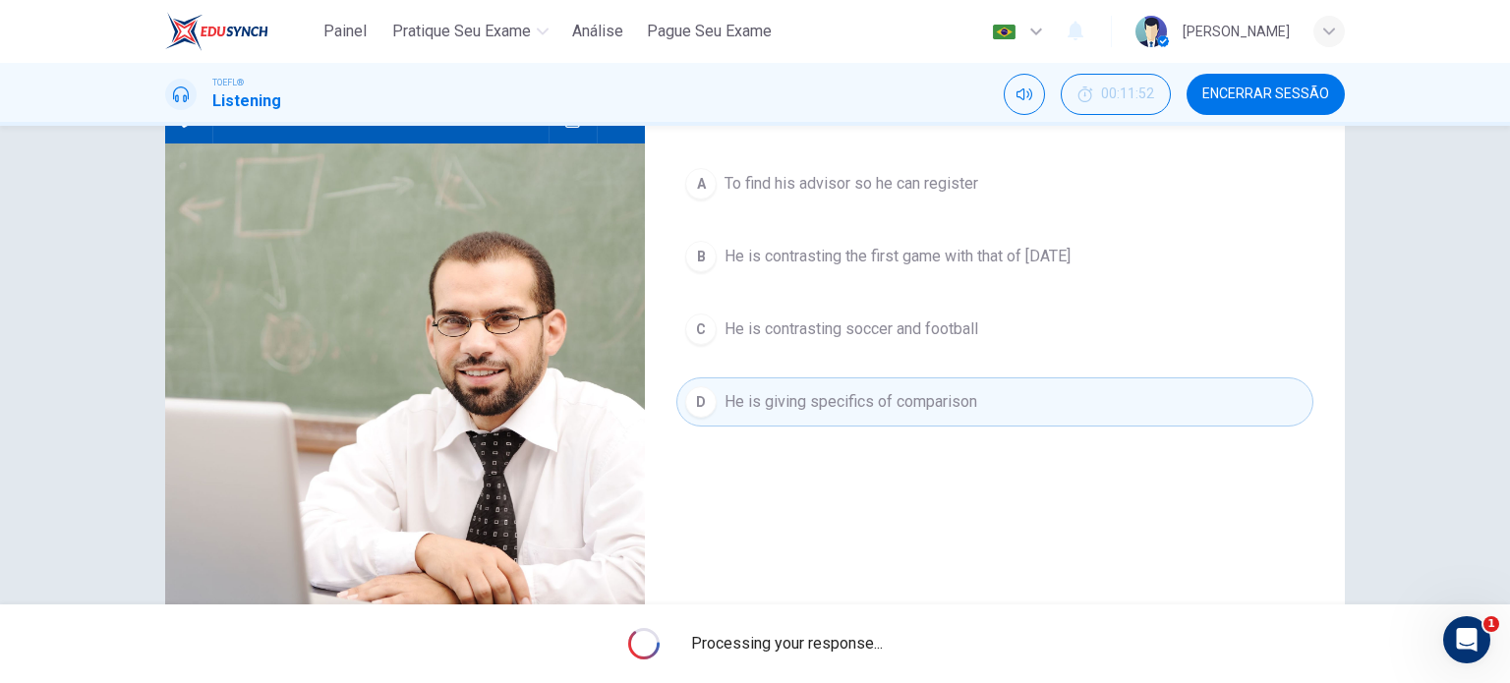
click at [1272, 102] on button "Encerrar Sessão" at bounding box center [1266, 94] width 158 height 41
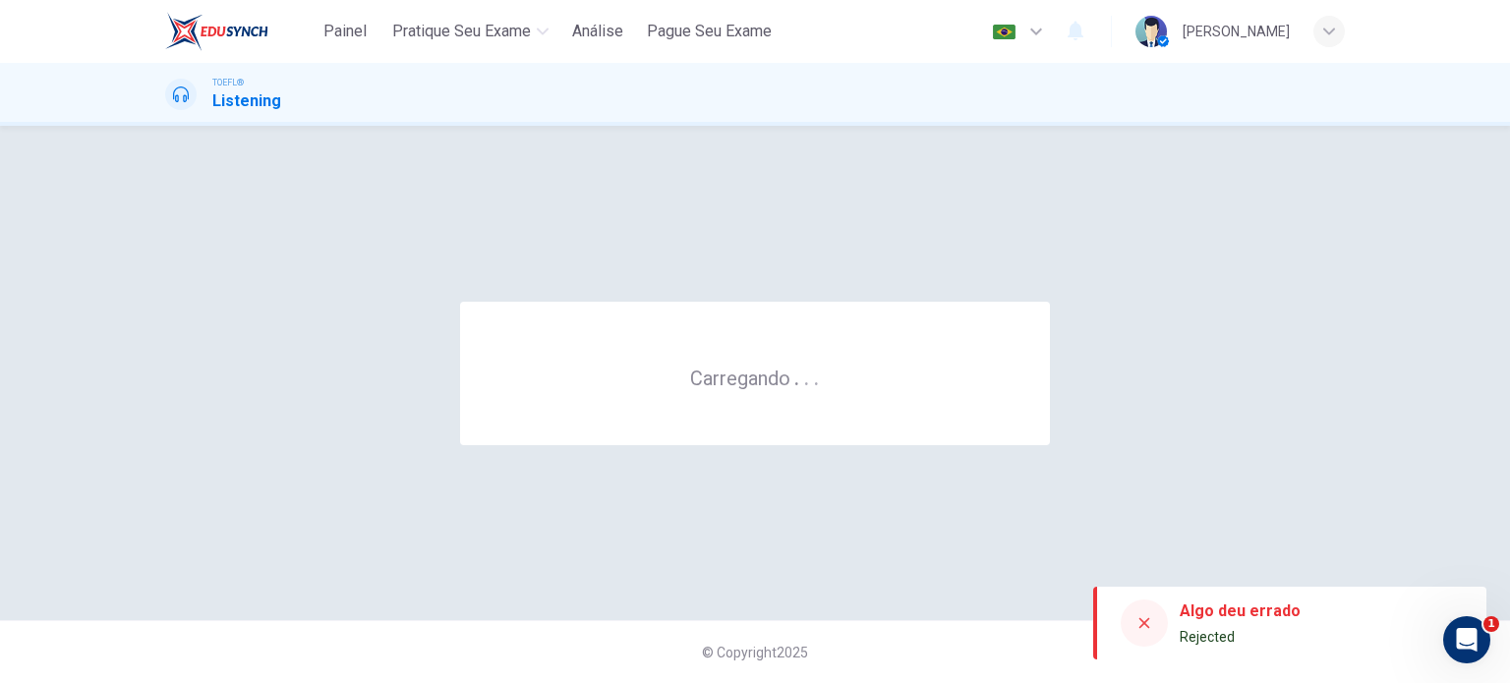
scroll to position [0, 0]
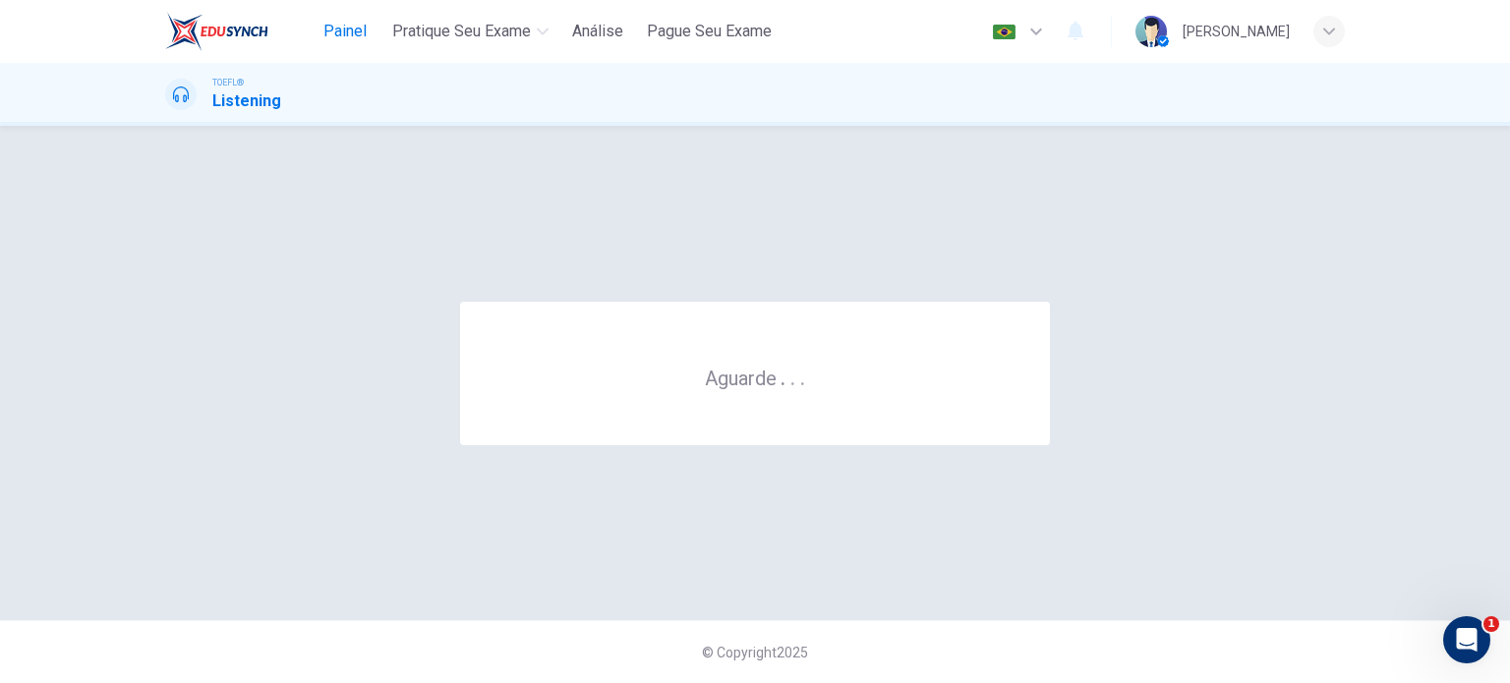
click at [335, 23] on span "Painel" at bounding box center [345, 32] width 43 height 24
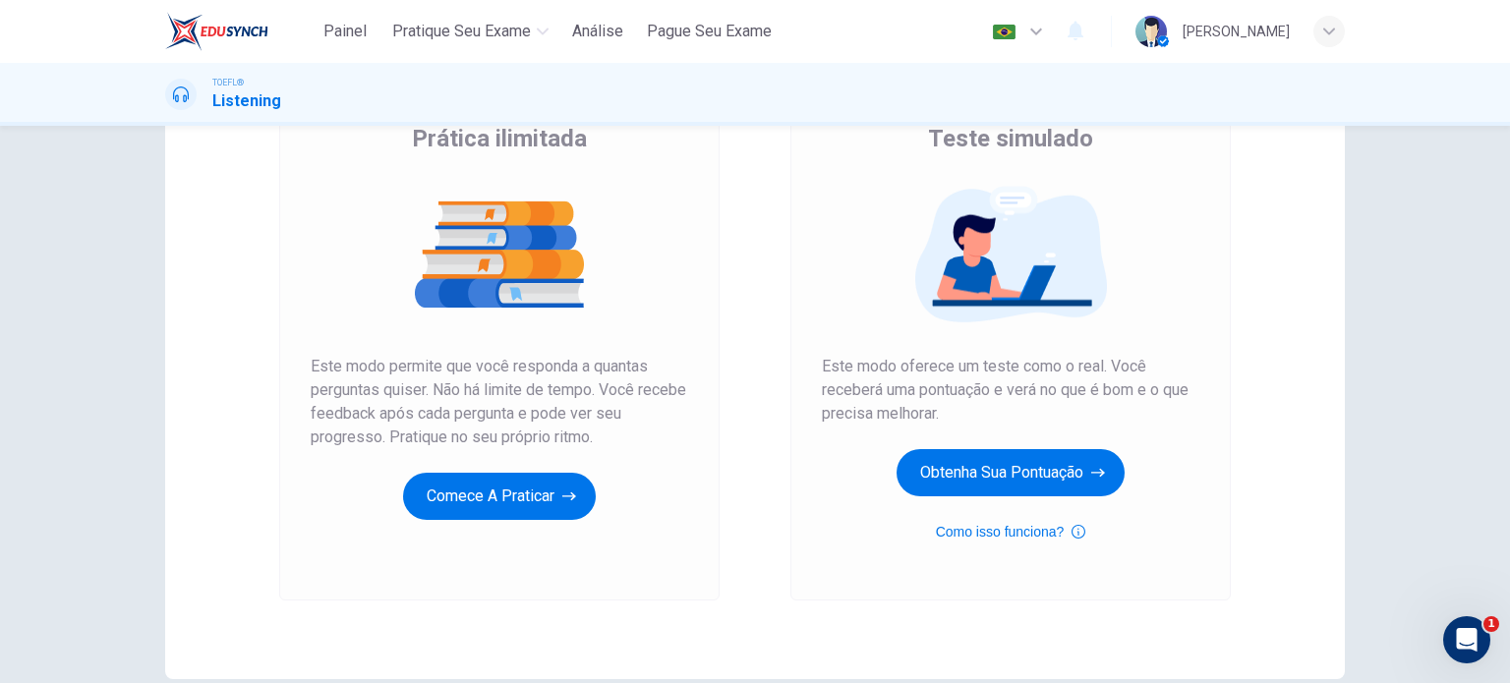
scroll to position [179, 0]
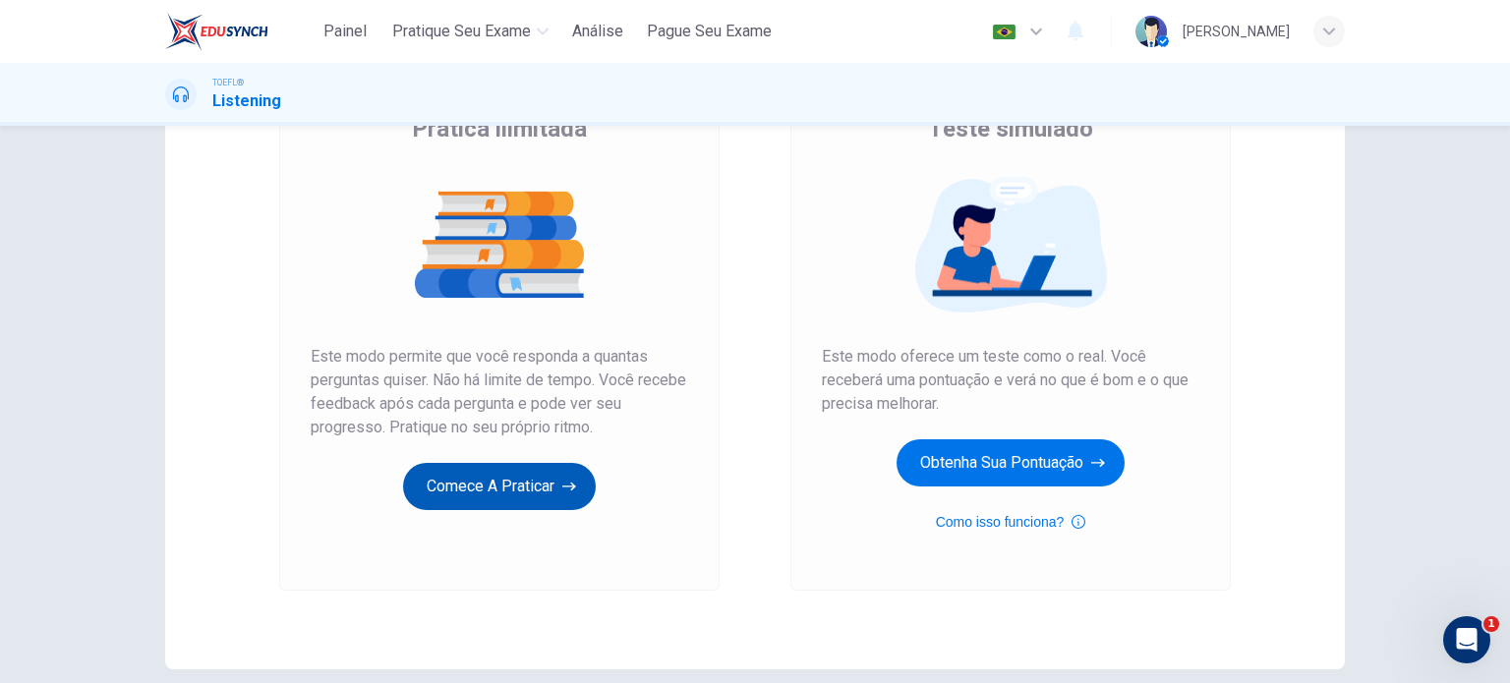
click at [437, 487] on button "Comece a praticar" at bounding box center [499, 486] width 193 height 47
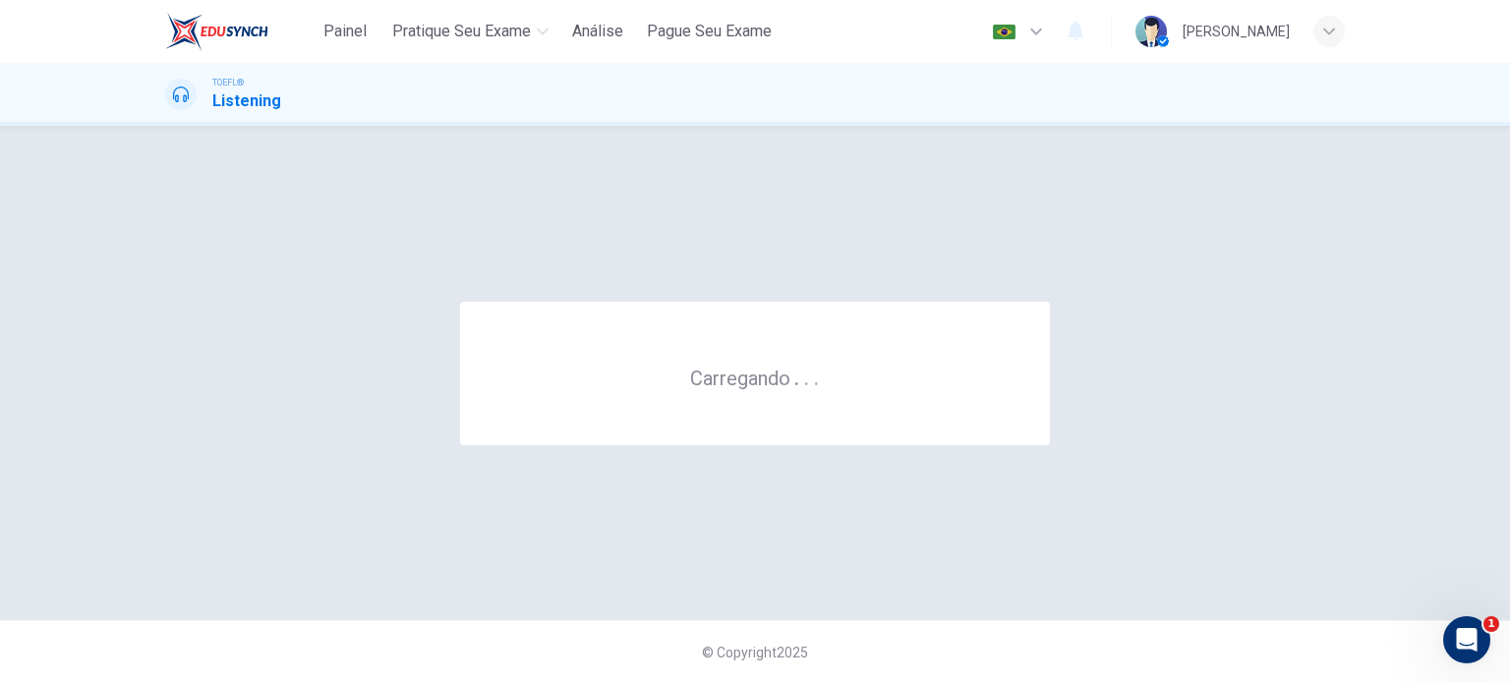
scroll to position [0, 0]
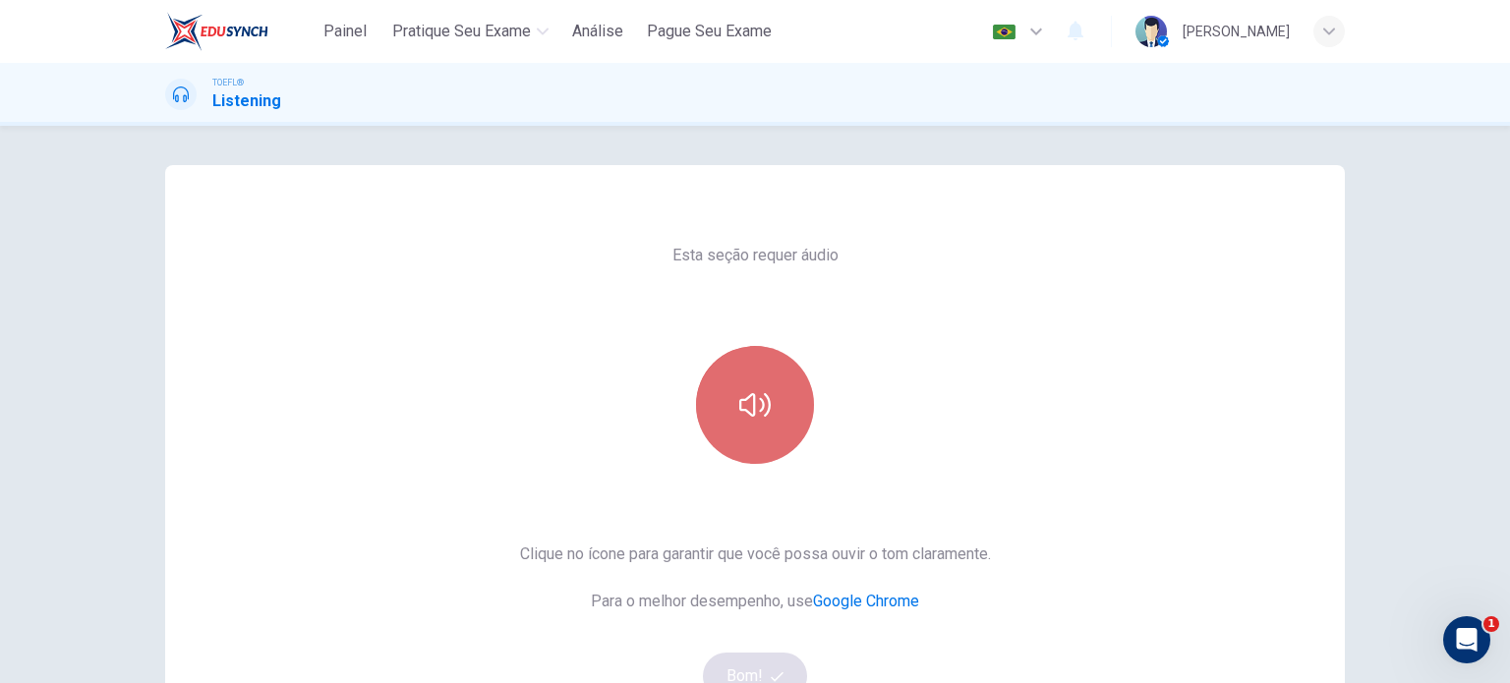
click at [766, 449] on button "button" at bounding box center [755, 405] width 118 height 118
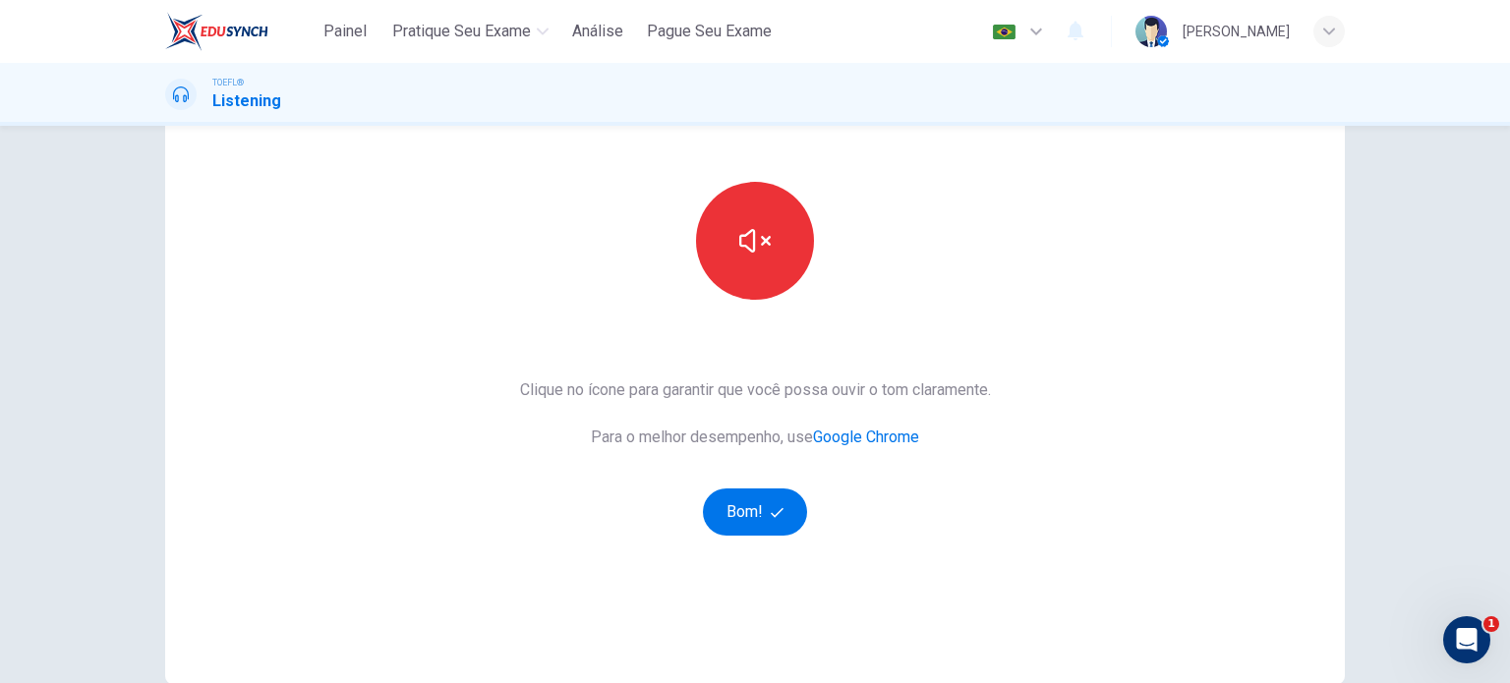
scroll to position [165, 0]
click at [741, 512] on button "Bom!" at bounding box center [755, 511] width 105 height 47
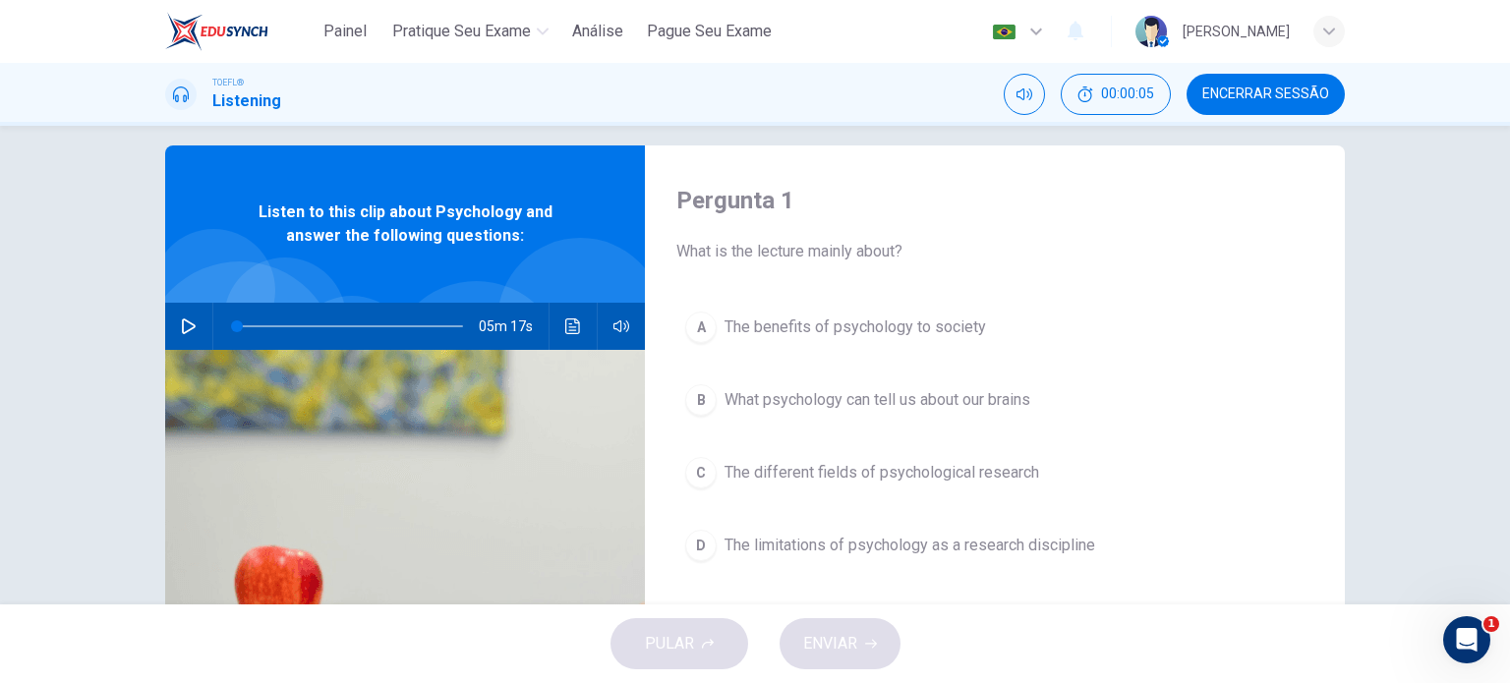
scroll to position [20, 0]
click at [185, 312] on button "button" at bounding box center [188, 326] width 31 height 47
type input "1"
type input "0.9"
type input "1"
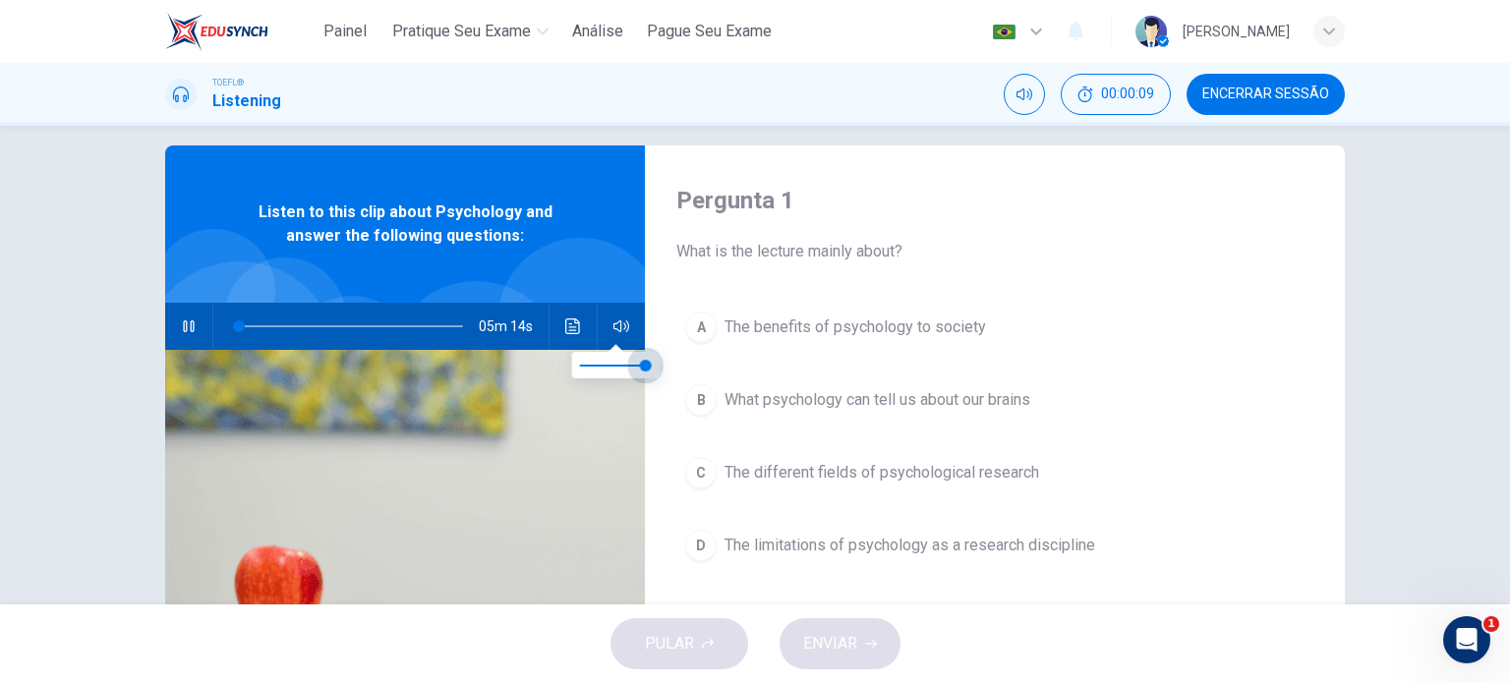
type input "0.8"
type input "1"
type input "0.7"
type input "1"
type input "0.6"
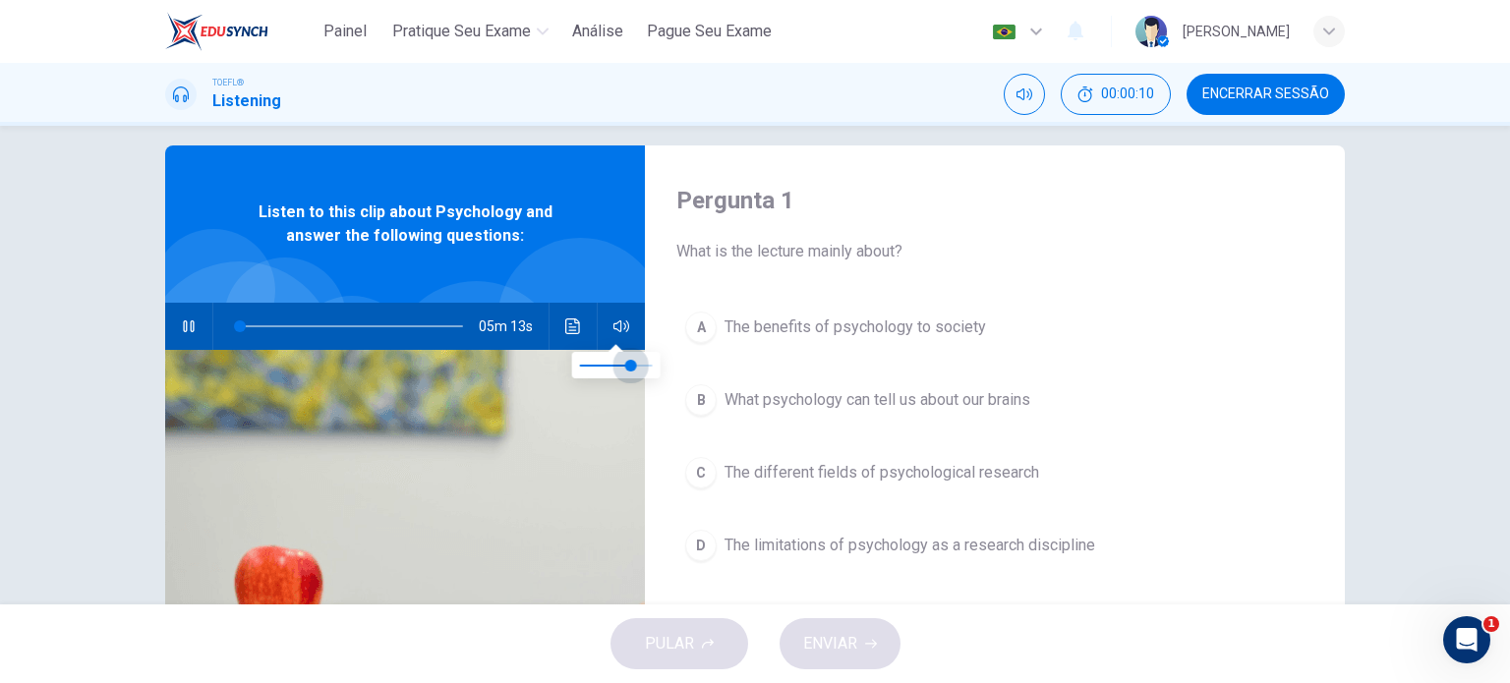
type input "1"
type input "0.5"
drag, startPoint x: 643, startPoint y: 378, endPoint x: 614, endPoint y: 375, distance: 29.6
click at [614, 372] on span at bounding box center [617, 366] width 12 height 12
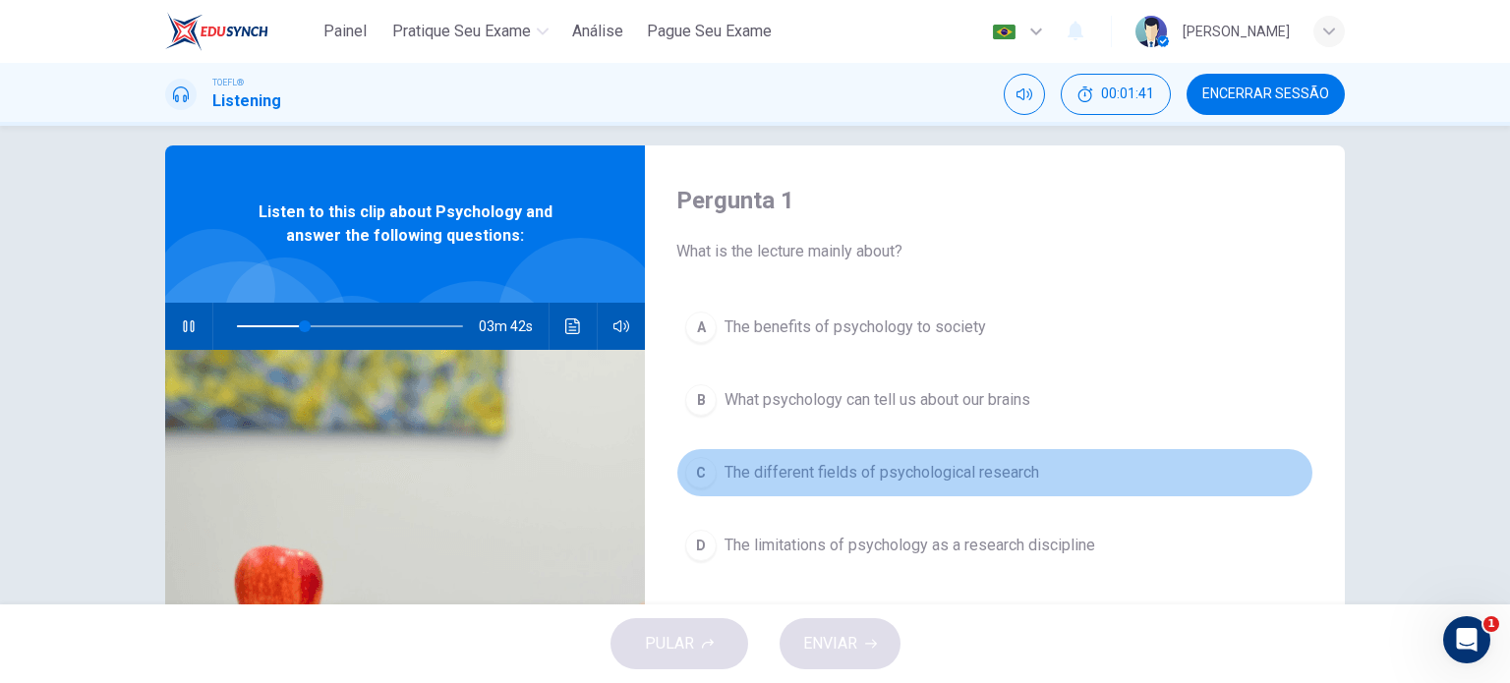
click at [747, 478] on span "The different fields of psychological research" at bounding box center [882, 473] width 315 height 24
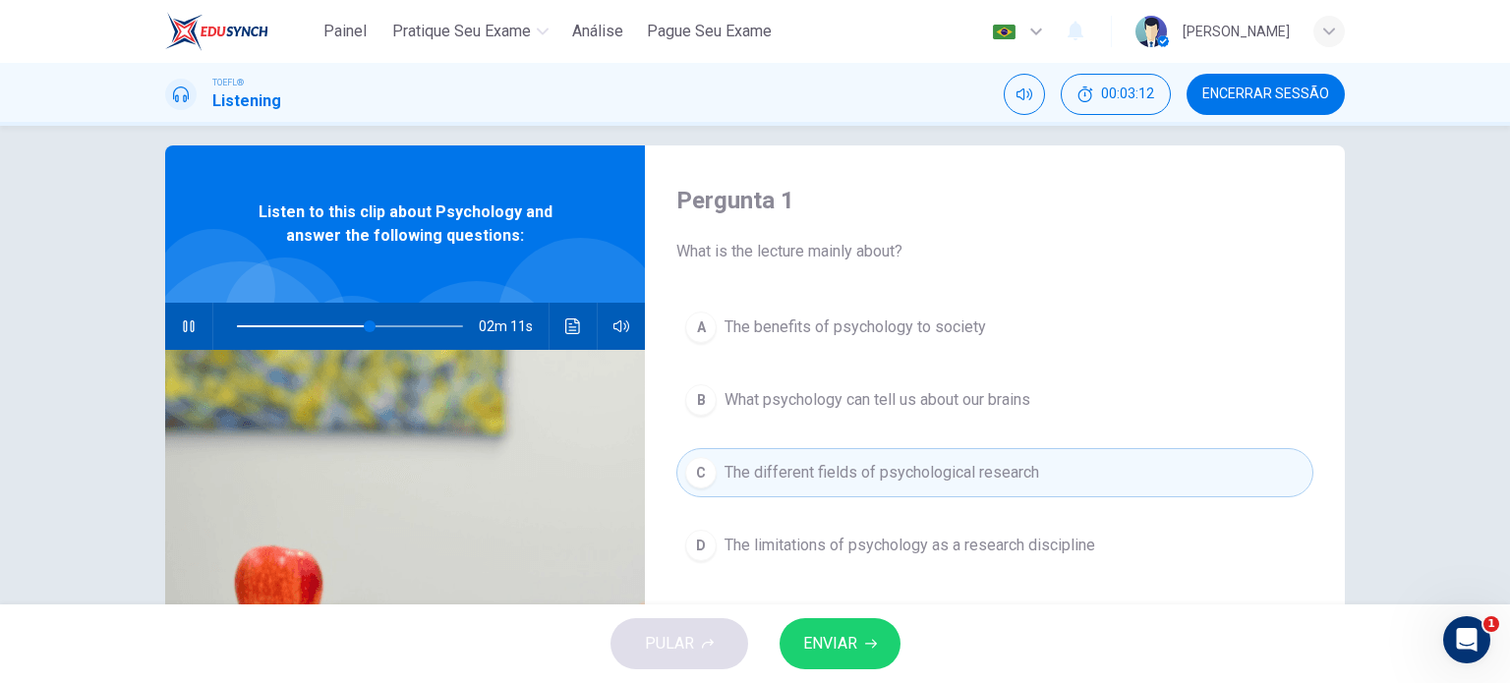
click at [846, 651] on span "ENVIAR" at bounding box center [830, 644] width 54 height 28
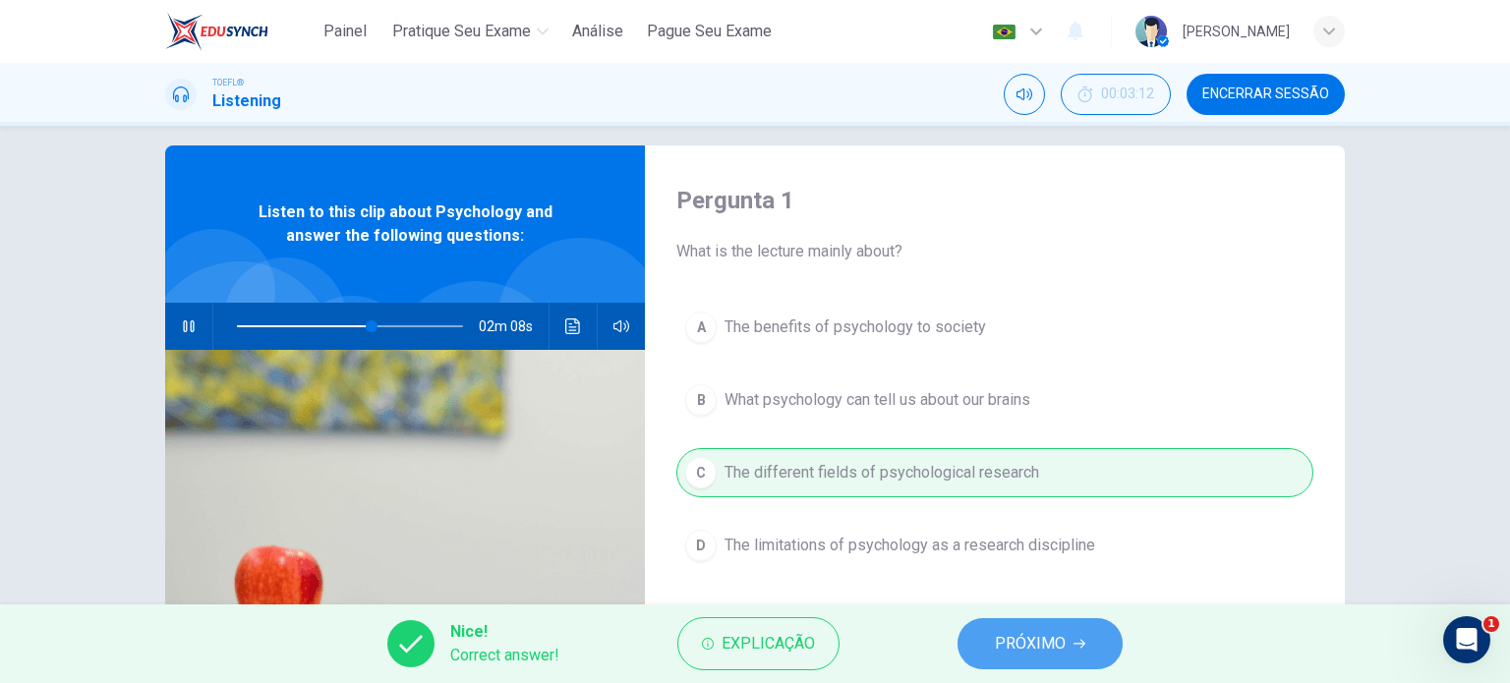
click at [1023, 639] on span "PRÓXIMO" at bounding box center [1030, 644] width 71 height 28
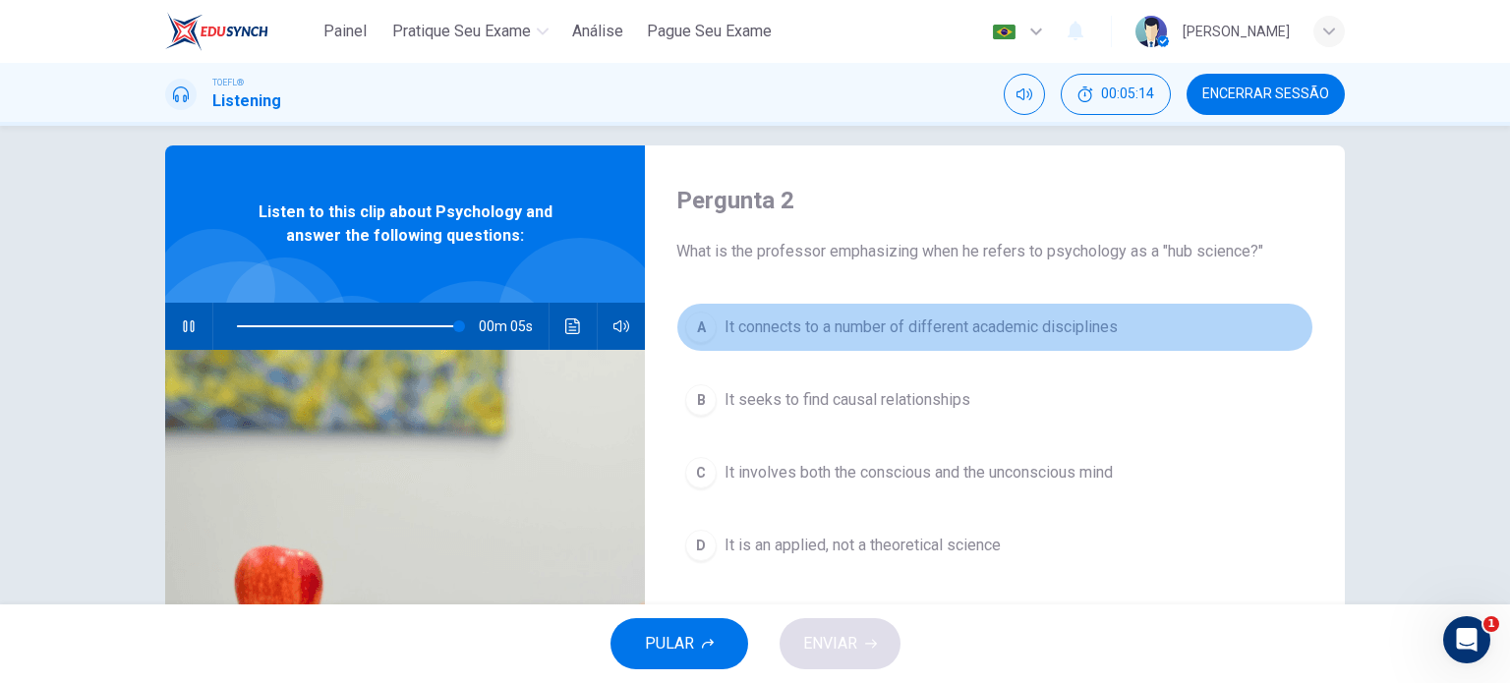
click at [997, 325] on span "It connects to a number of different academic disciplines" at bounding box center [921, 328] width 393 height 24
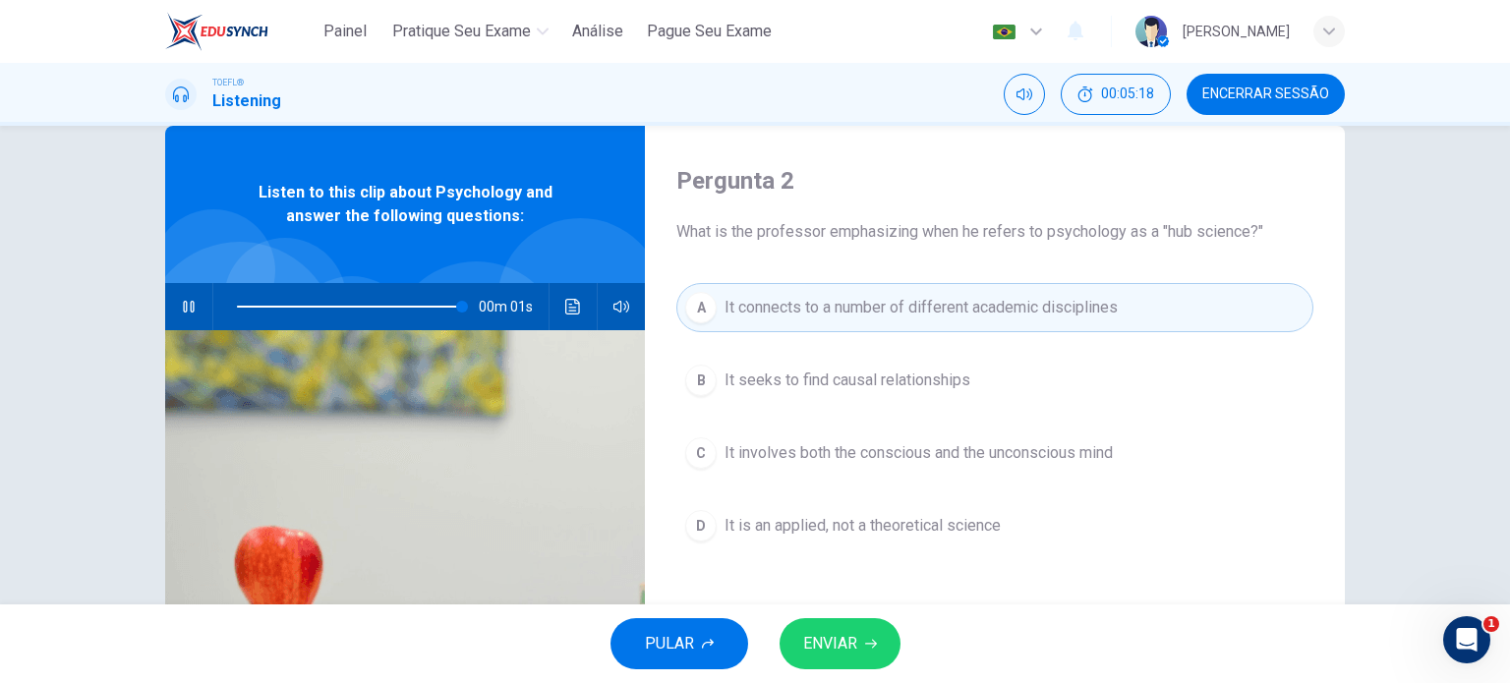
type input "0"
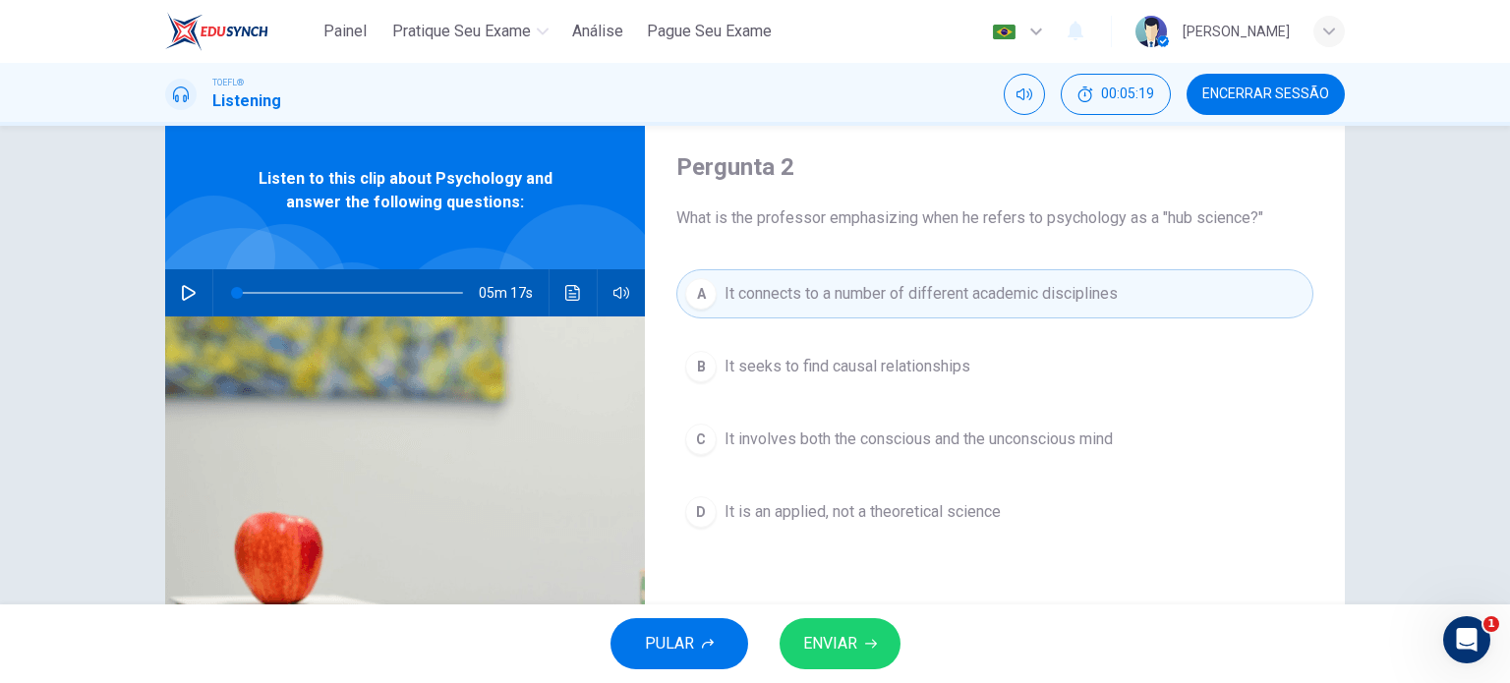
scroll to position [61, 0]
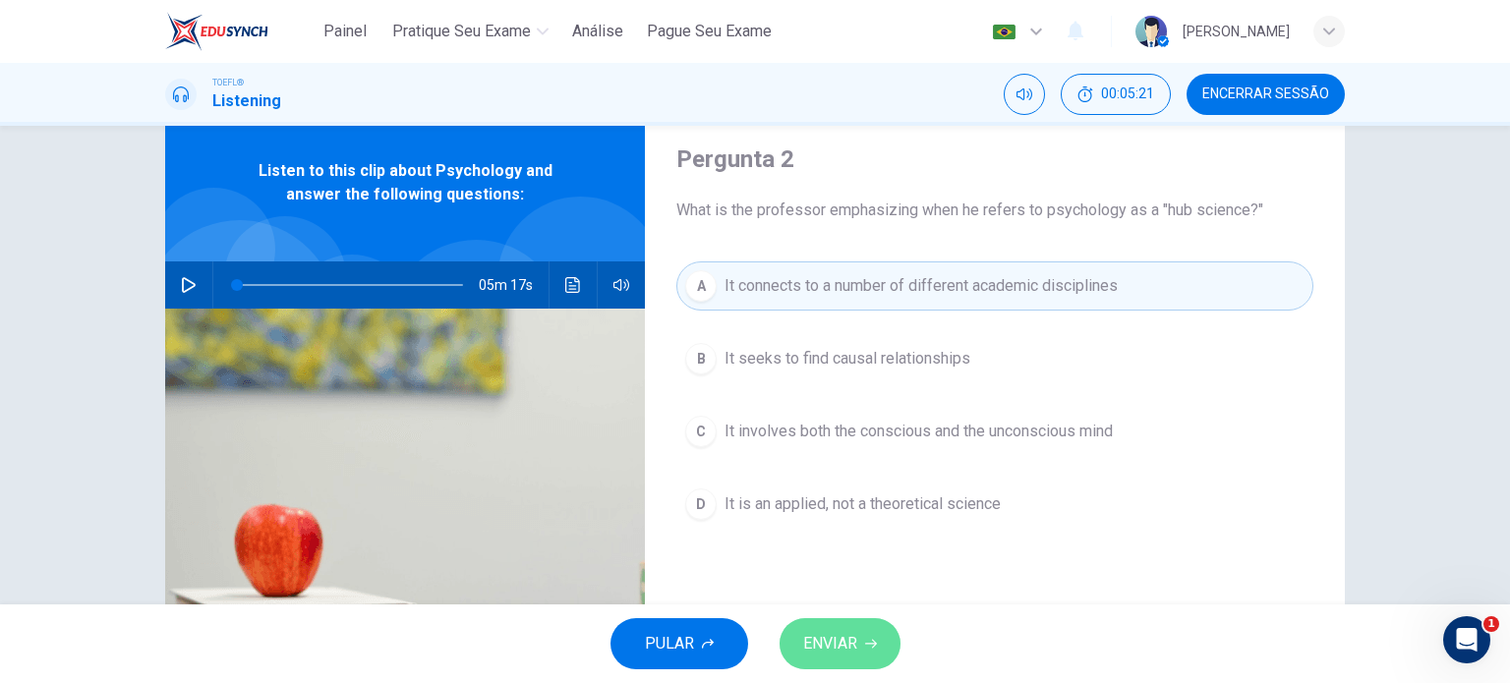
click at [865, 644] on icon "button" at bounding box center [871, 644] width 12 height 12
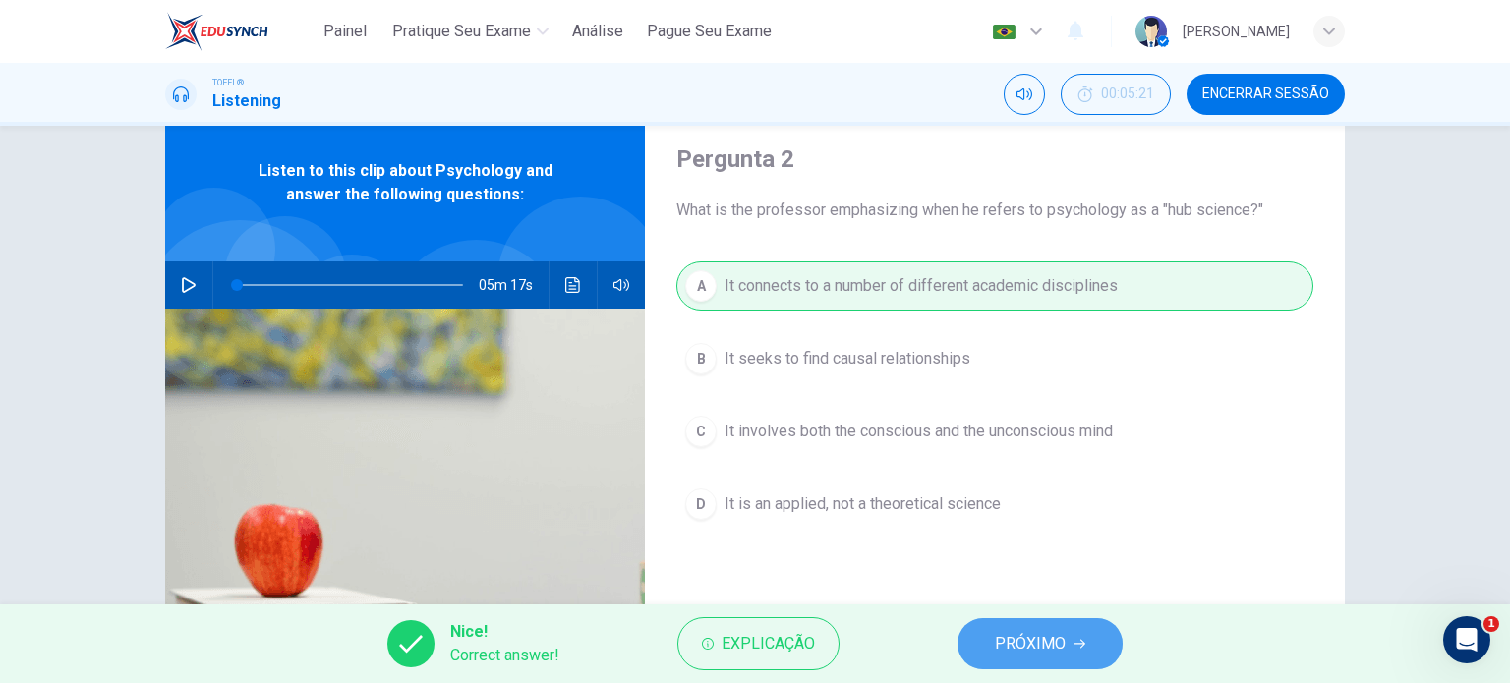
click at [1038, 622] on button "PRÓXIMO" at bounding box center [1040, 644] width 165 height 51
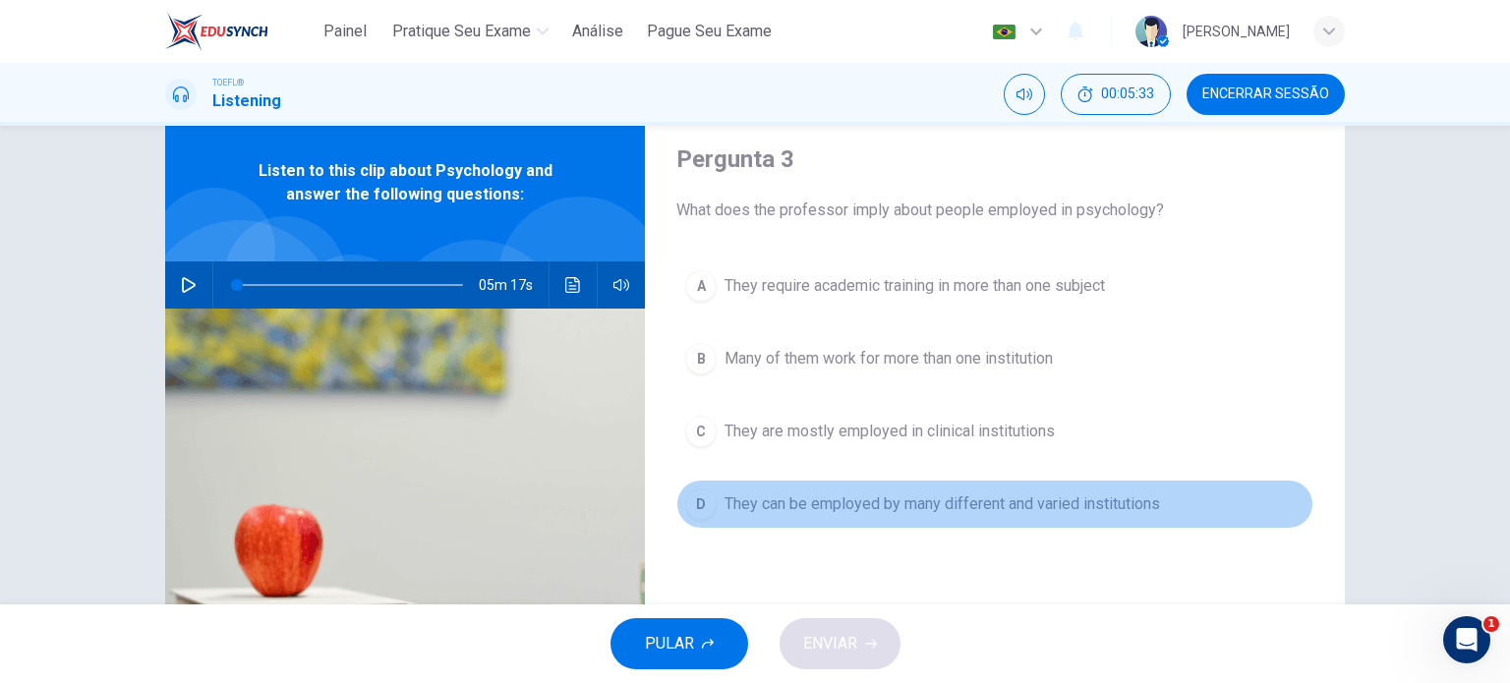
click at [861, 510] on span "They can be employed by many different and varied institutions" at bounding box center [943, 505] width 436 height 24
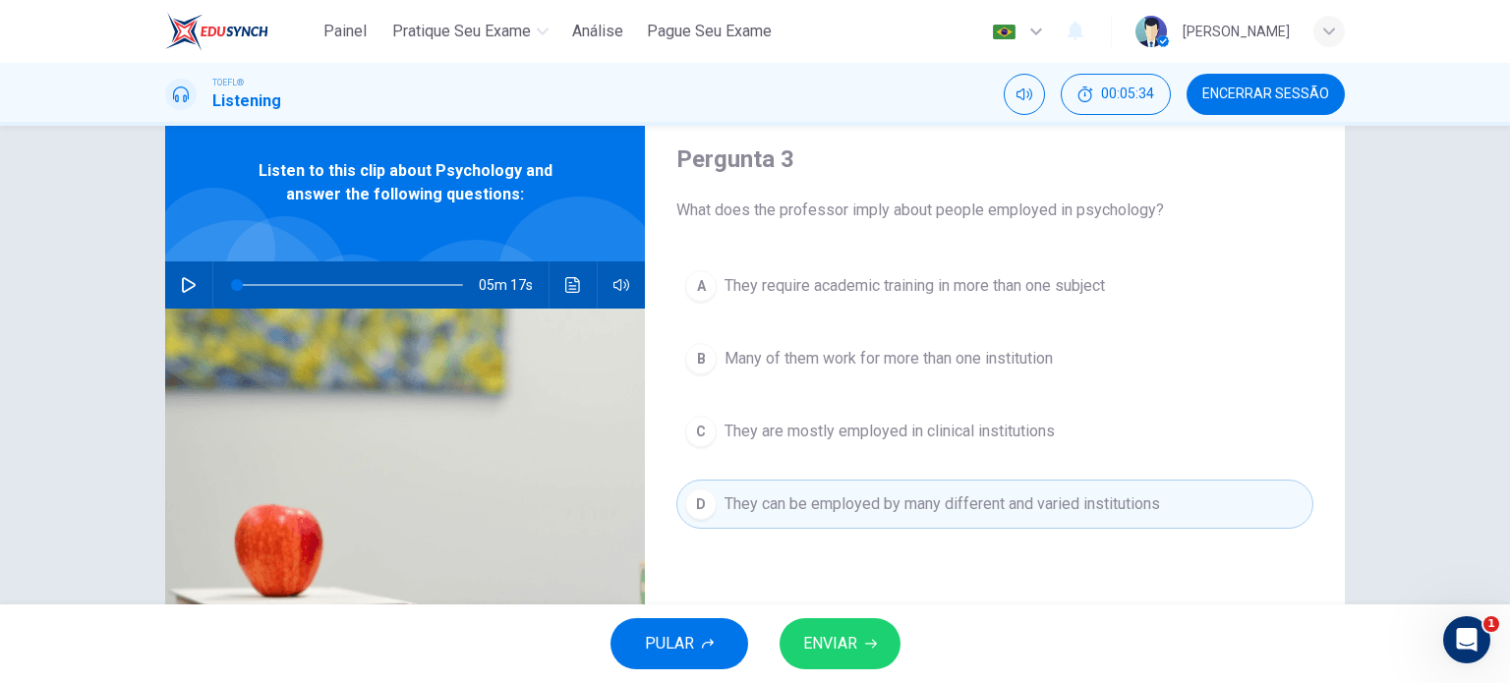
click at [853, 638] on span "ENVIAR" at bounding box center [830, 644] width 54 height 28
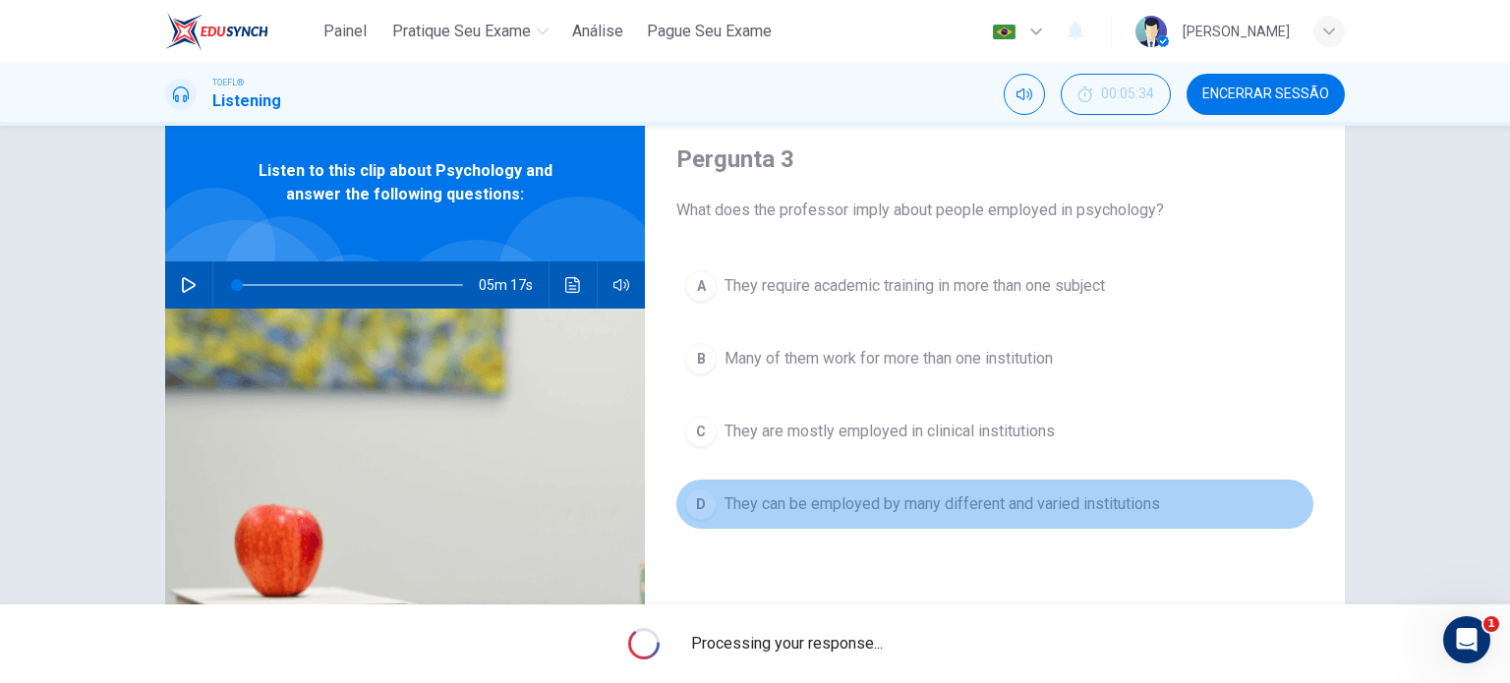
click at [869, 518] on button "D They can be employed by many different and varied institutions" at bounding box center [995, 504] width 637 height 49
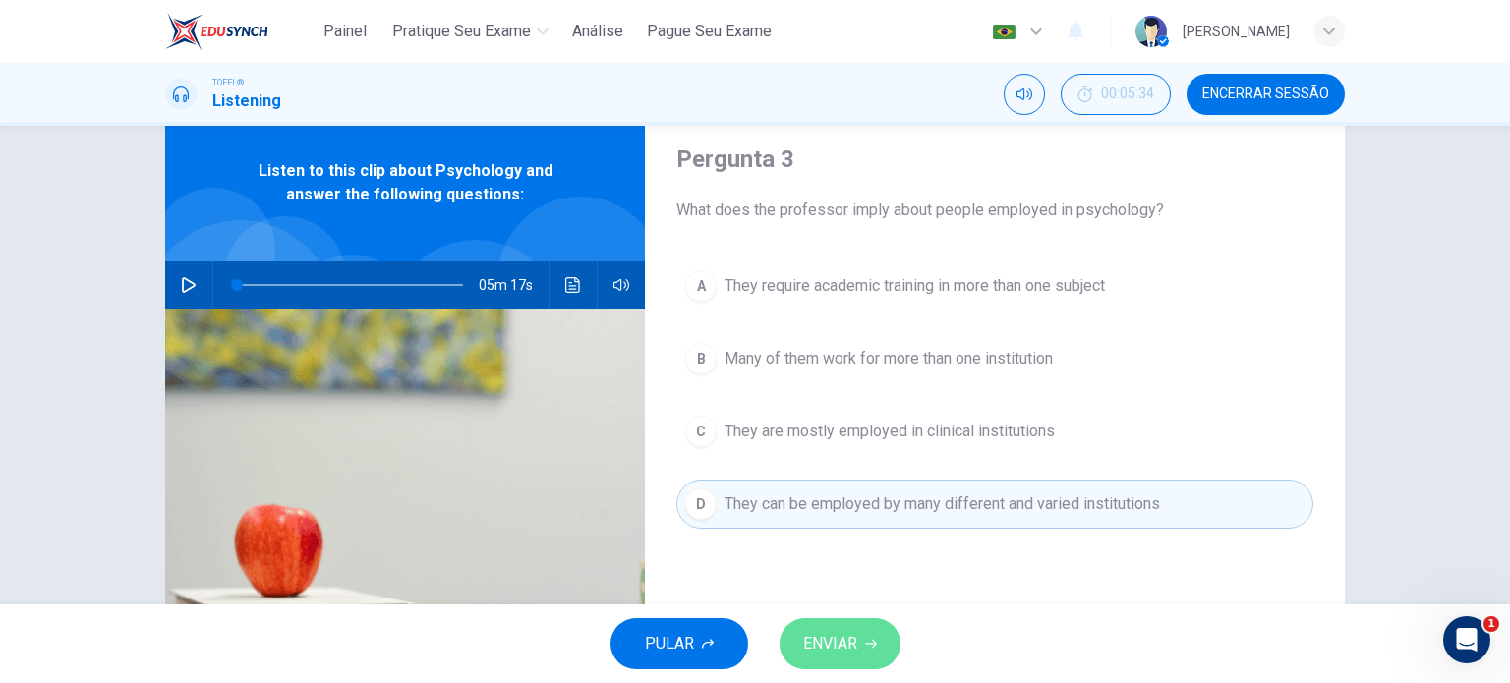
click at [850, 651] on span "ENVIAR" at bounding box center [830, 644] width 54 height 28
